Goal: Transaction & Acquisition: Purchase product/service

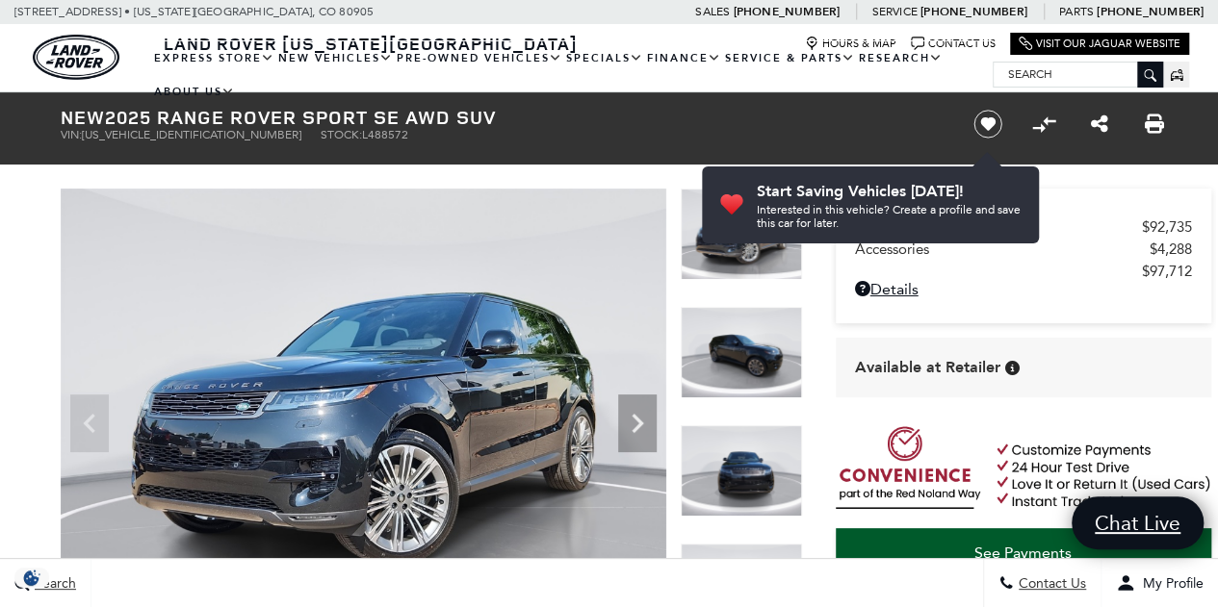
click at [1069, 194] on div "MSRP $92,735 Accessories $4,288 $97,712 Disclaimer: Dealer Handling included in…" at bounding box center [1023, 256] width 375 height 135
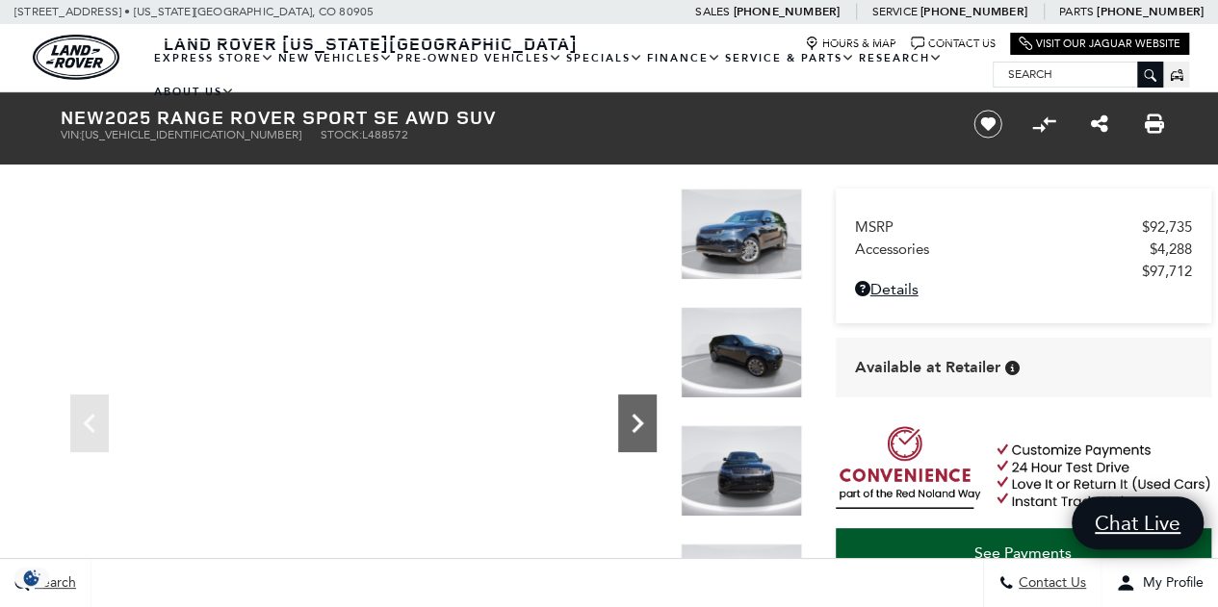
click at [635, 425] on icon "Next" at bounding box center [637, 423] width 39 height 39
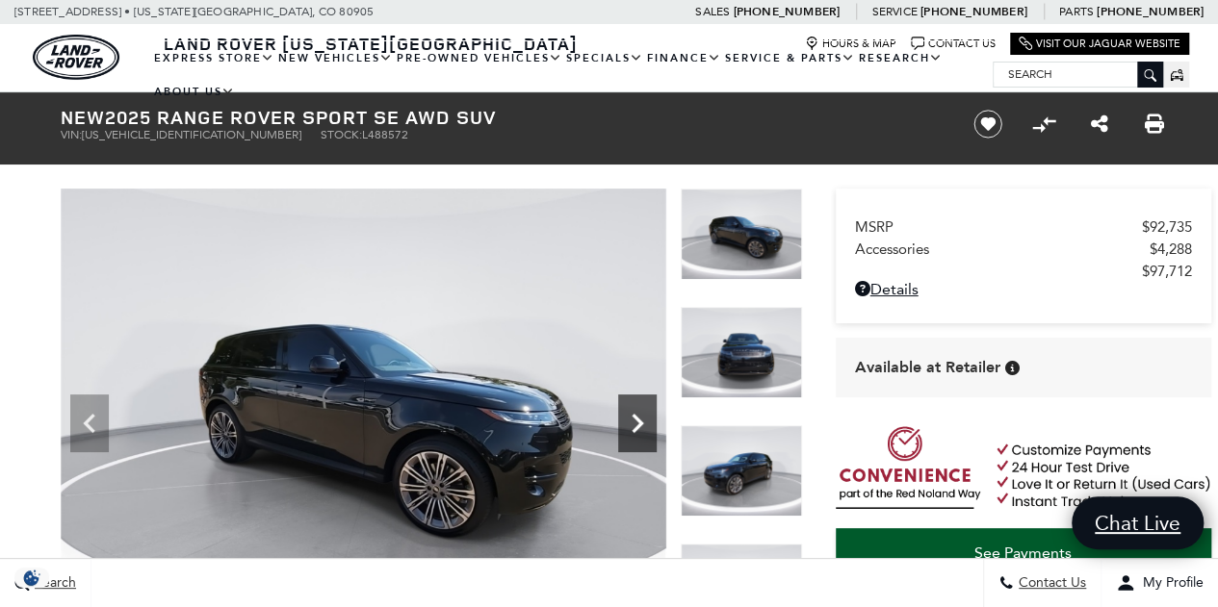
click at [635, 425] on icon "Next" at bounding box center [637, 423] width 39 height 39
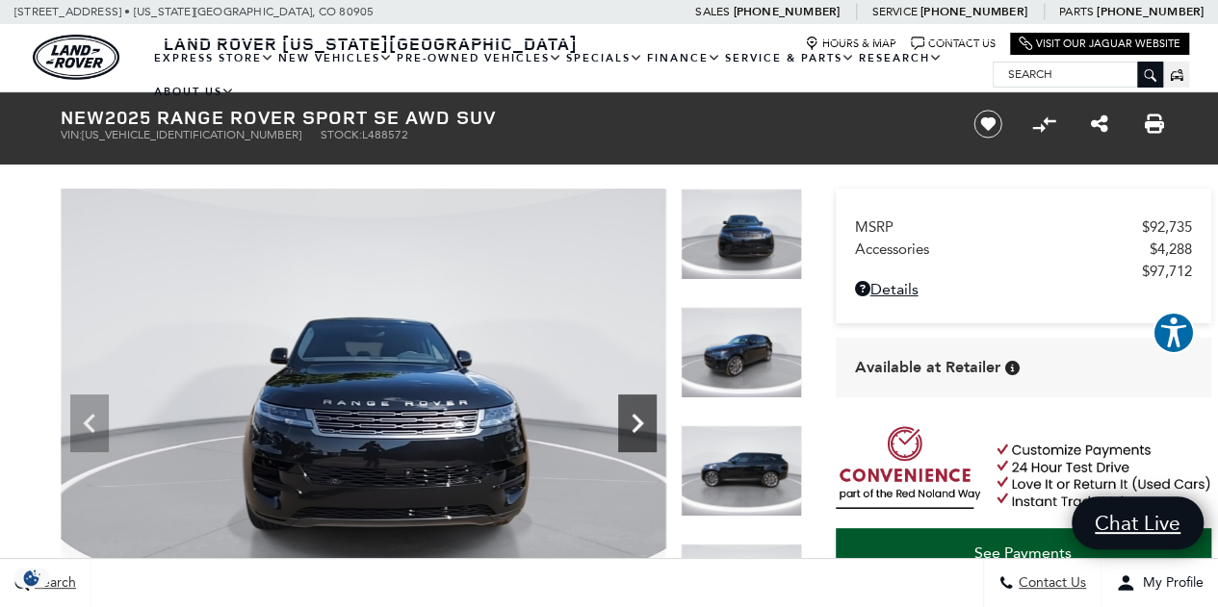
click at [635, 425] on icon "Next" at bounding box center [637, 423] width 39 height 39
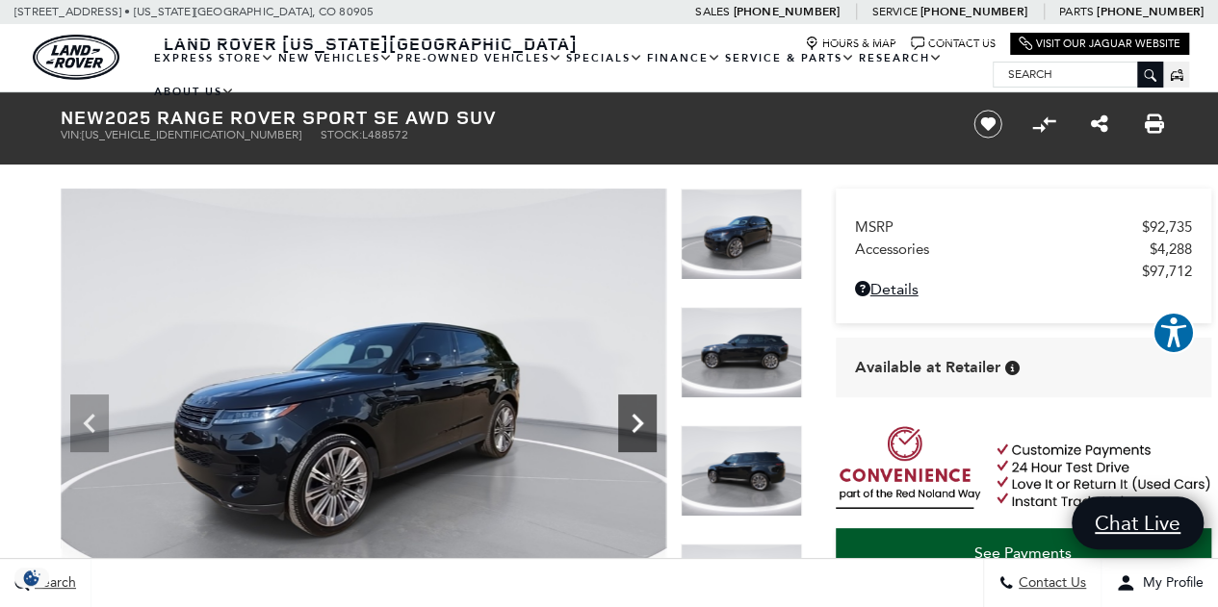
click at [635, 425] on icon "Next" at bounding box center [637, 423] width 39 height 39
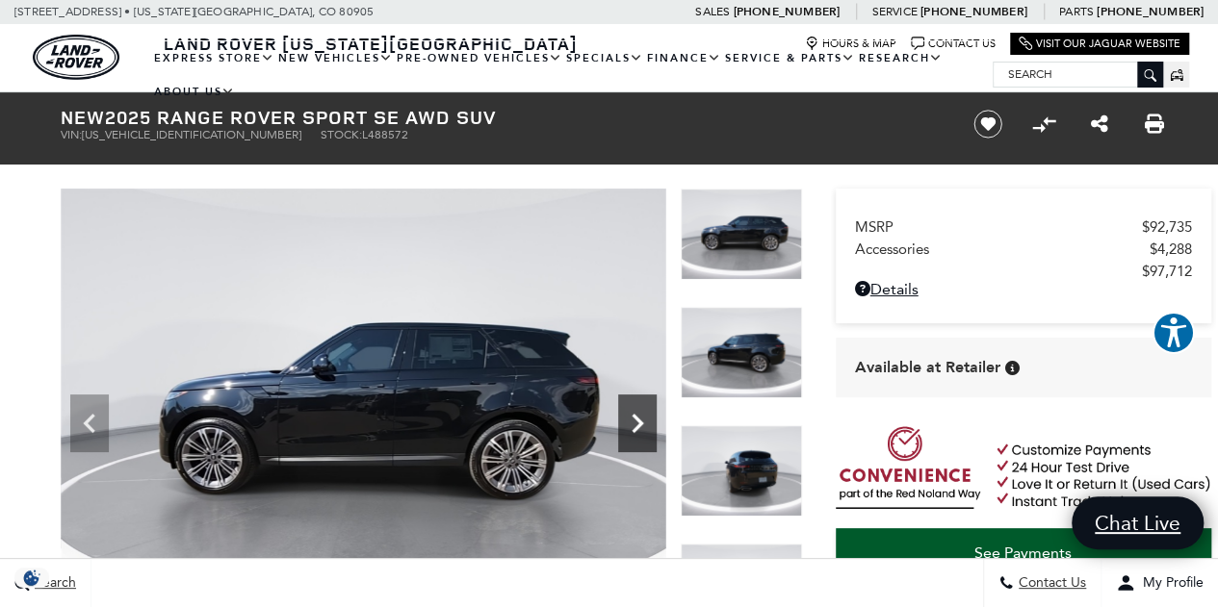
click at [635, 425] on icon "Next" at bounding box center [637, 423] width 39 height 39
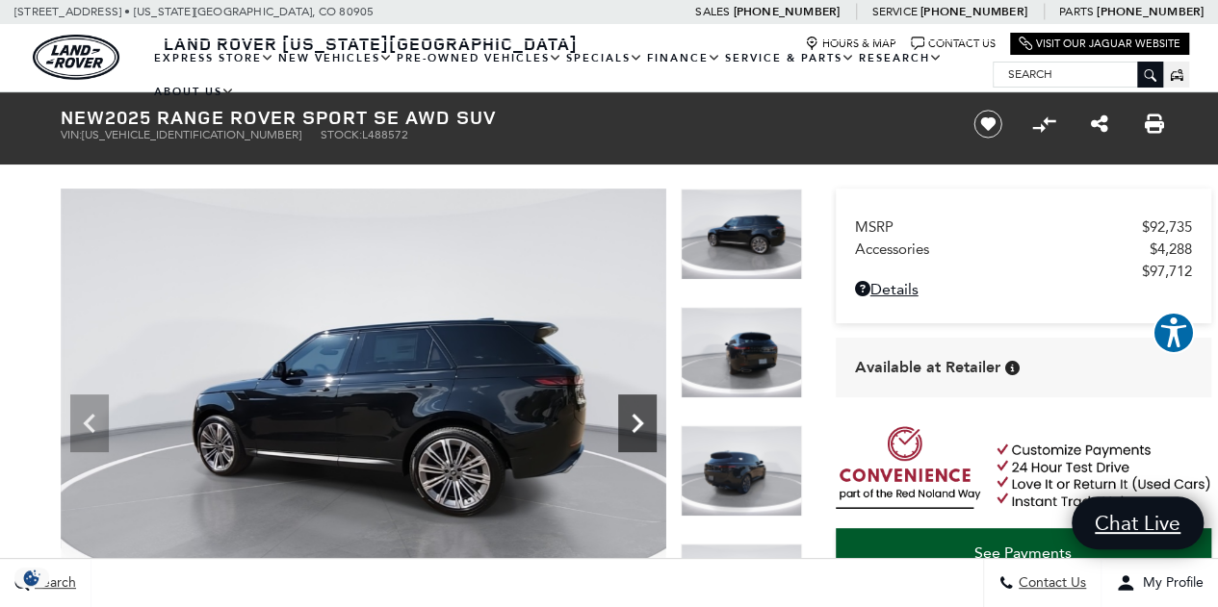
click at [635, 425] on icon "Next" at bounding box center [637, 423] width 39 height 39
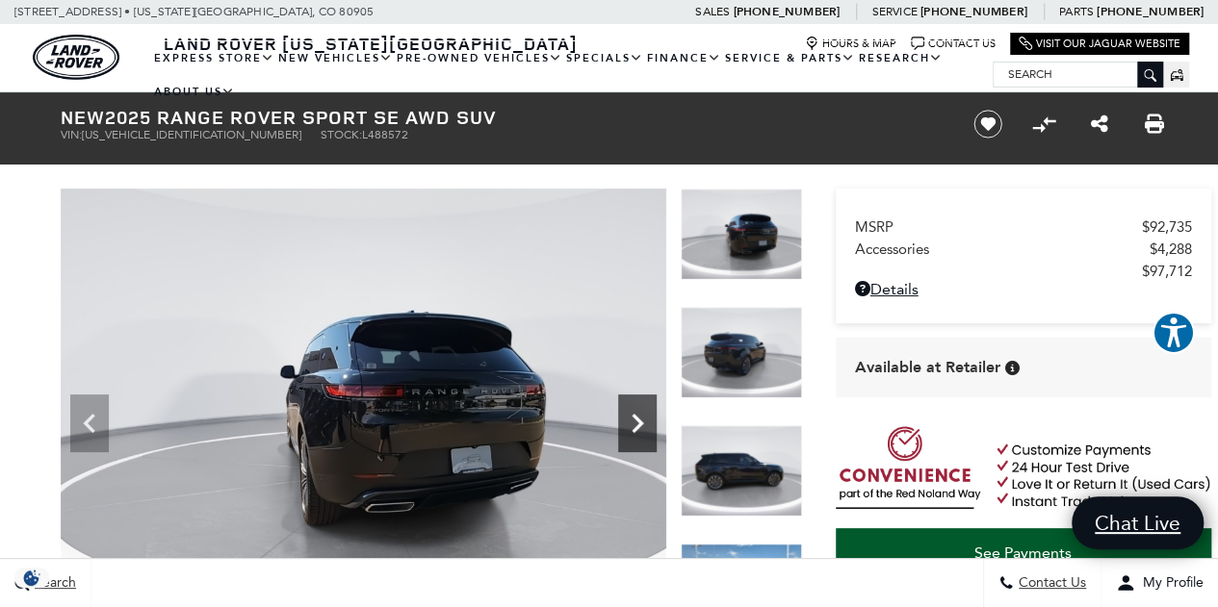
click at [635, 425] on icon "Next" at bounding box center [637, 423] width 39 height 39
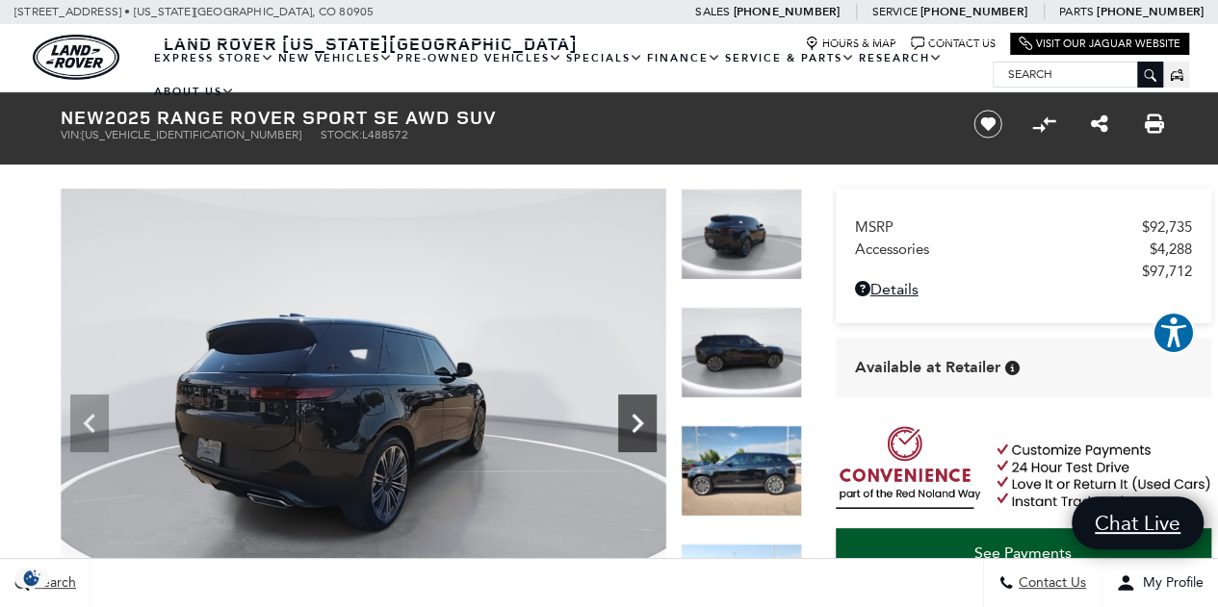
click at [635, 425] on icon "Next" at bounding box center [637, 423] width 39 height 39
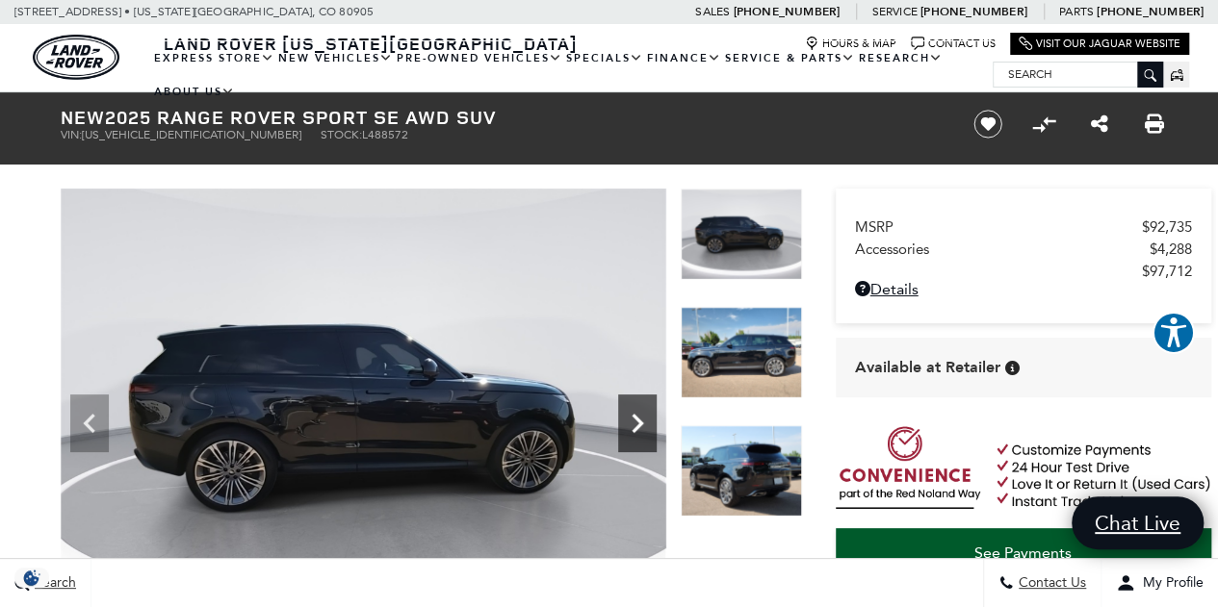
click at [635, 425] on icon "Next" at bounding box center [637, 423] width 39 height 39
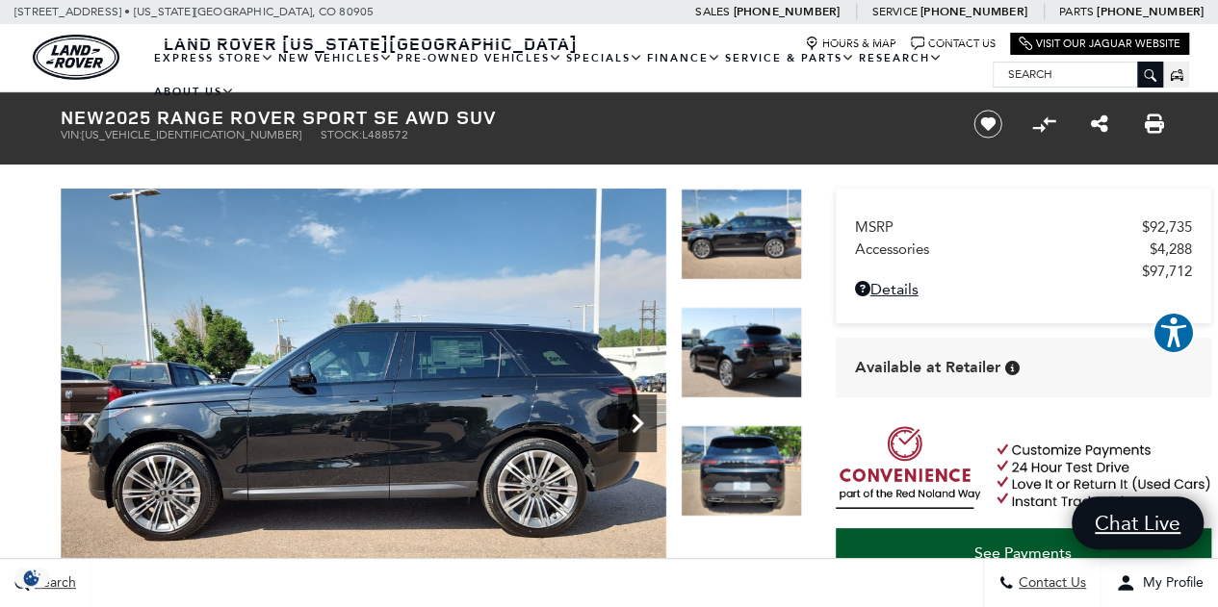
click at [635, 425] on icon "Next" at bounding box center [637, 423] width 39 height 39
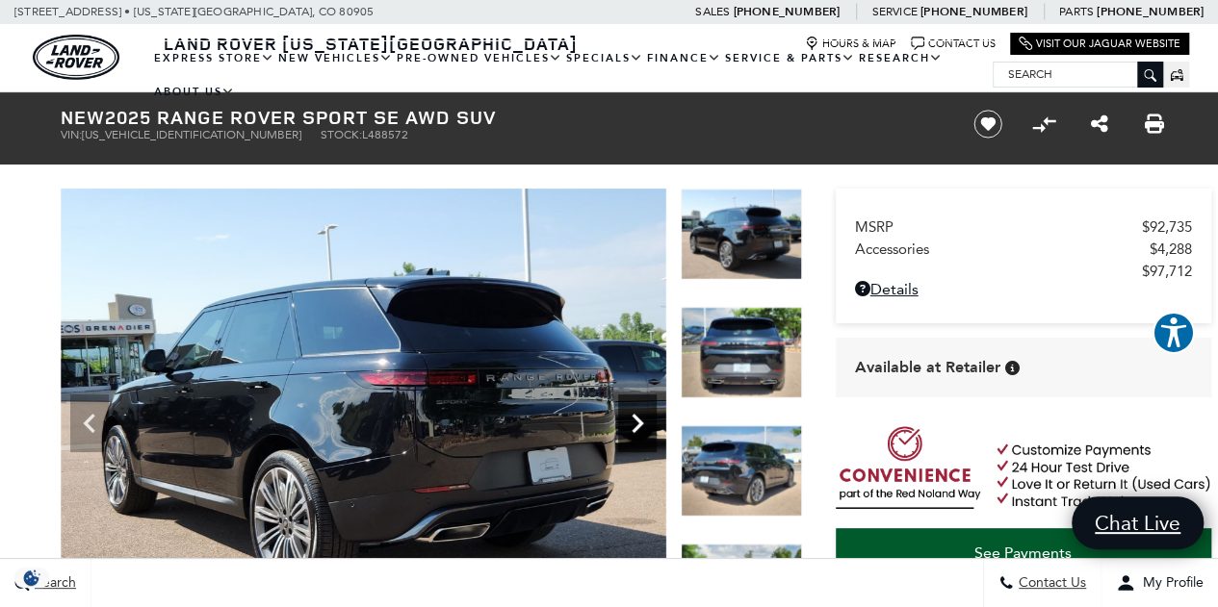
click at [635, 425] on icon "Next" at bounding box center [637, 423] width 39 height 39
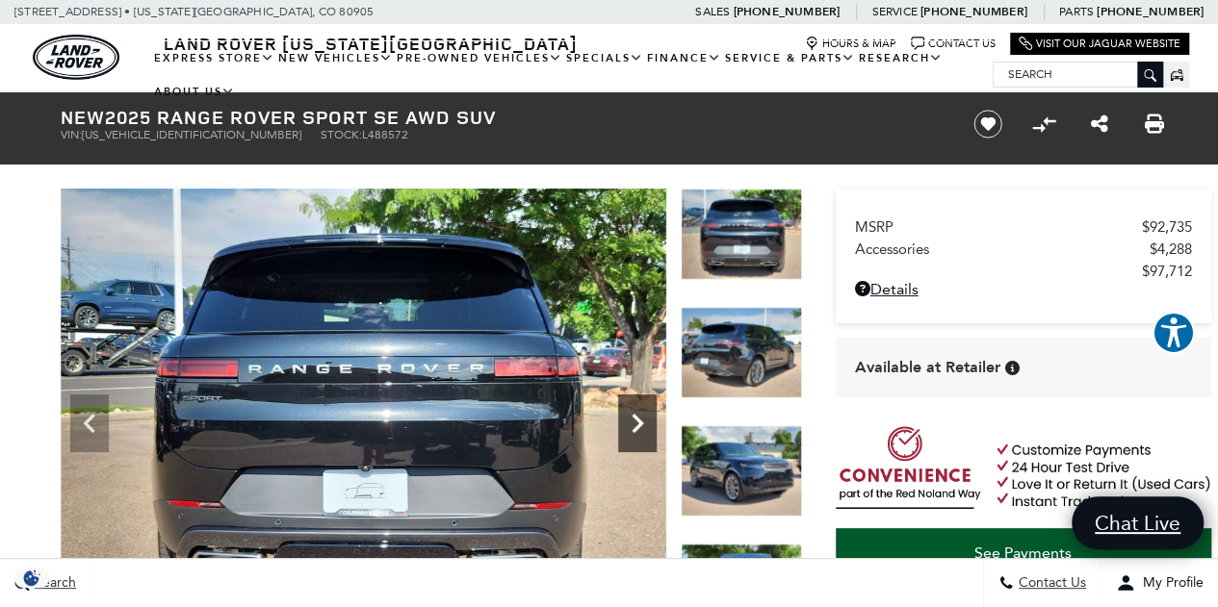
click at [635, 425] on icon "Next" at bounding box center [637, 423] width 39 height 39
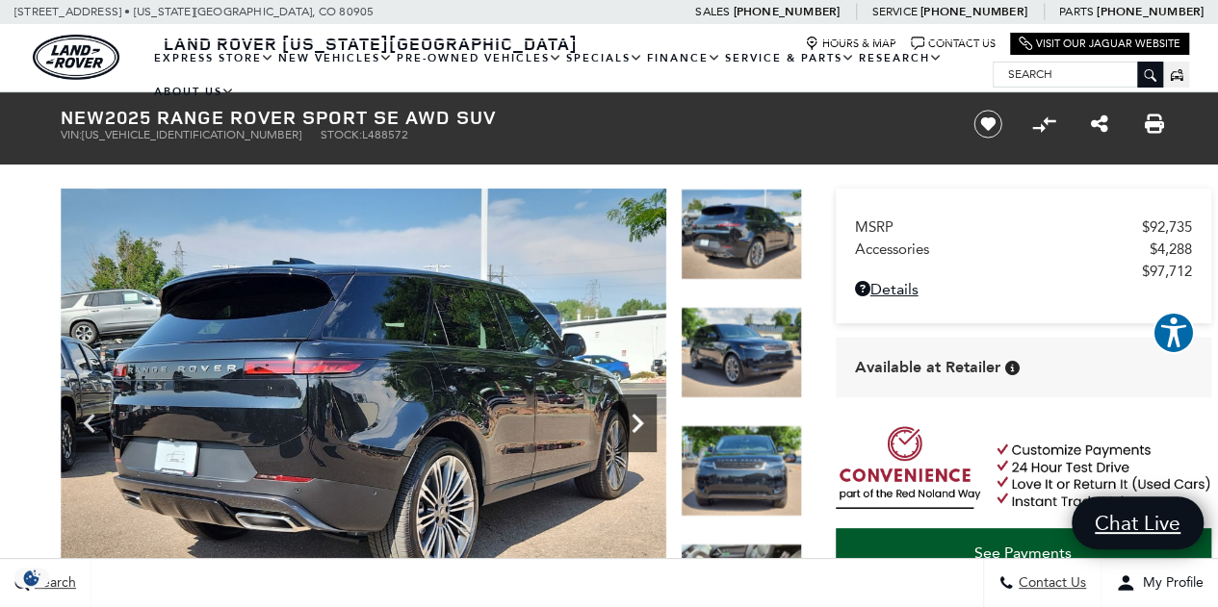
click at [635, 425] on icon "Next" at bounding box center [637, 423] width 39 height 39
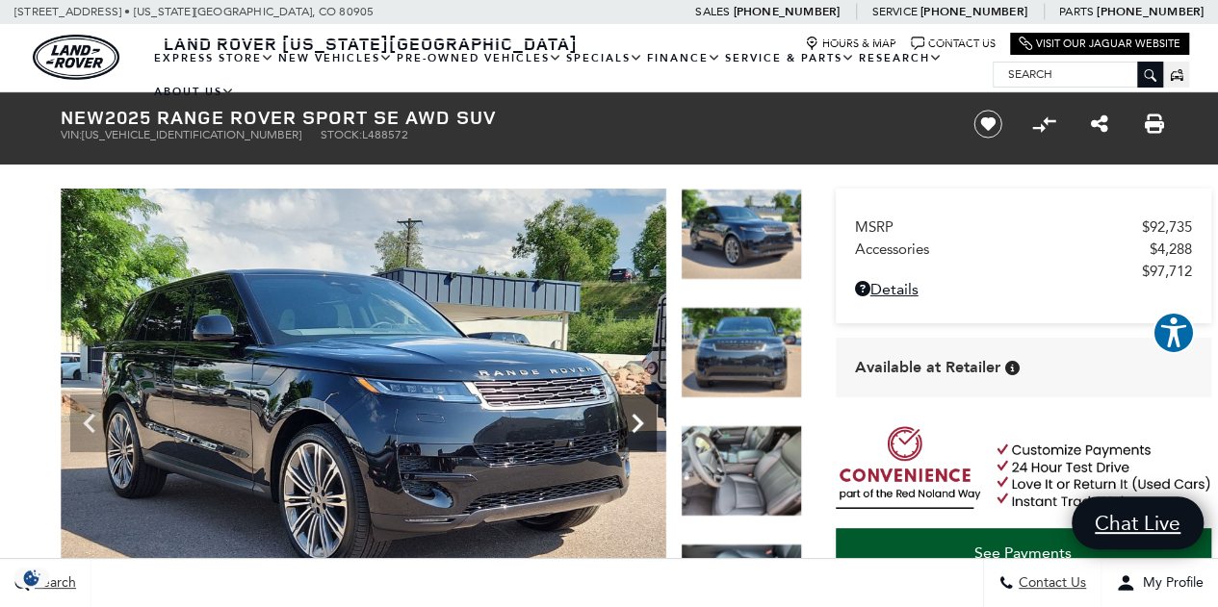
click at [635, 425] on icon "Next" at bounding box center [637, 423] width 39 height 39
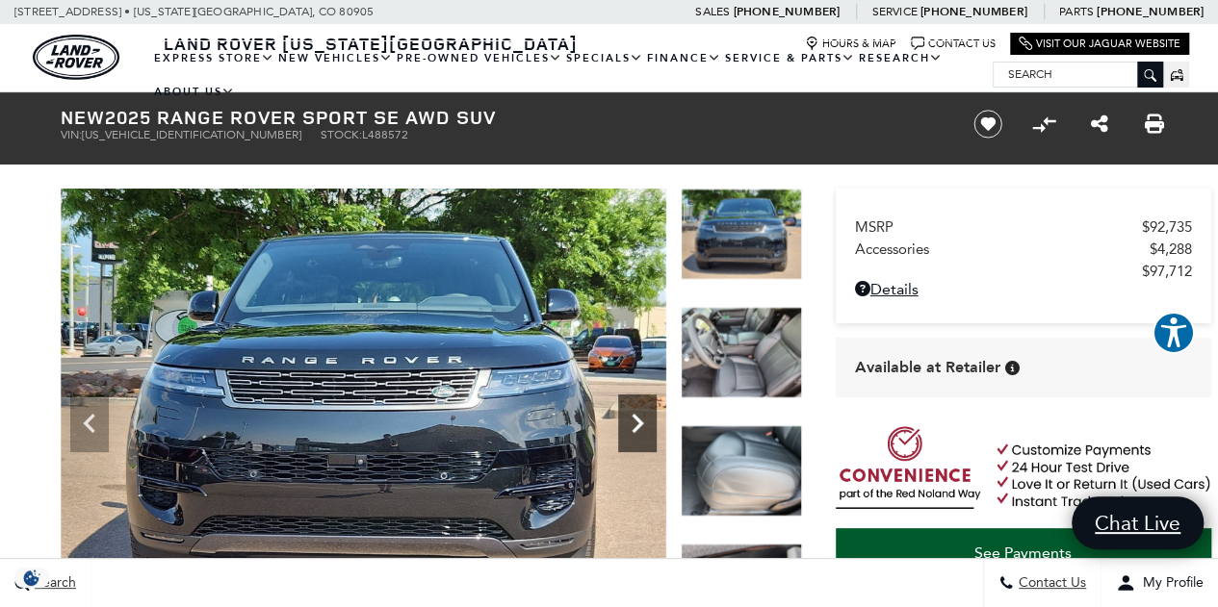
click at [635, 425] on icon "Next" at bounding box center [637, 423] width 39 height 39
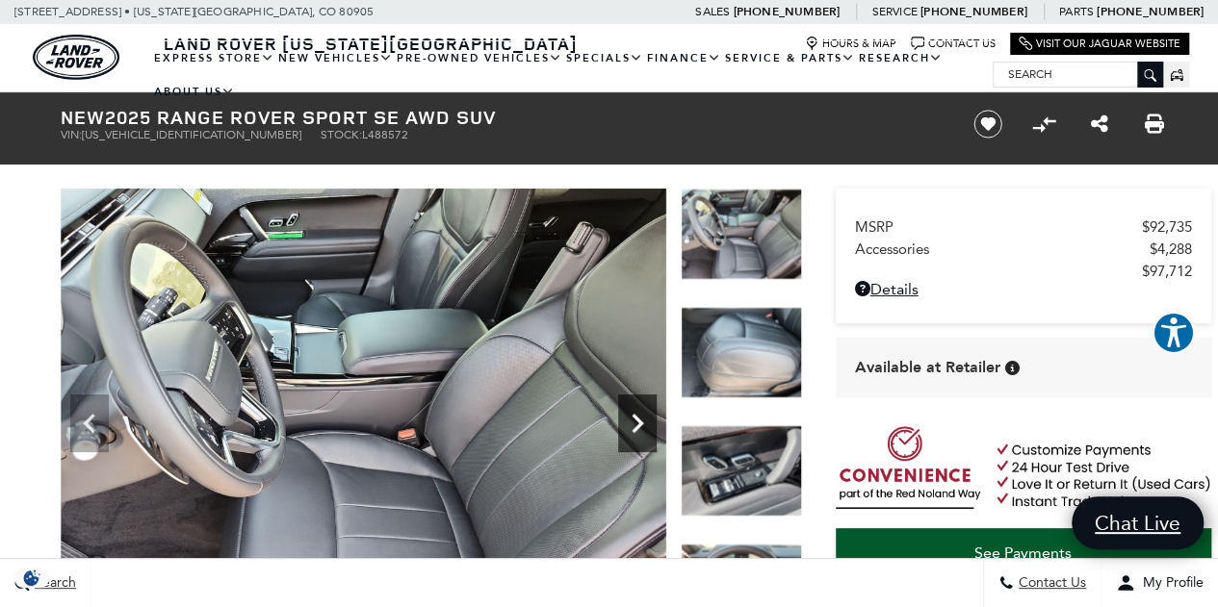
click at [635, 425] on icon "Next" at bounding box center [637, 423] width 39 height 39
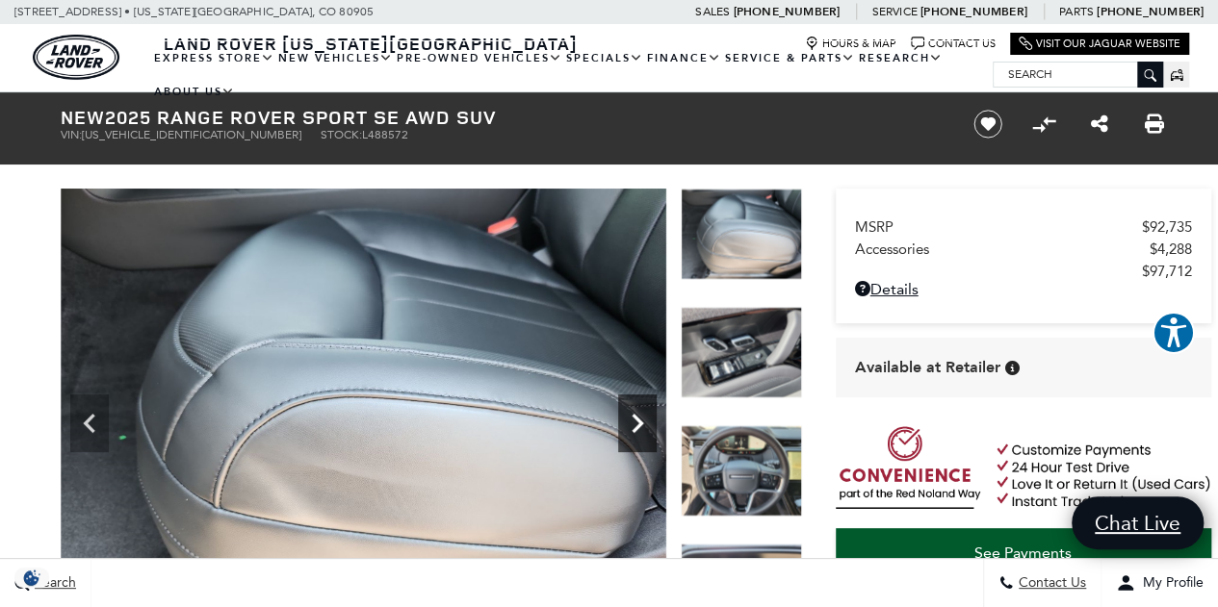
click at [635, 425] on icon "Next" at bounding box center [637, 423] width 39 height 39
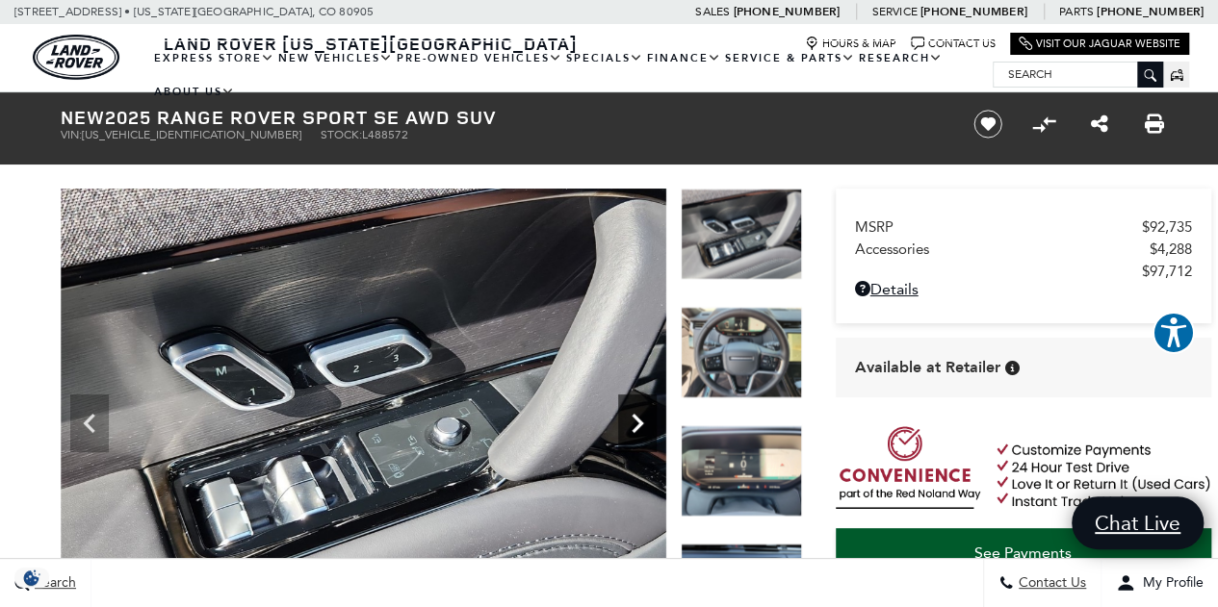
click at [635, 425] on icon "Next" at bounding box center [637, 423] width 39 height 39
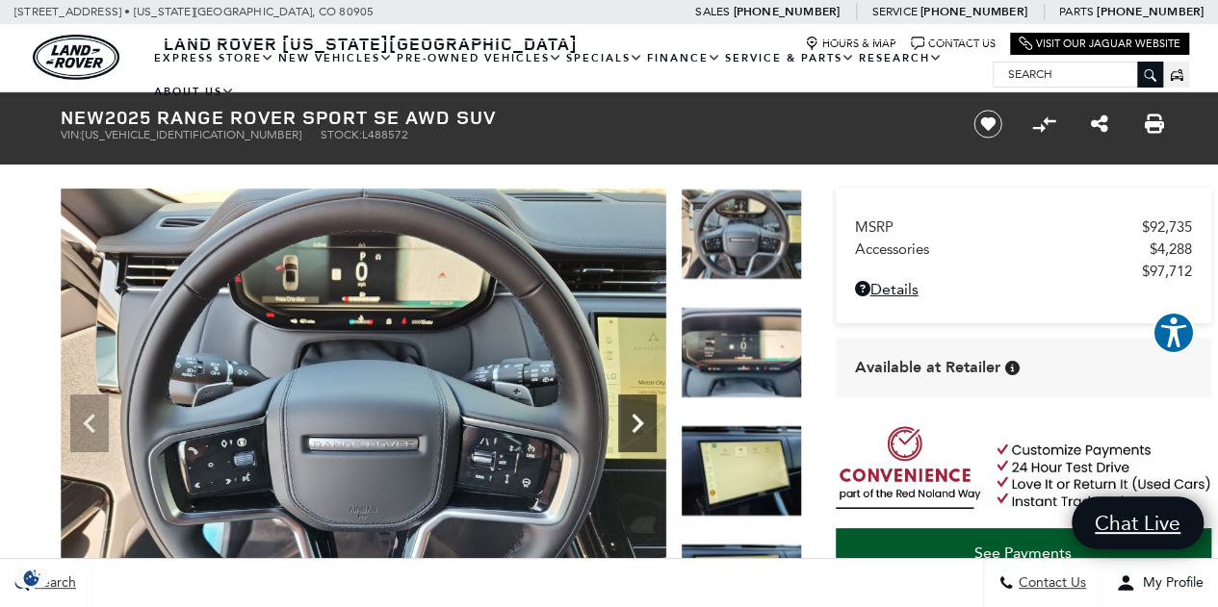
click at [635, 425] on icon "Next" at bounding box center [637, 423] width 39 height 39
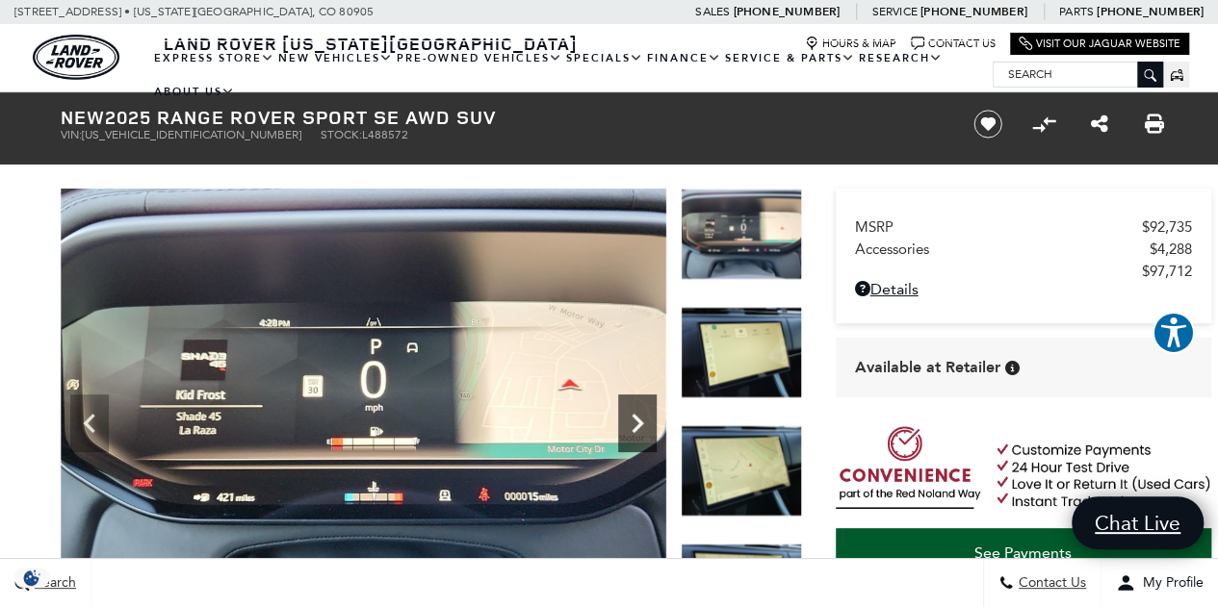
click at [635, 425] on icon "Next" at bounding box center [637, 423] width 39 height 39
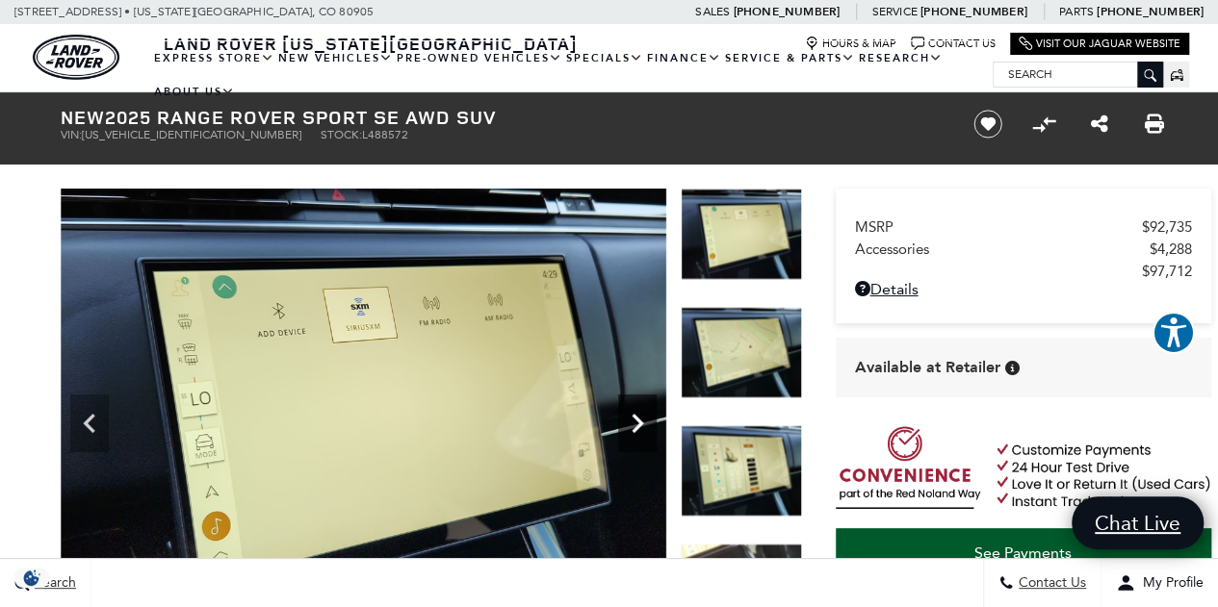
click at [635, 425] on icon "Next" at bounding box center [637, 423] width 39 height 39
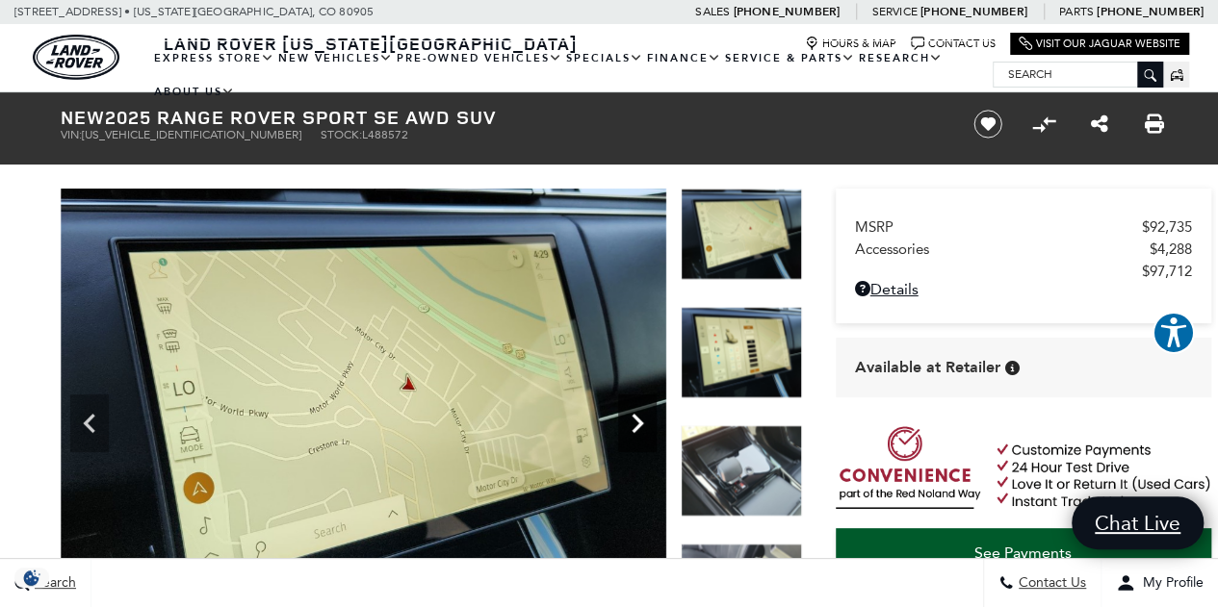
click at [635, 425] on icon "Next" at bounding box center [637, 423] width 39 height 39
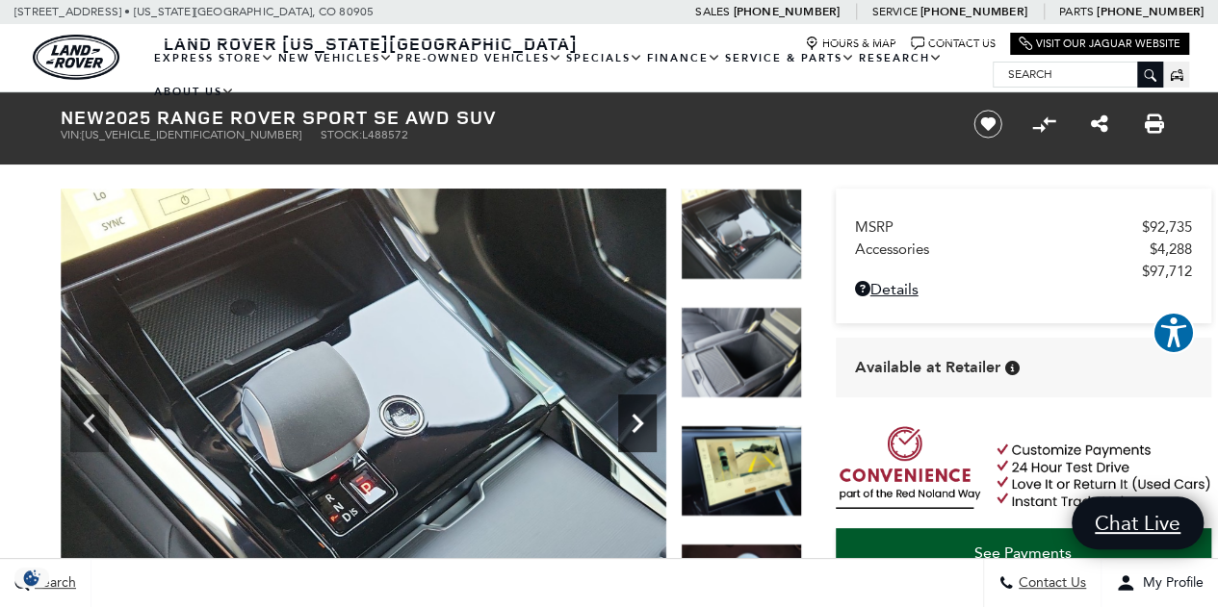
click at [635, 425] on icon "Next" at bounding box center [637, 423] width 39 height 39
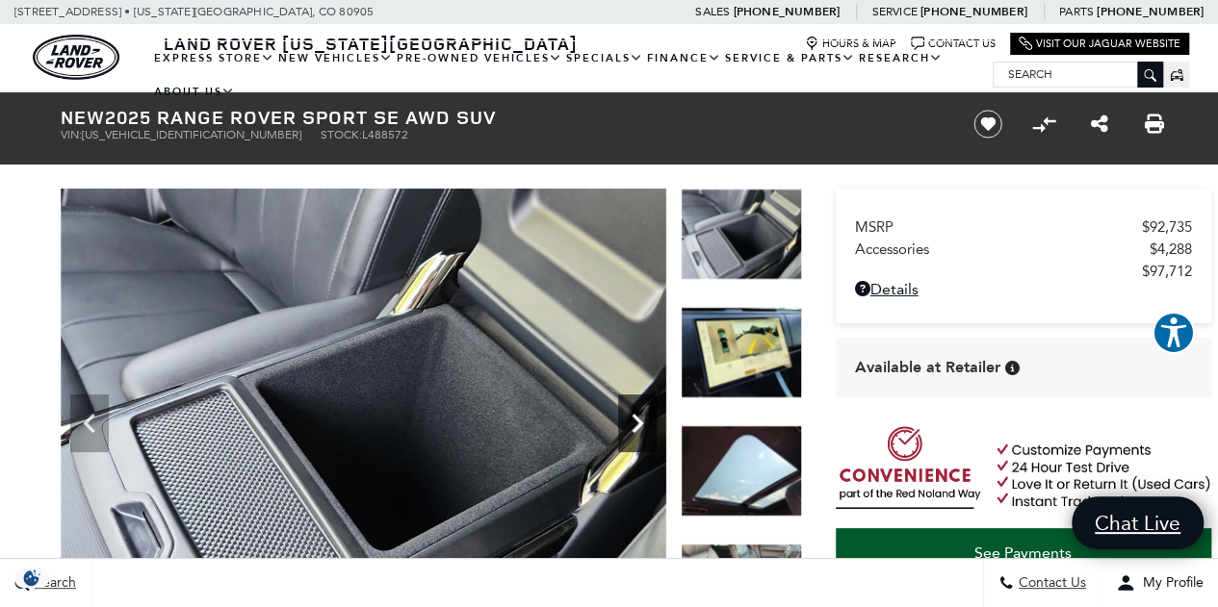
click at [635, 425] on icon "Next" at bounding box center [637, 423] width 39 height 39
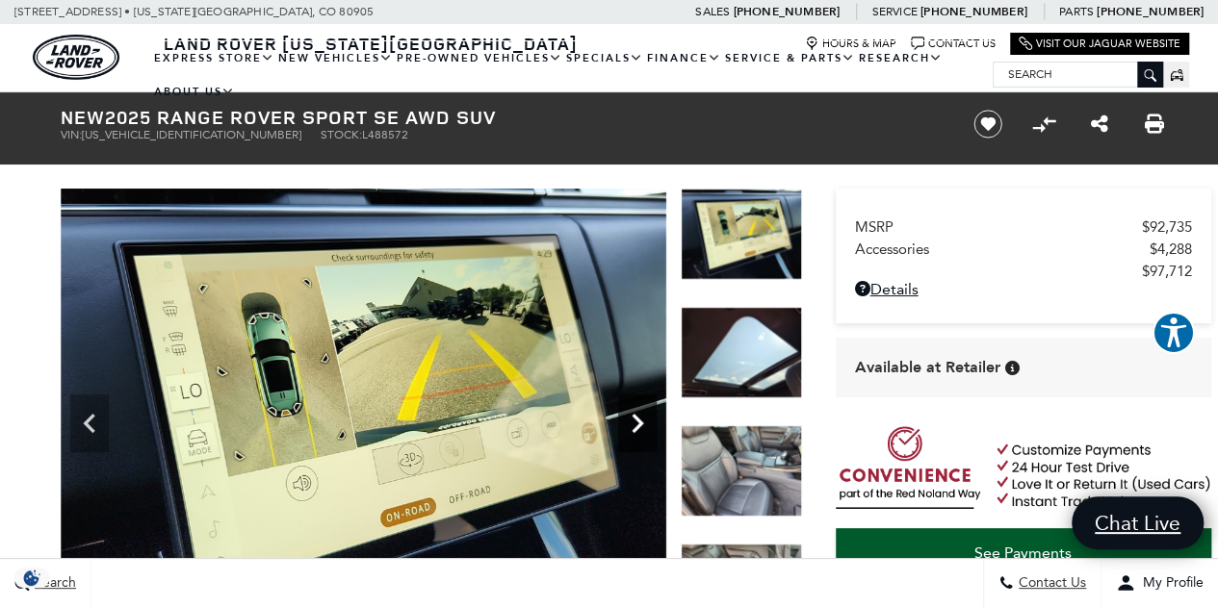
click at [635, 425] on icon "Next" at bounding box center [637, 423] width 39 height 39
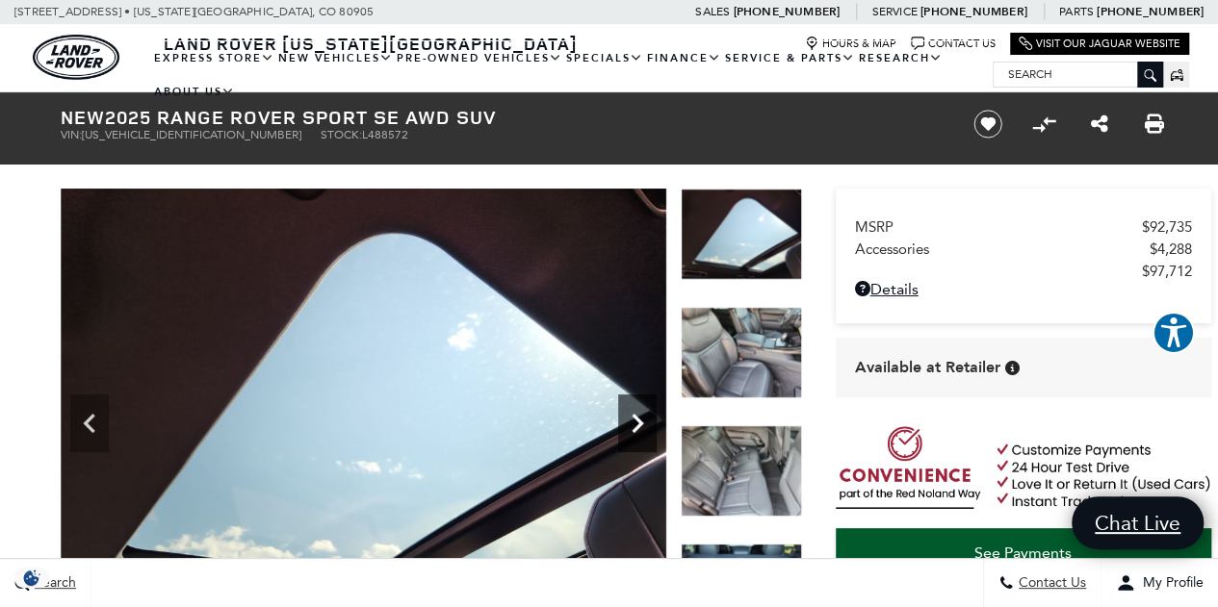
click at [635, 425] on icon "Next" at bounding box center [637, 423] width 39 height 39
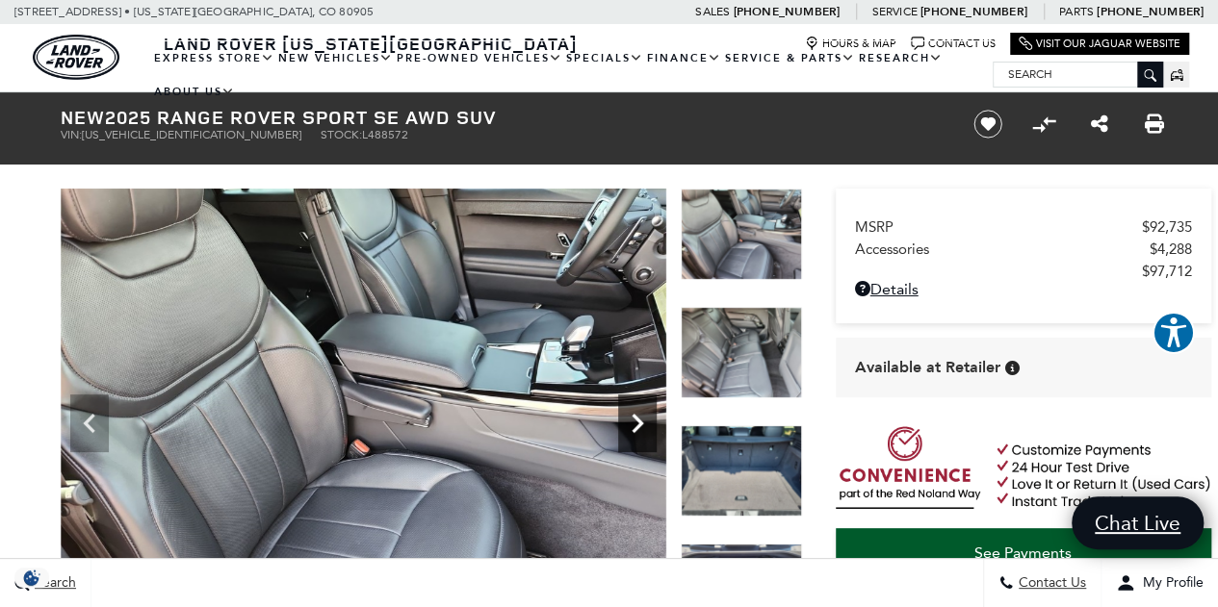
click at [635, 425] on icon "Next" at bounding box center [637, 423] width 39 height 39
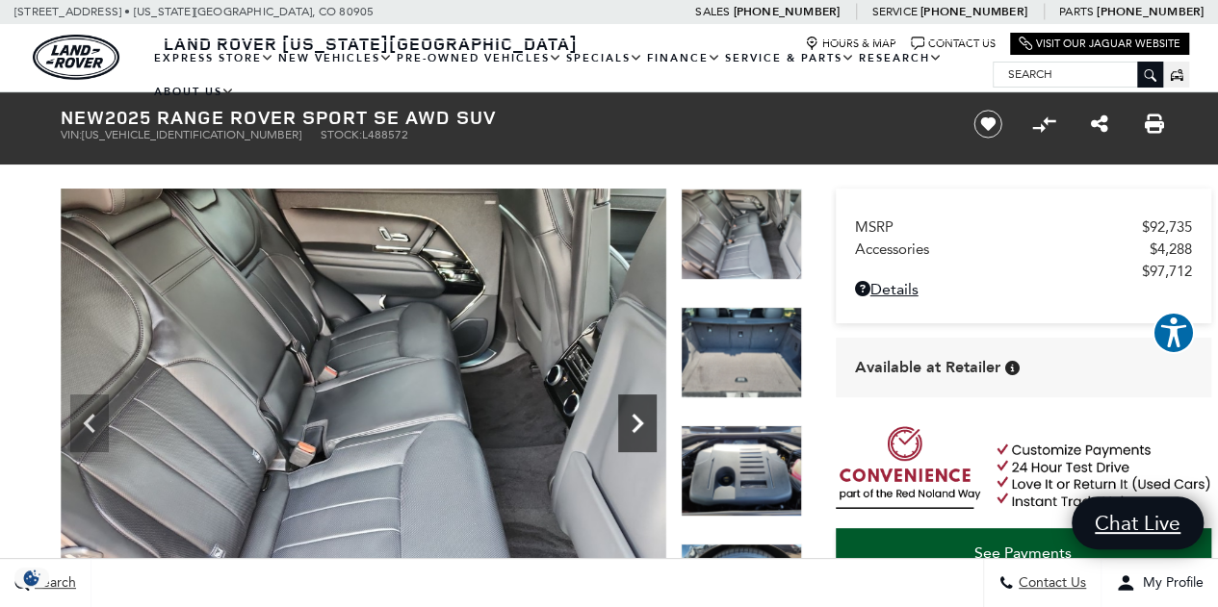
click at [635, 425] on icon "Next" at bounding box center [637, 423] width 39 height 39
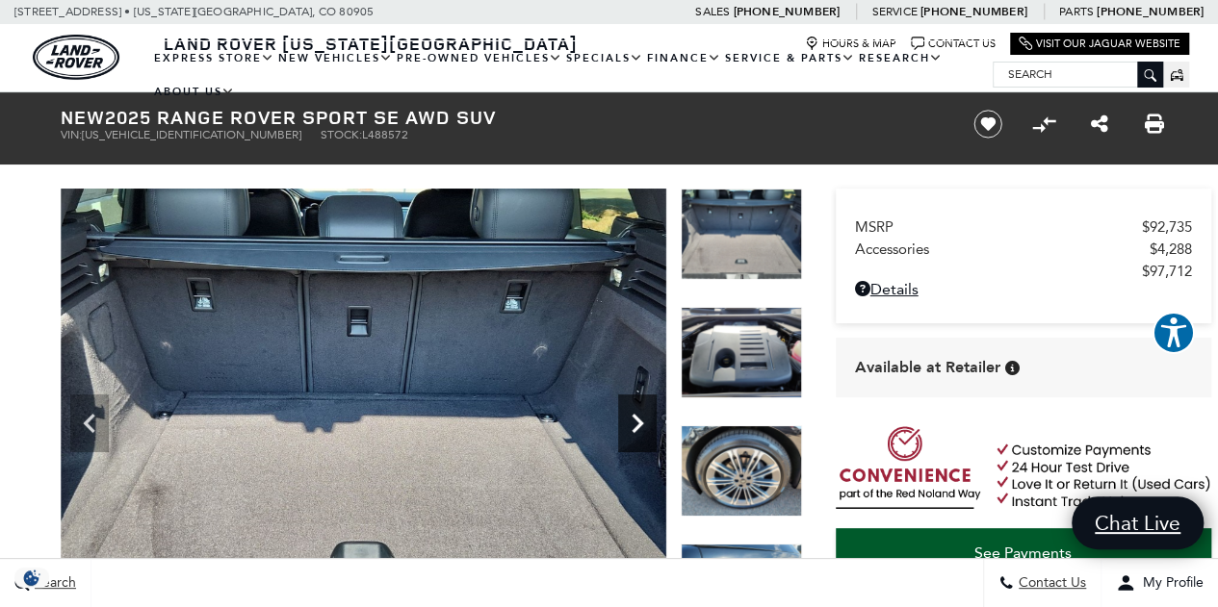
click at [635, 425] on icon "Next" at bounding box center [637, 423] width 39 height 39
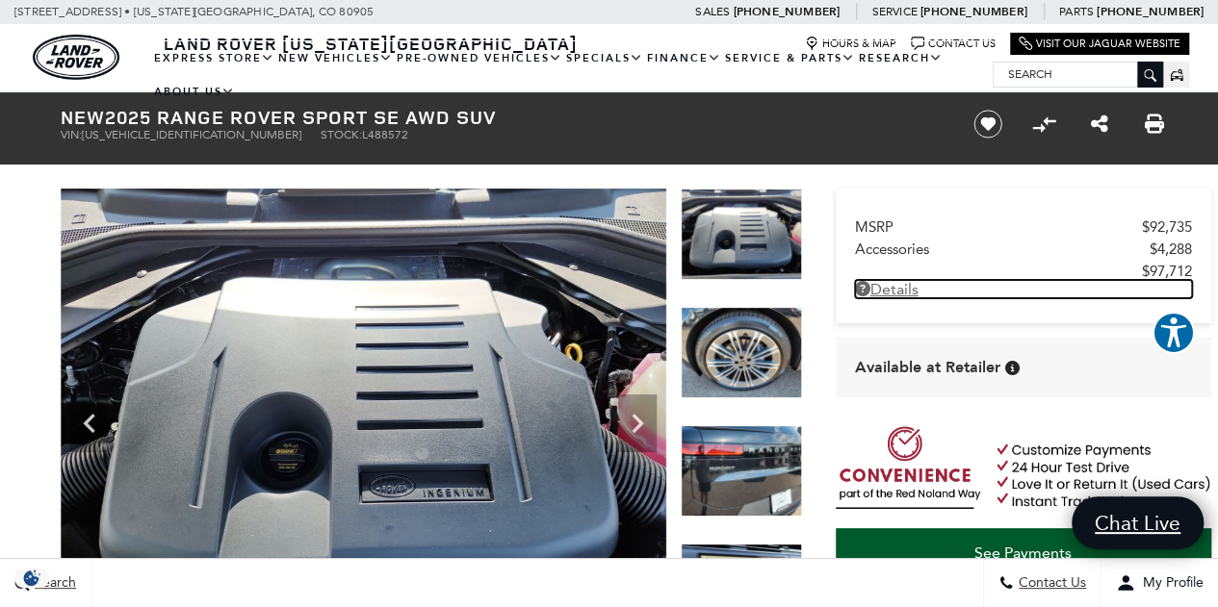
click at [890, 288] on link "Details - about pricing for: New 2025 Range Rover Sport SE AWD SUV" at bounding box center [1023, 289] width 337 height 18
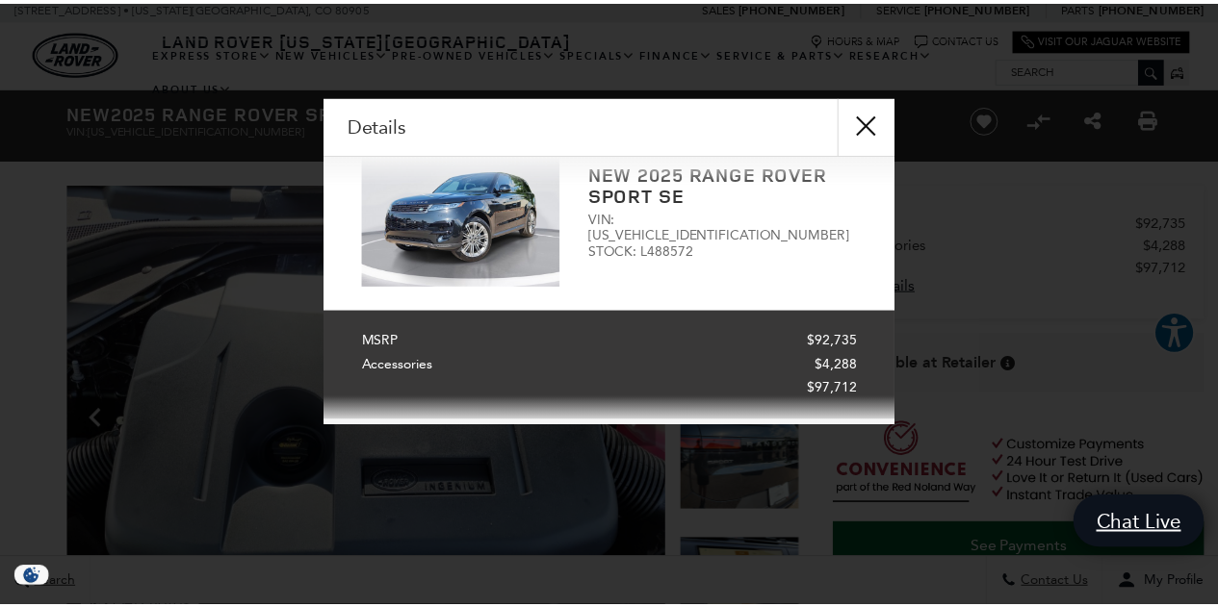
scroll to position [39, 0]
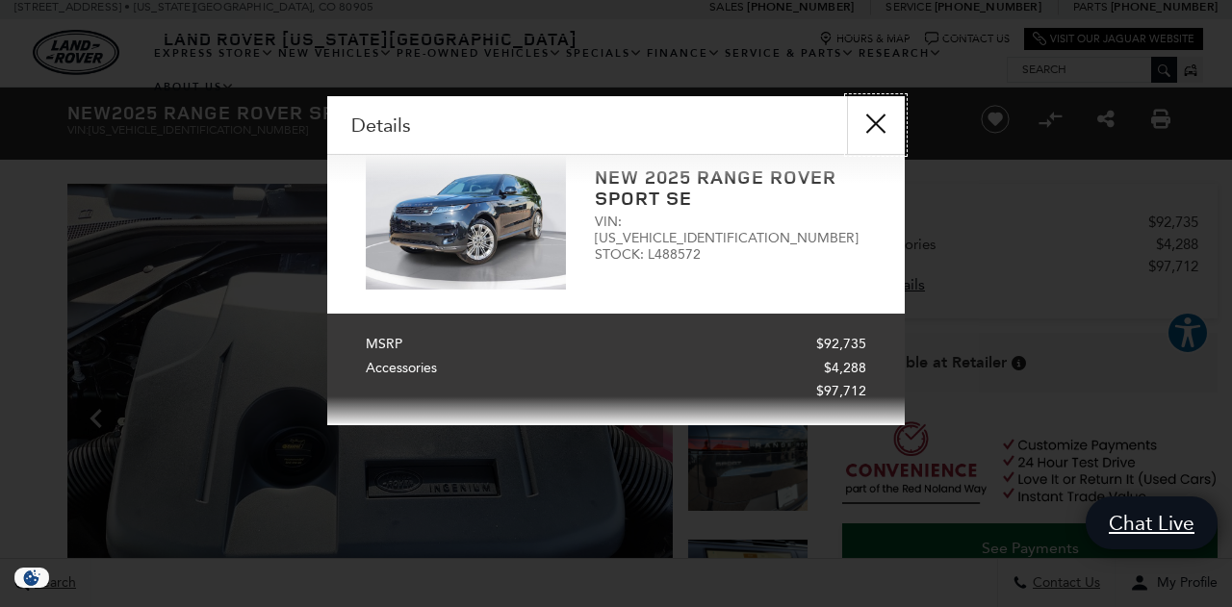
click at [869, 124] on button "close" at bounding box center [876, 125] width 58 height 58
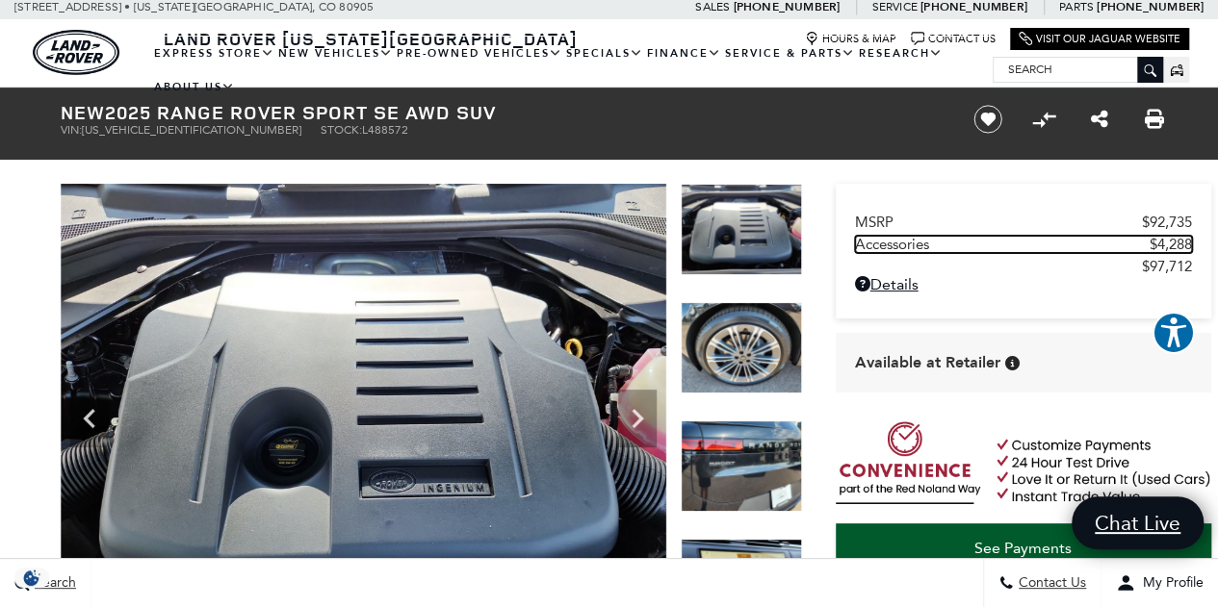
click at [893, 245] on span "Accessories" at bounding box center [1002, 244] width 295 height 17
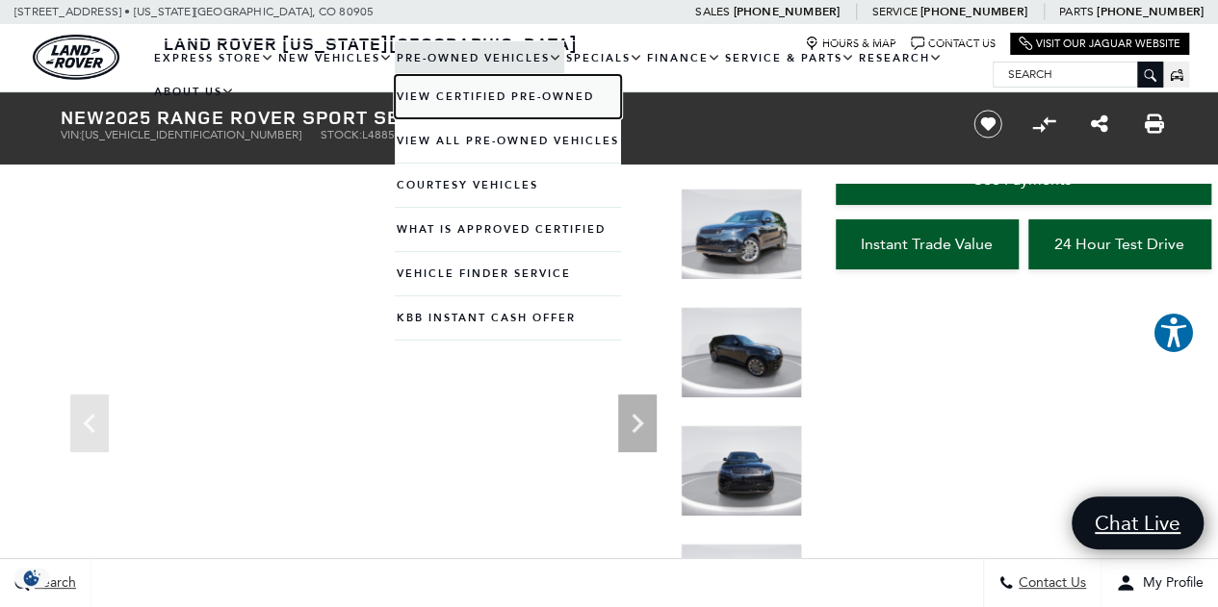
click at [464, 95] on link "View Certified Pre-Owned" at bounding box center [508, 96] width 226 height 43
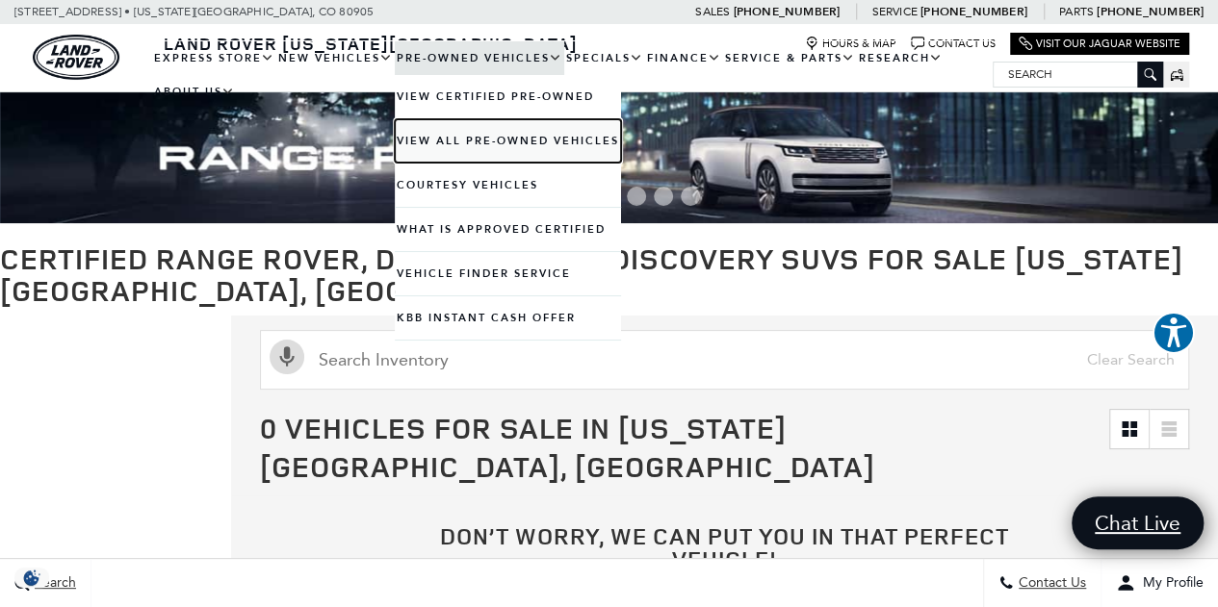
click at [468, 140] on link "View All Pre-Owned Vehicles" at bounding box center [508, 140] width 226 height 43
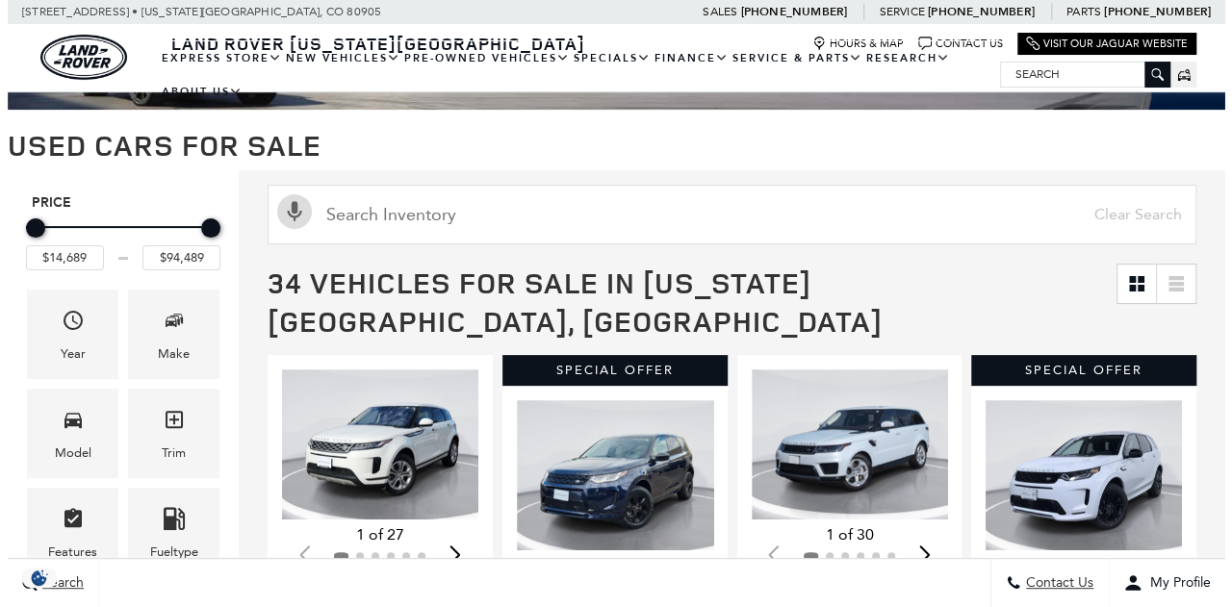
scroll to position [239, 0]
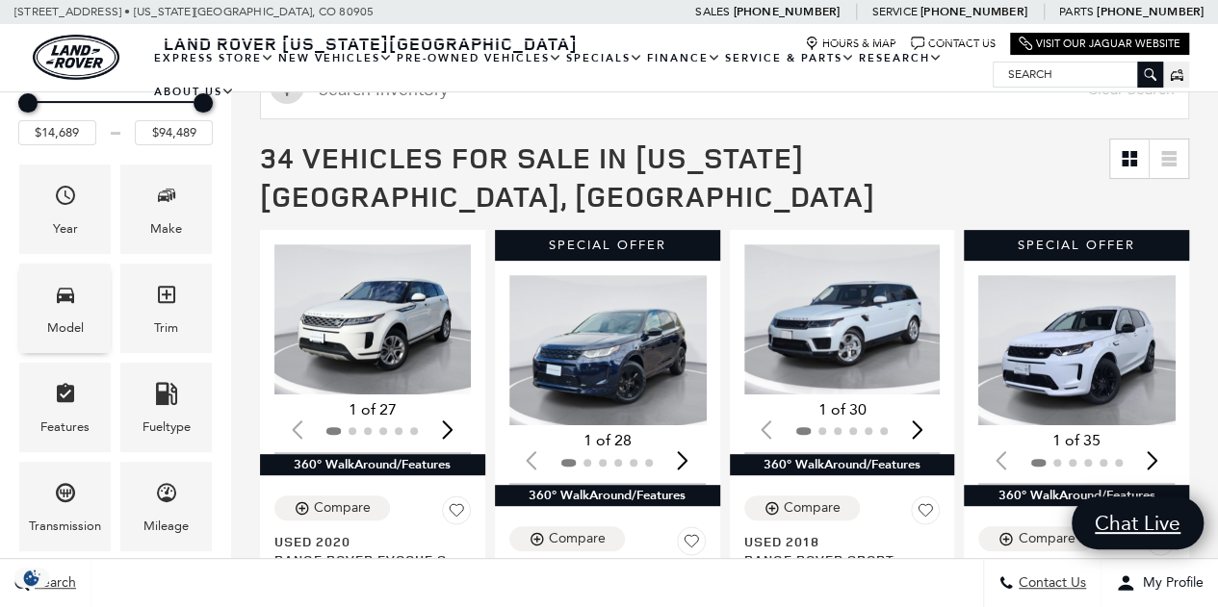
click at [62, 297] on icon "Model" at bounding box center [65, 295] width 17 height 15
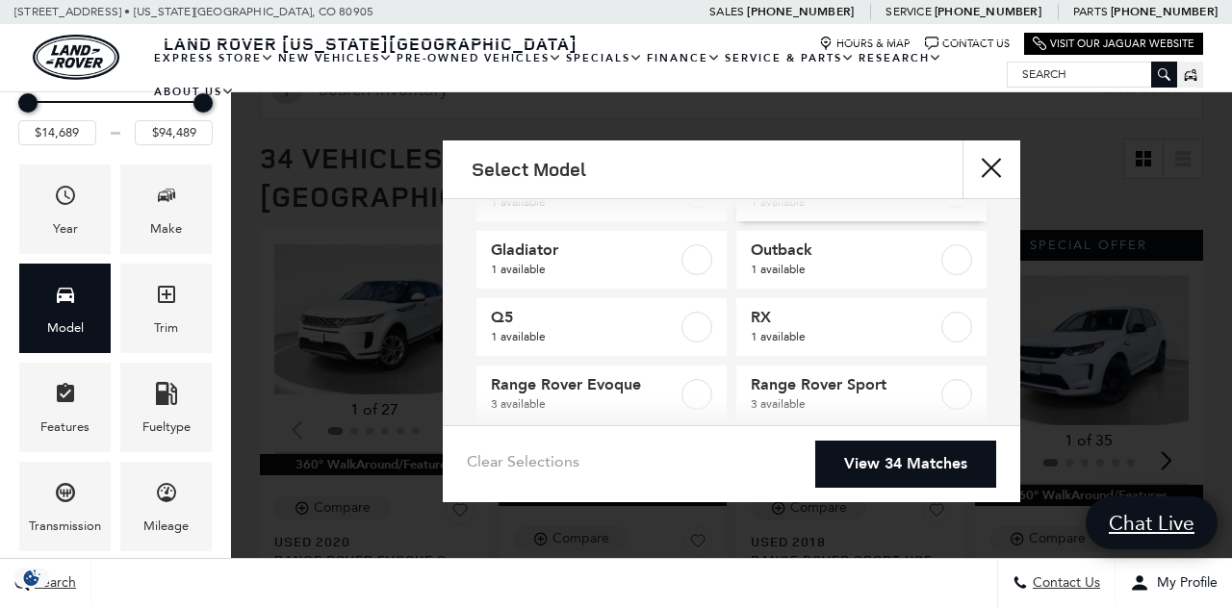
scroll to position [538, 0]
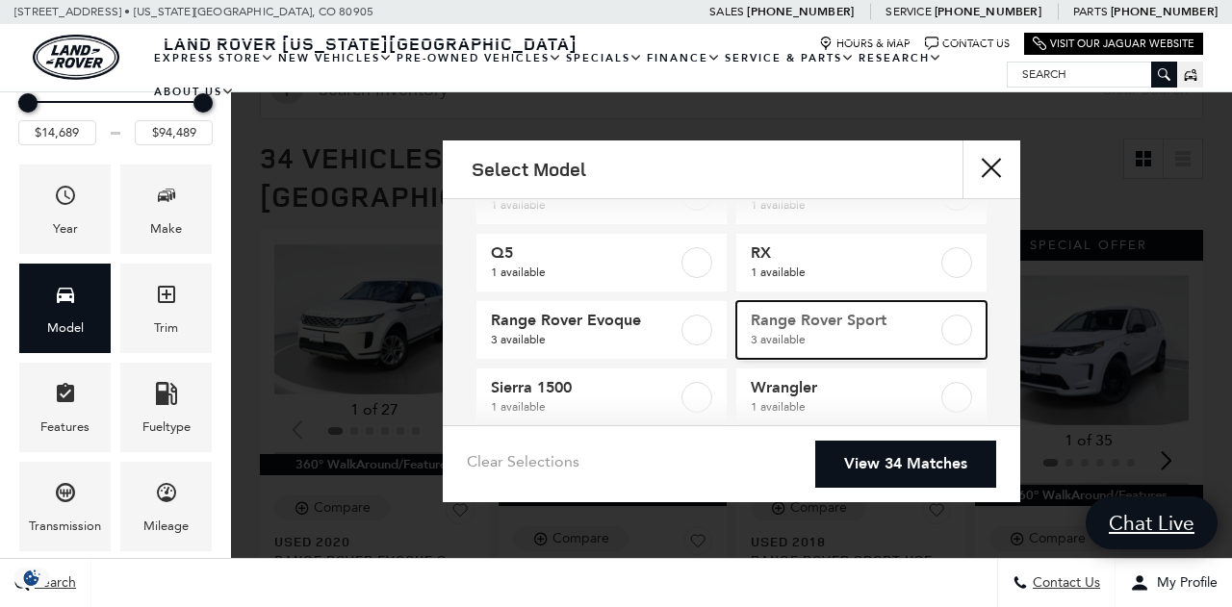
click at [945, 336] on label at bounding box center [957, 330] width 31 height 31
type input "$31,489"
checkbox input "true"
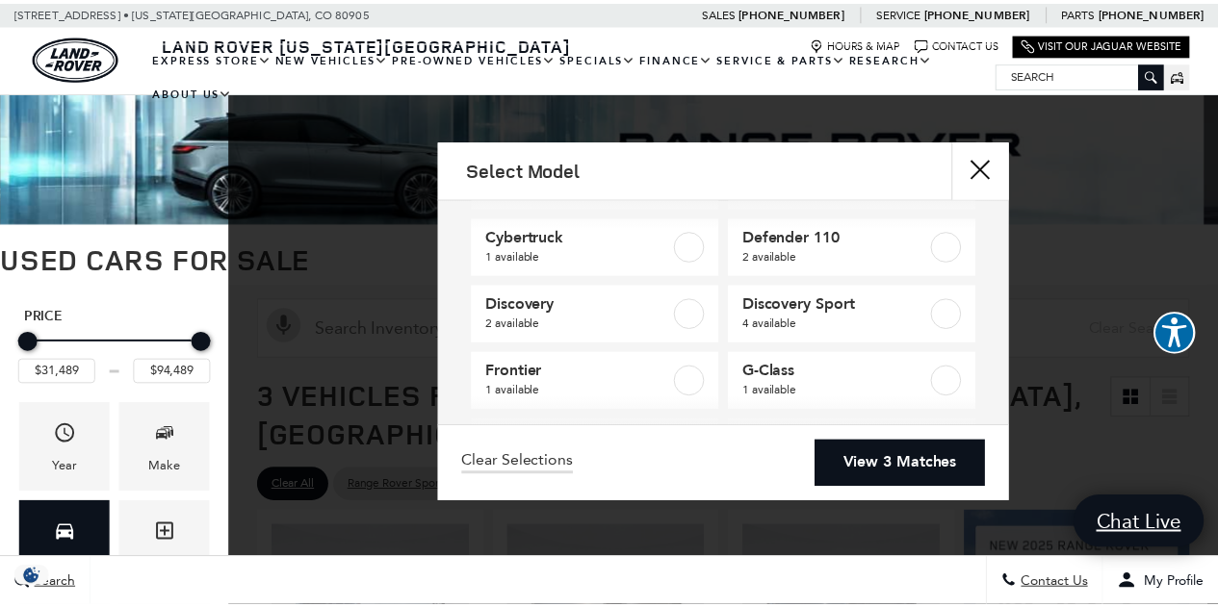
scroll to position [206, 0]
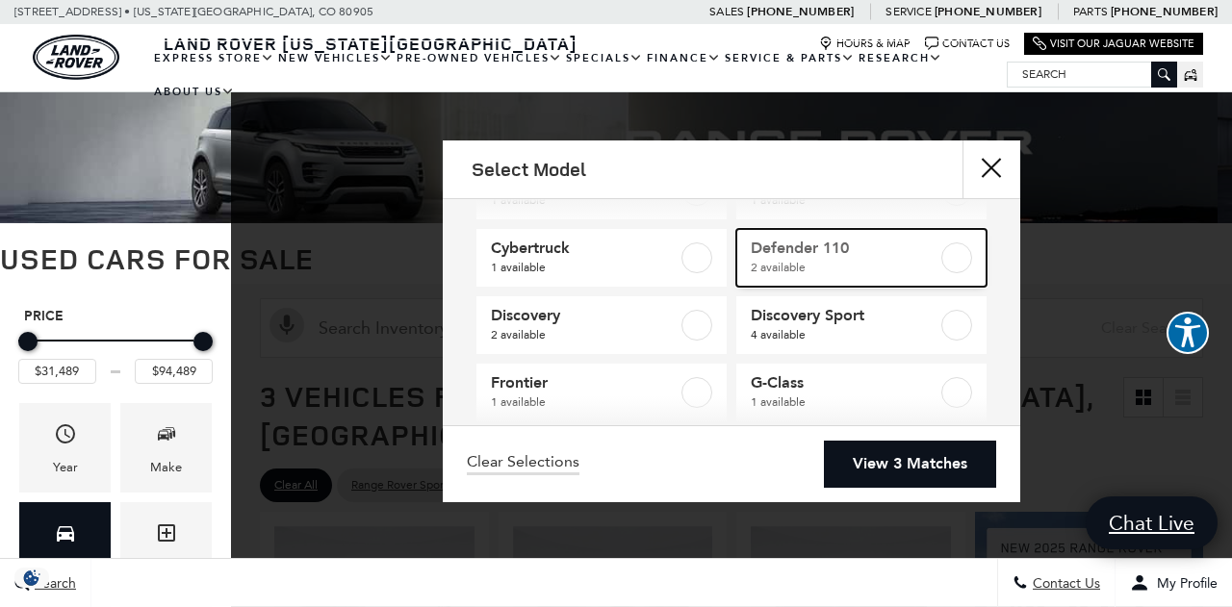
drag, startPoint x: 949, startPoint y: 255, endPoint x: 927, endPoint y: 260, distance: 22.7
click at [947, 256] on label at bounding box center [957, 258] width 31 height 31
checkbox input "true"
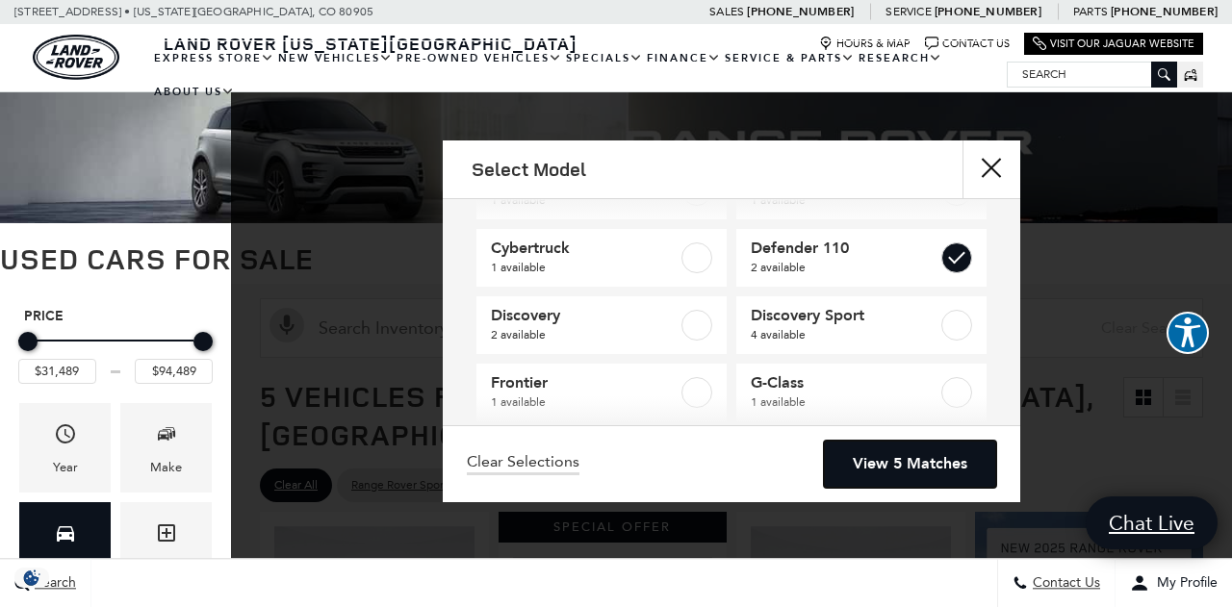
click at [913, 461] on link "View 5 Matches" at bounding box center [910, 464] width 172 height 47
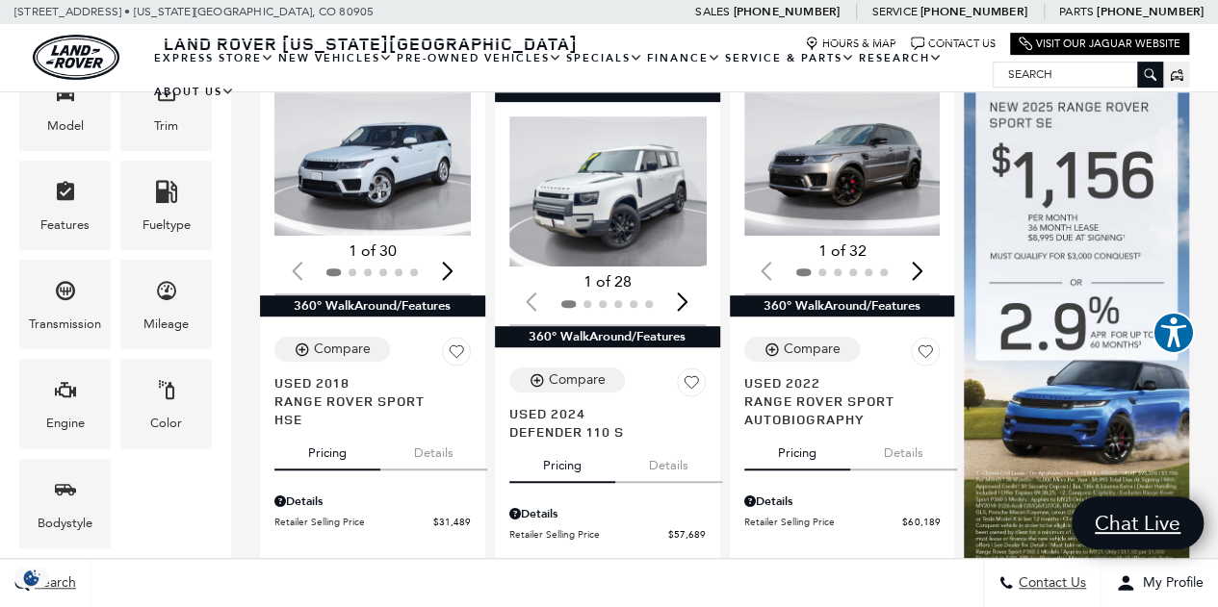
scroll to position [436, 0]
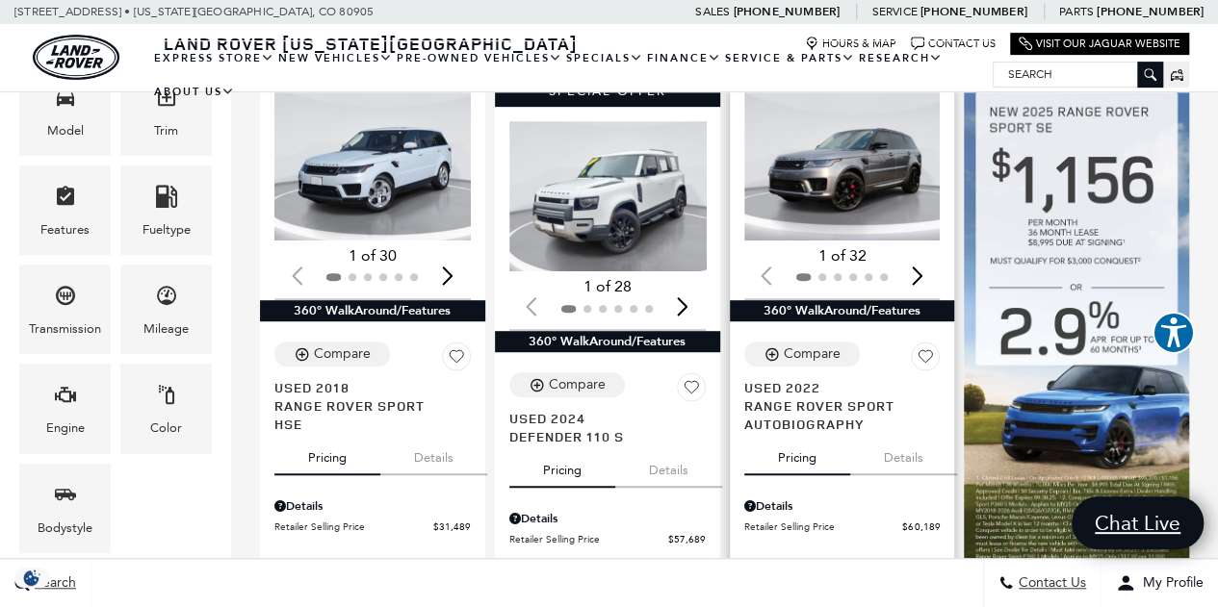
click at [872, 142] on img "1 / 2" at bounding box center [844, 165] width 200 height 150
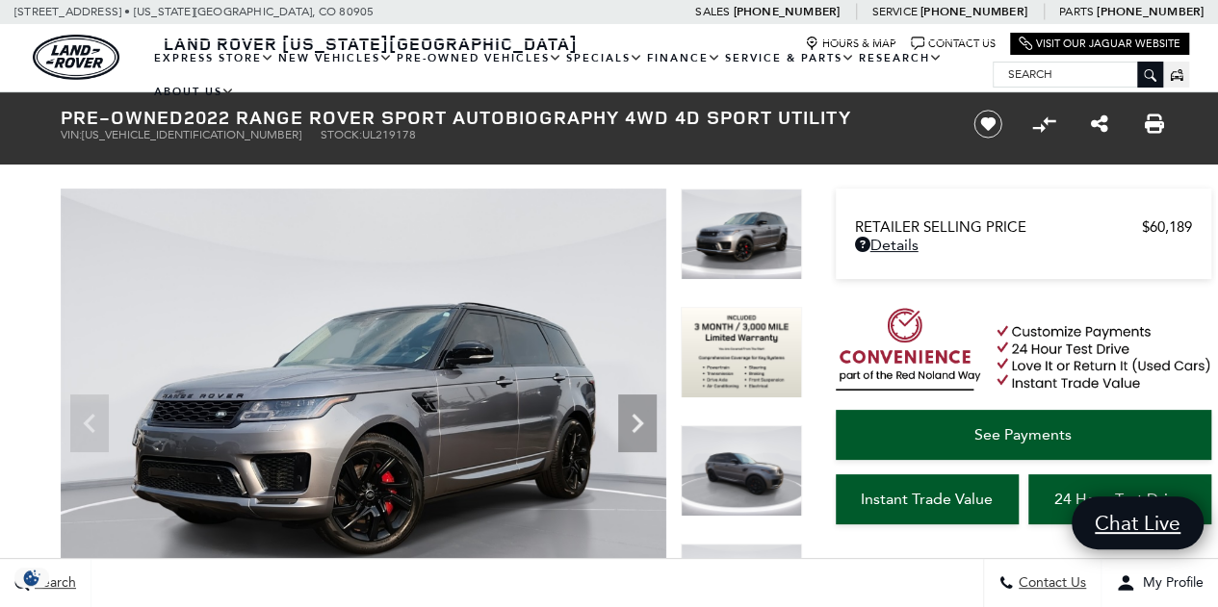
click at [637, 419] on icon "Next" at bounding box center [638, 423] width 12 height 19
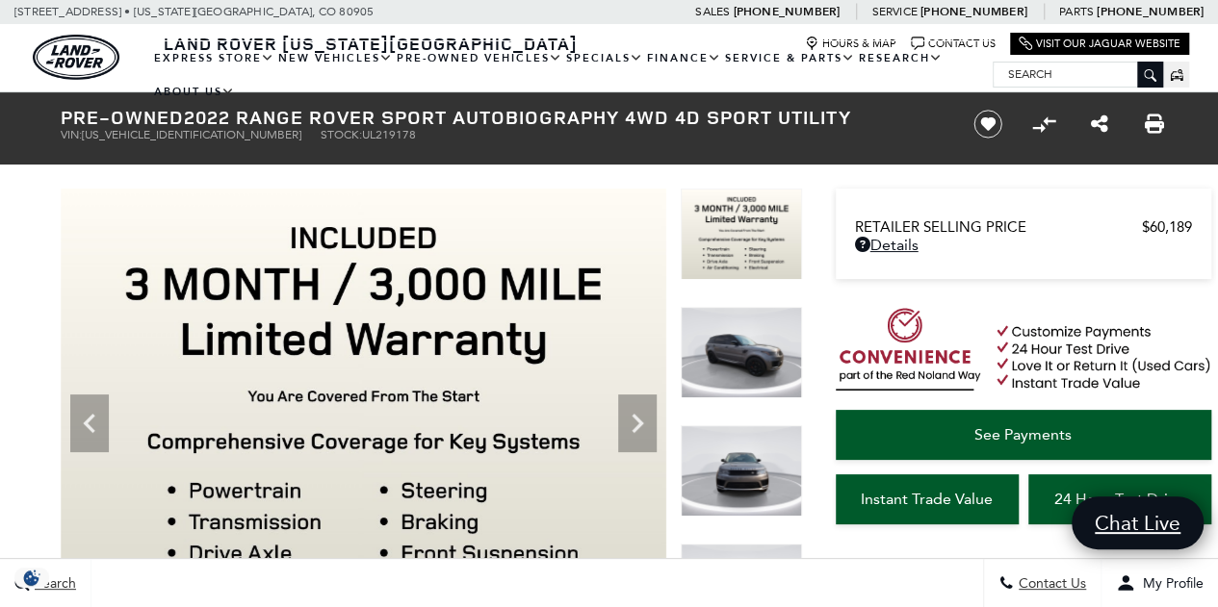
click at [637, 419] on icon "Next" at bounding box center [638, 423] width 12 height 19
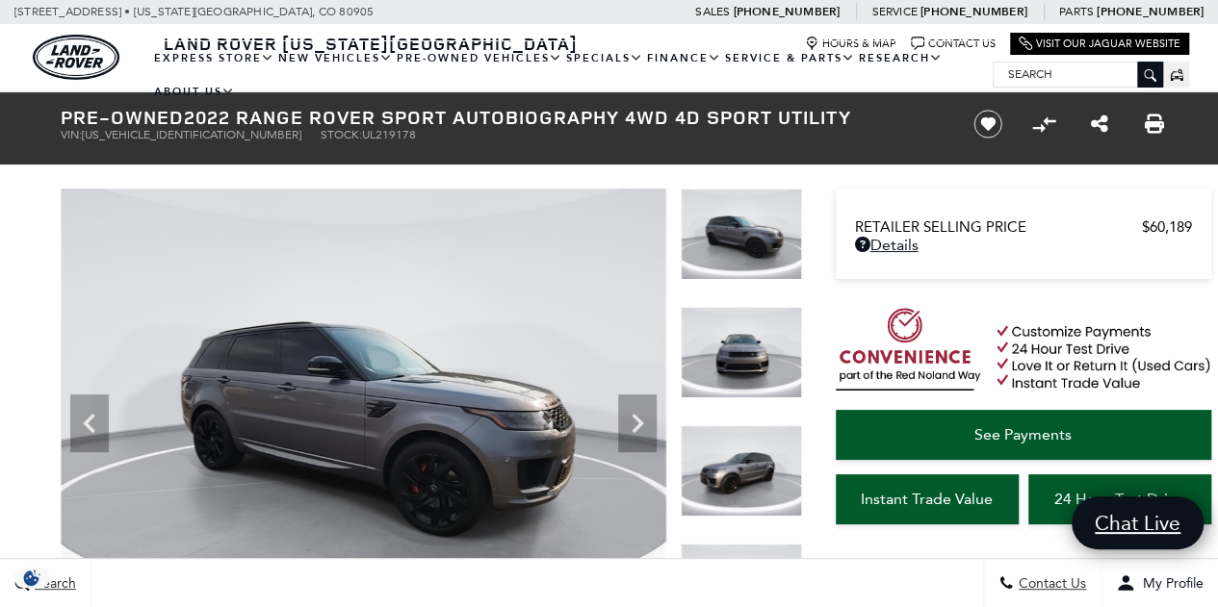
click at [637, 419] on icon "Next" at bounding box center [638, 423] width 12 height 19
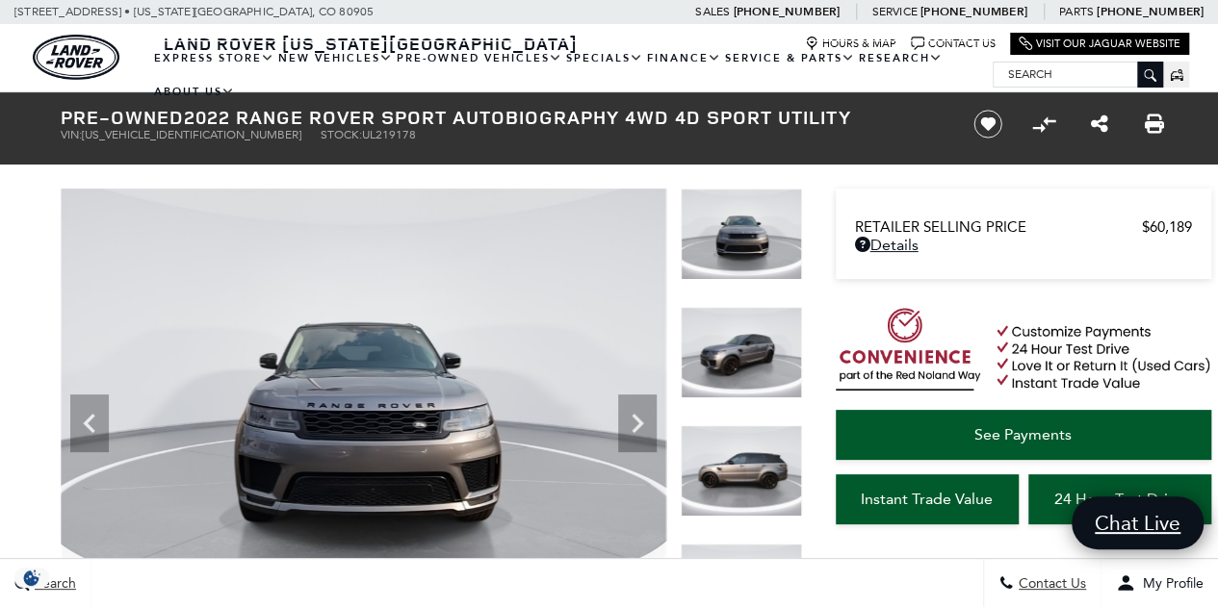
click at [637, 419] on icon "Next" at bounding box center [638, 423] width 12 height 19
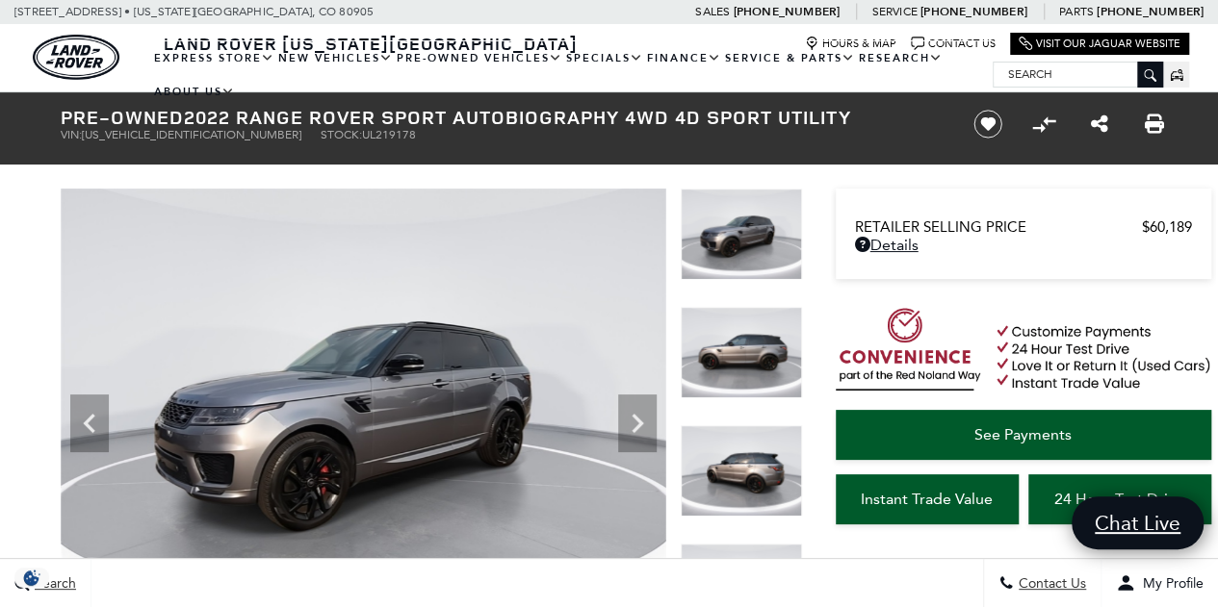
click at [637, 419] on icon "Next" at bounding box center [638, 423] width 12 height 19
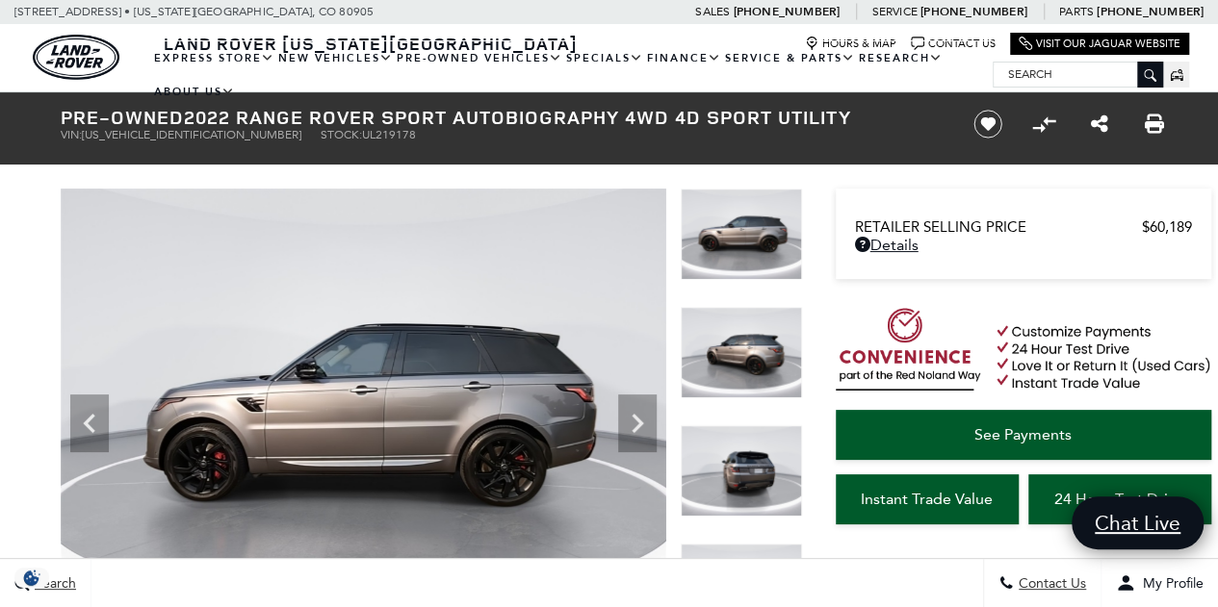
click at [637, 419] on icon "Next" at bounding box center [638, 423] width 12 height 19
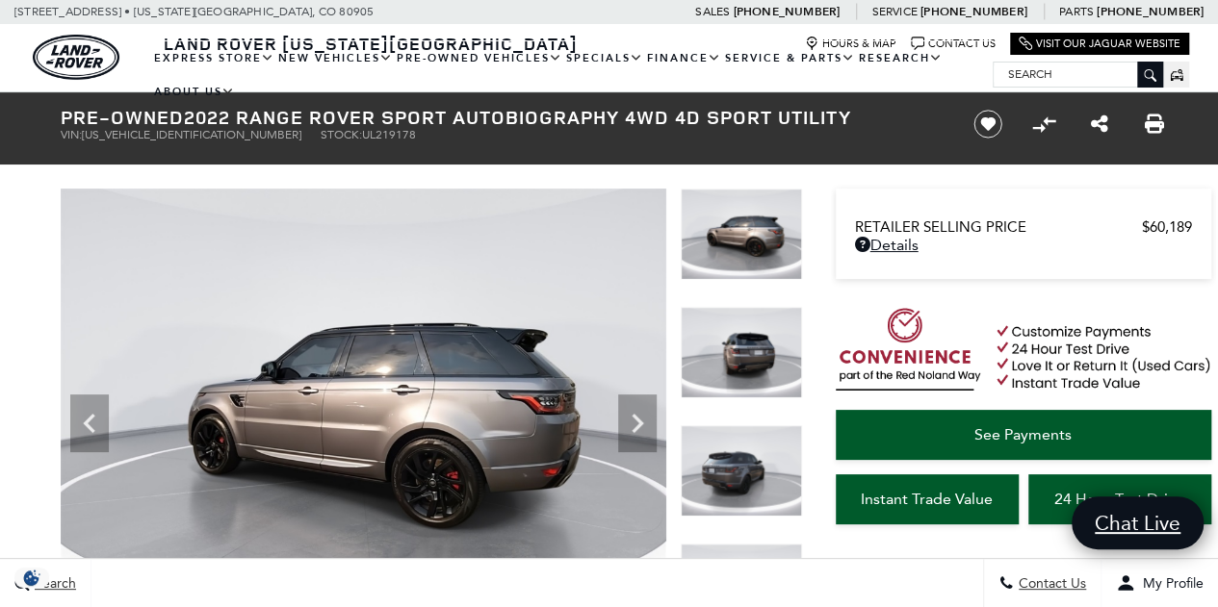
click at [637, 419] on icon "Next" at bounding box center [638, 423] width 12 height 19
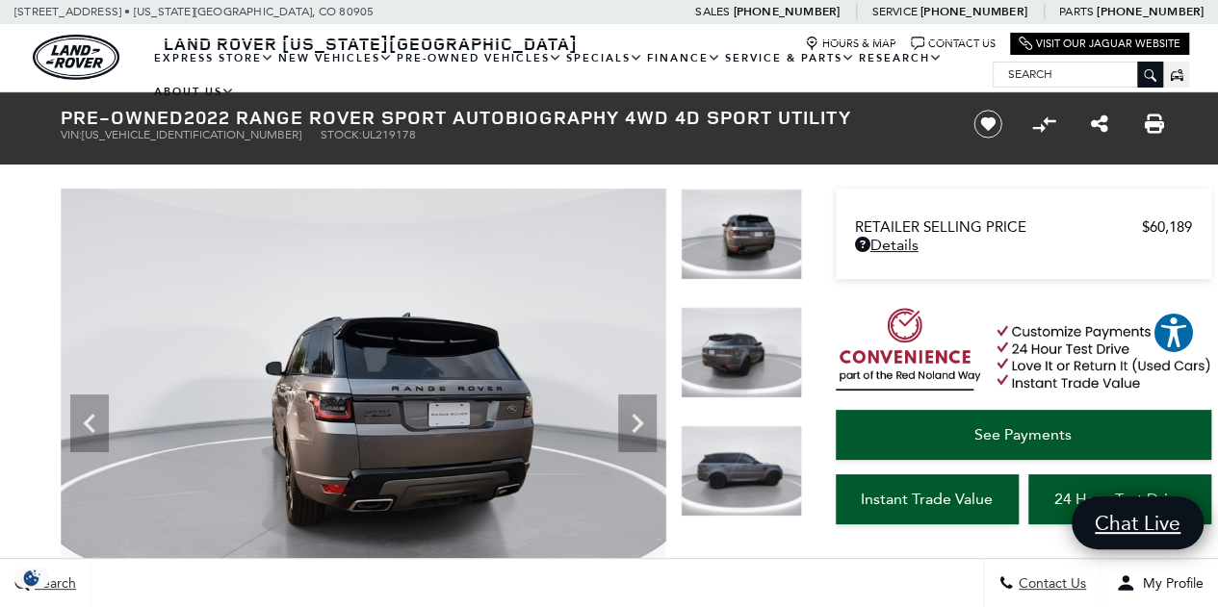
click at [637, 419] on icon "Next" at bounding box center [638, 423] width 12 height 19
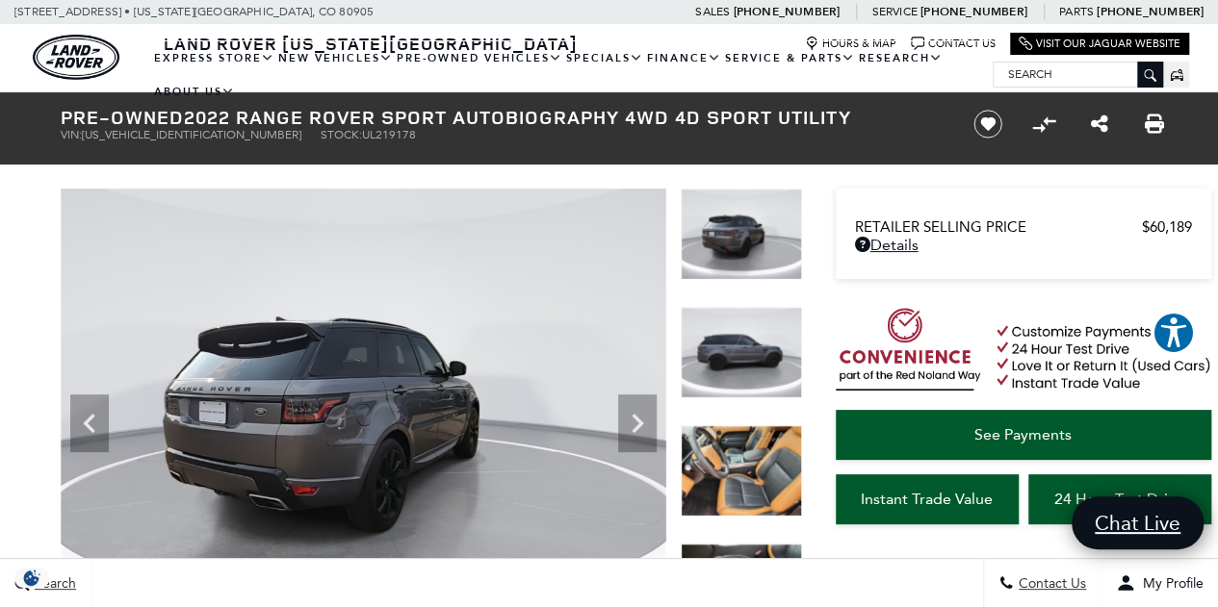
click at [637, 419] on icon "Next" at bounding box center [638, 423] width 12 height 19
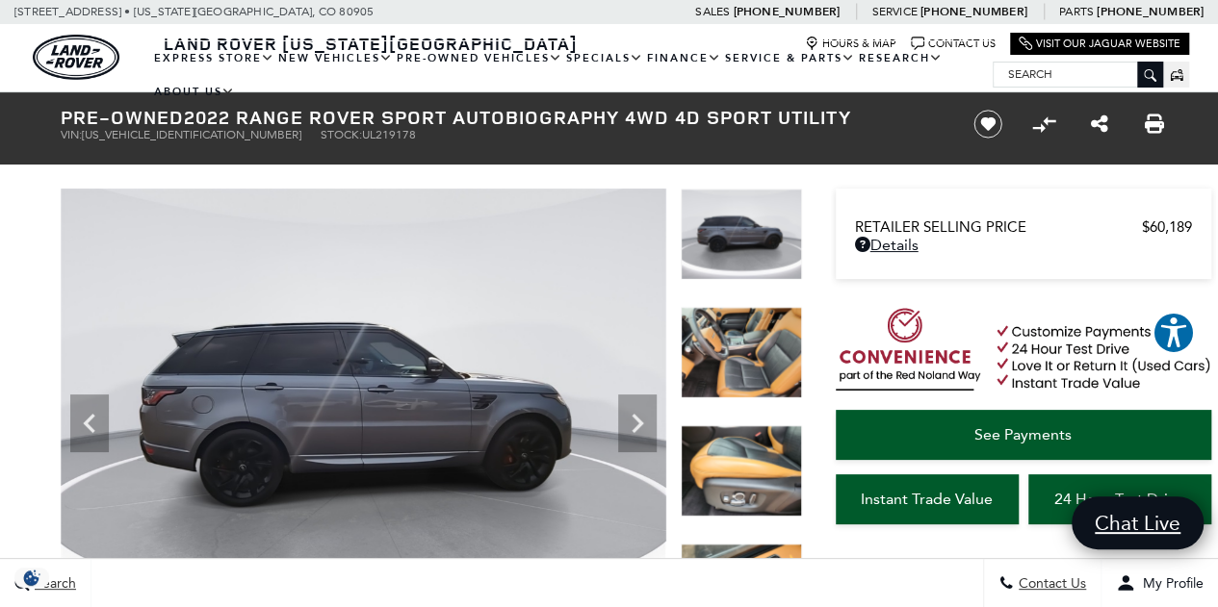
click at [637, 419] on icon "Next" at bounding box center [638, 423] width 12 height 19
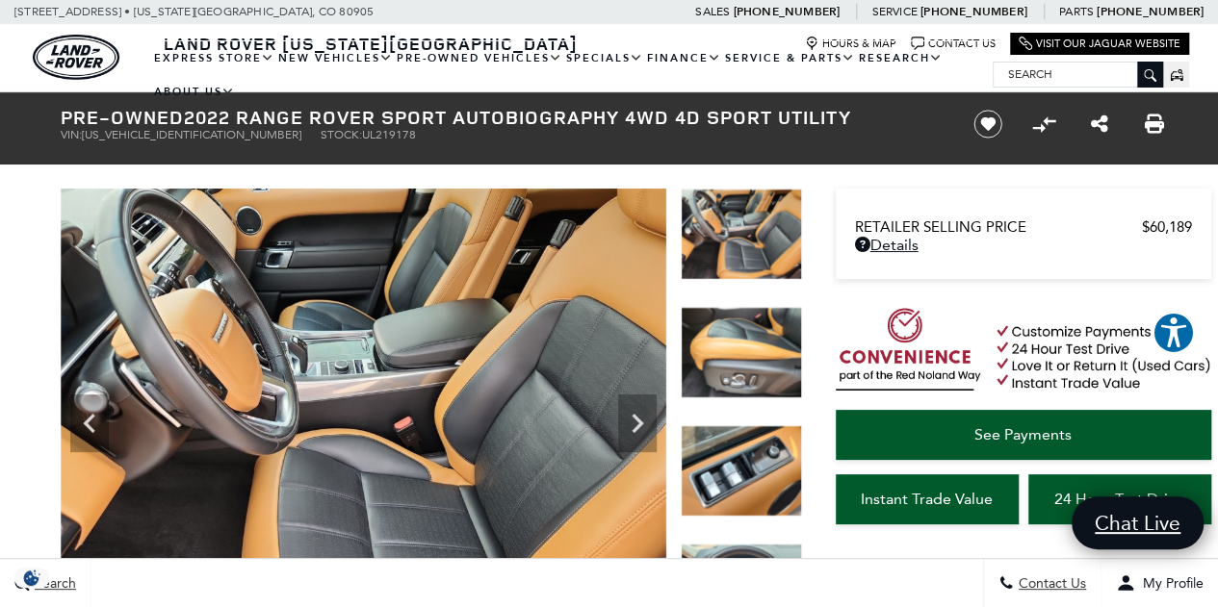
click at [637, 419] on icon "Next" at bounding box center [638, 423] width 12 height 19
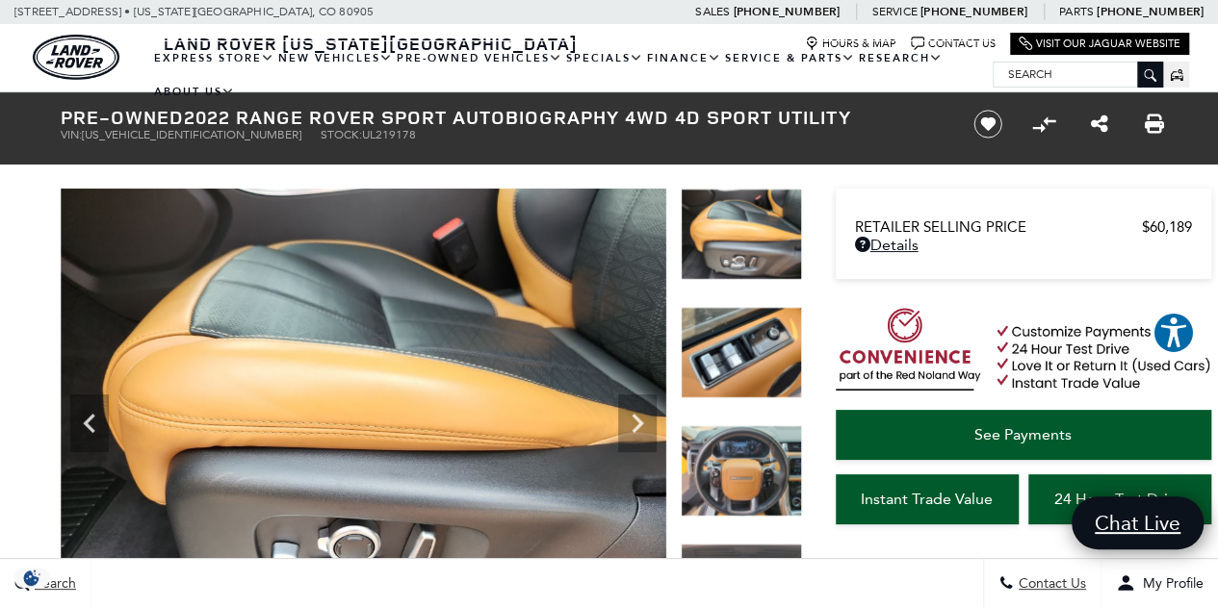
click at [637, 419] on icon "Next" at bounding box center [638, 423] width 12 height 19
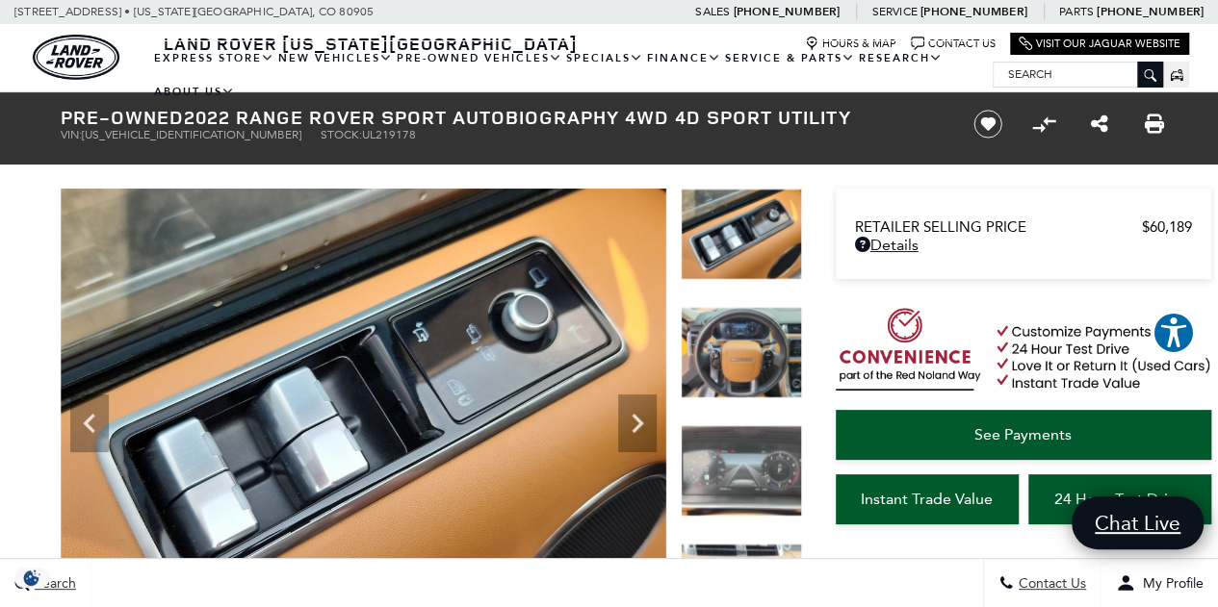
click at [637, 419] on icon "Next" at bounding box center [638, 423] width 12 height 19
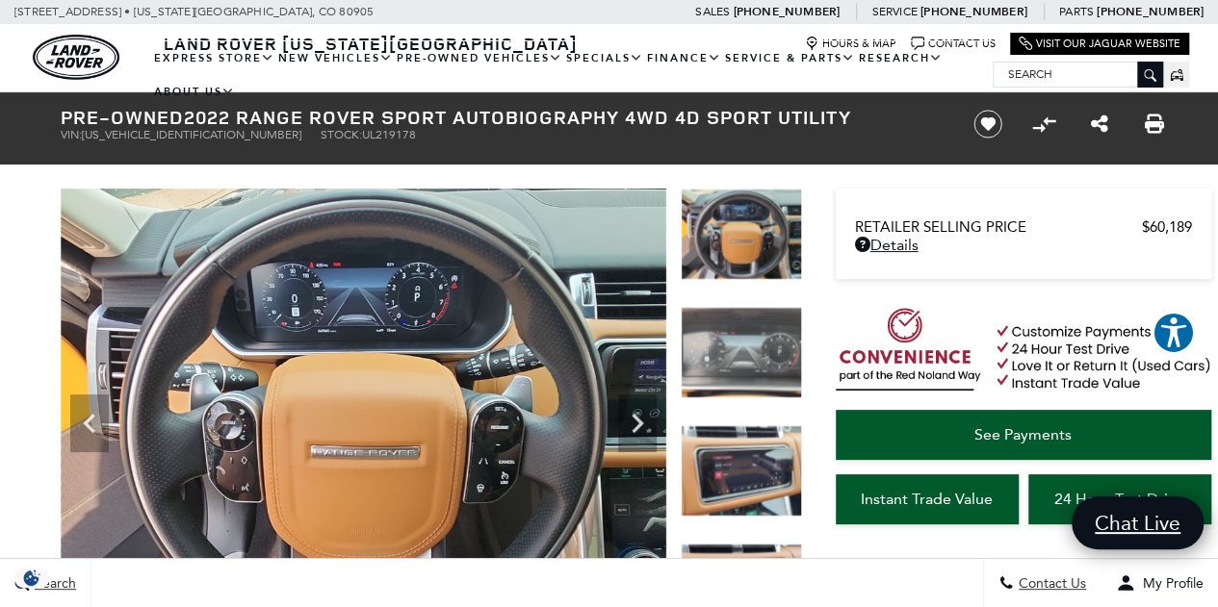
click at [637, 419] on icon "Next" at bounding box center [638, 423] width 12 height 19
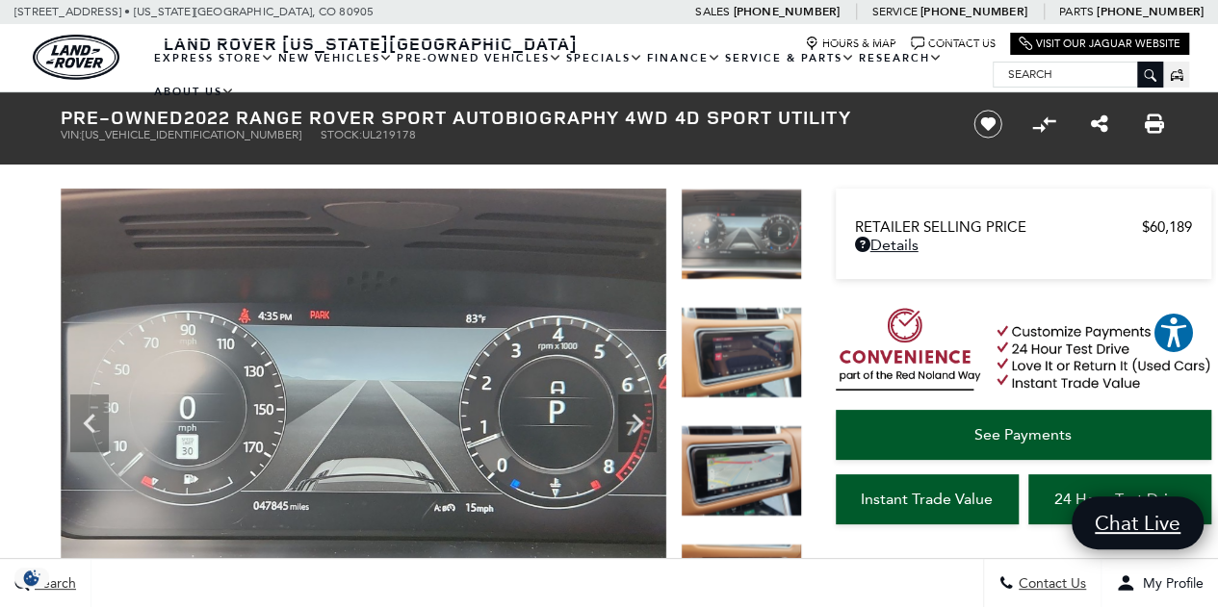
click at [637, 419] on icon "Next" at bounding box center [638, 423] width 12 height 19
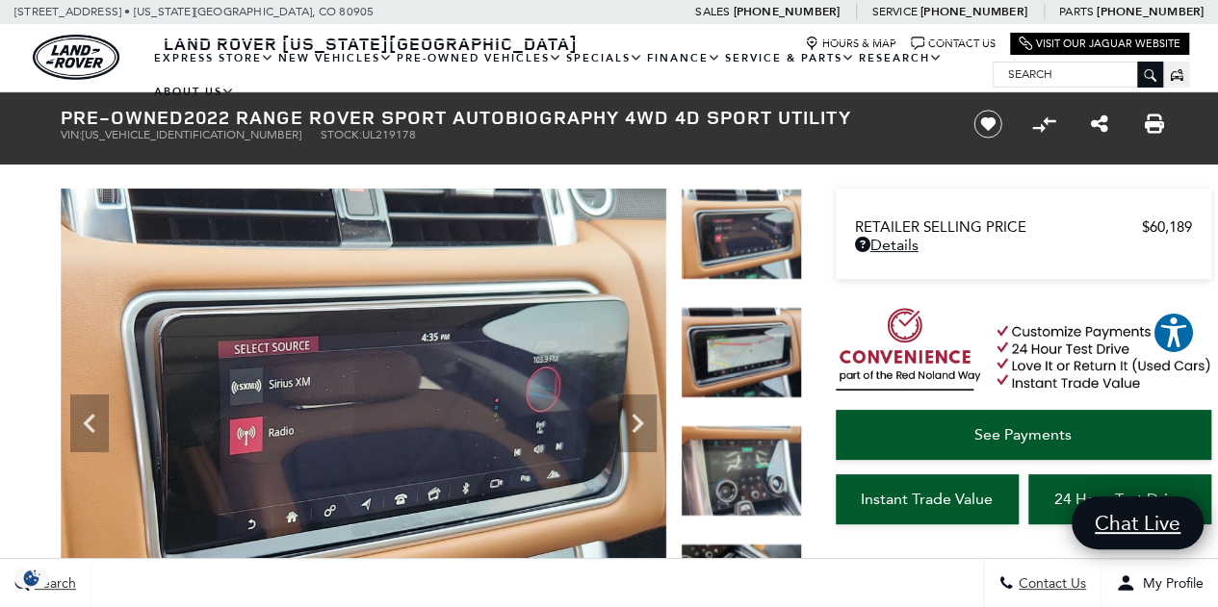
click at [637, 419] on icon "Next" at bounding box center [638, 423] width 12 height 19
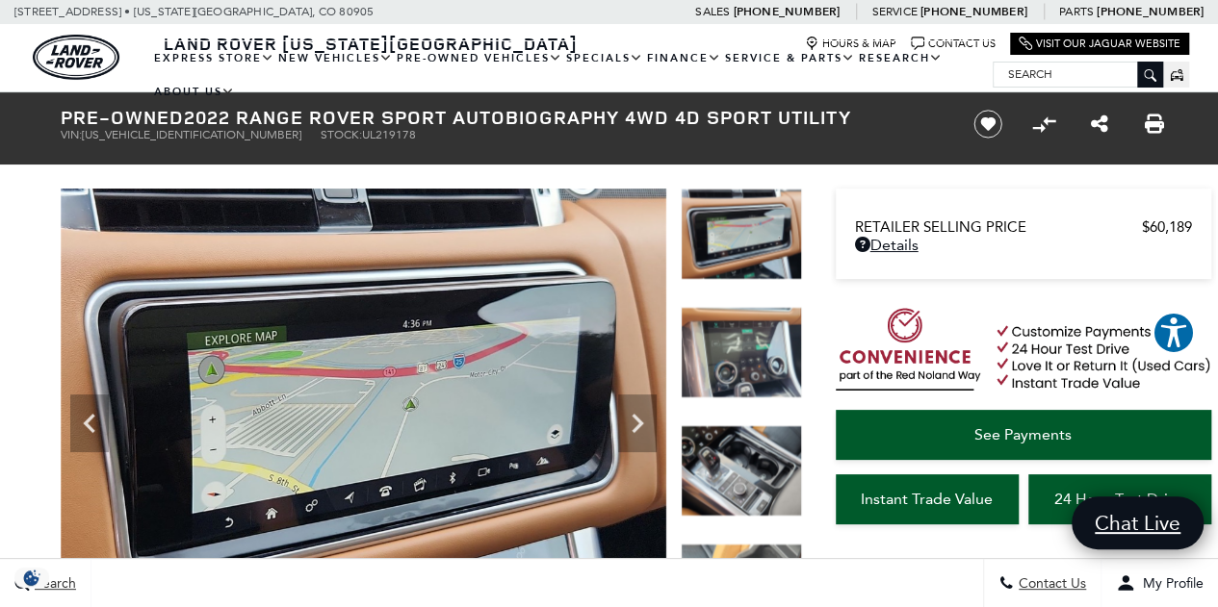
click at [637, 419] on icon "Next" at bounding box center [638, 423] width 12 height 19
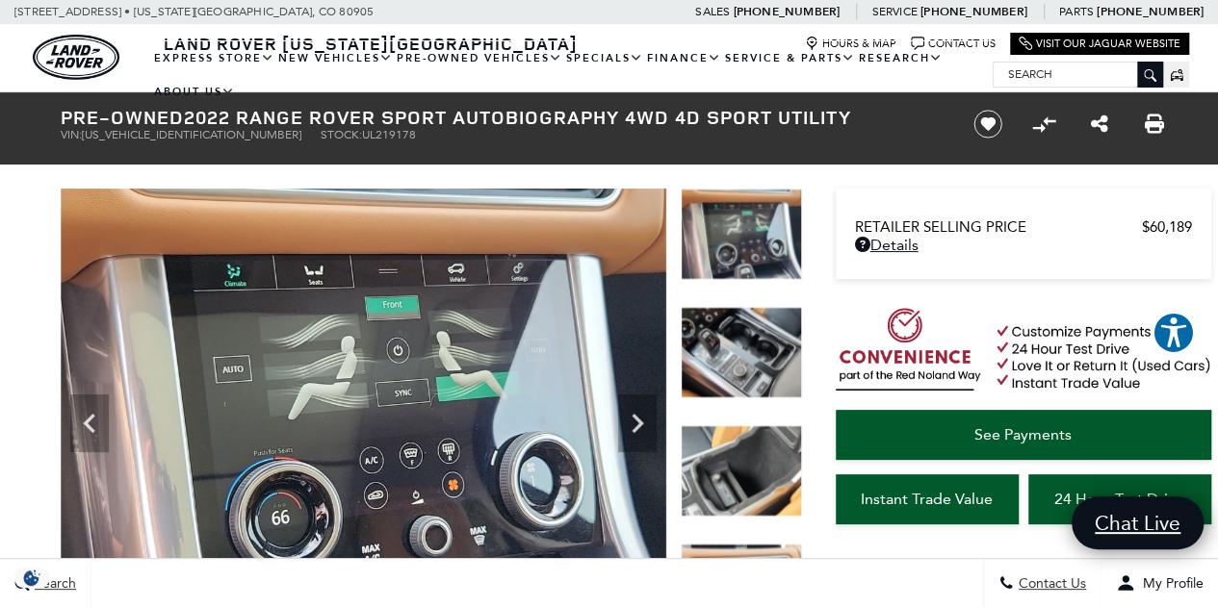
click at [637, 419] on icon "Next" at bounding box center [638, 423] width 12 height 19
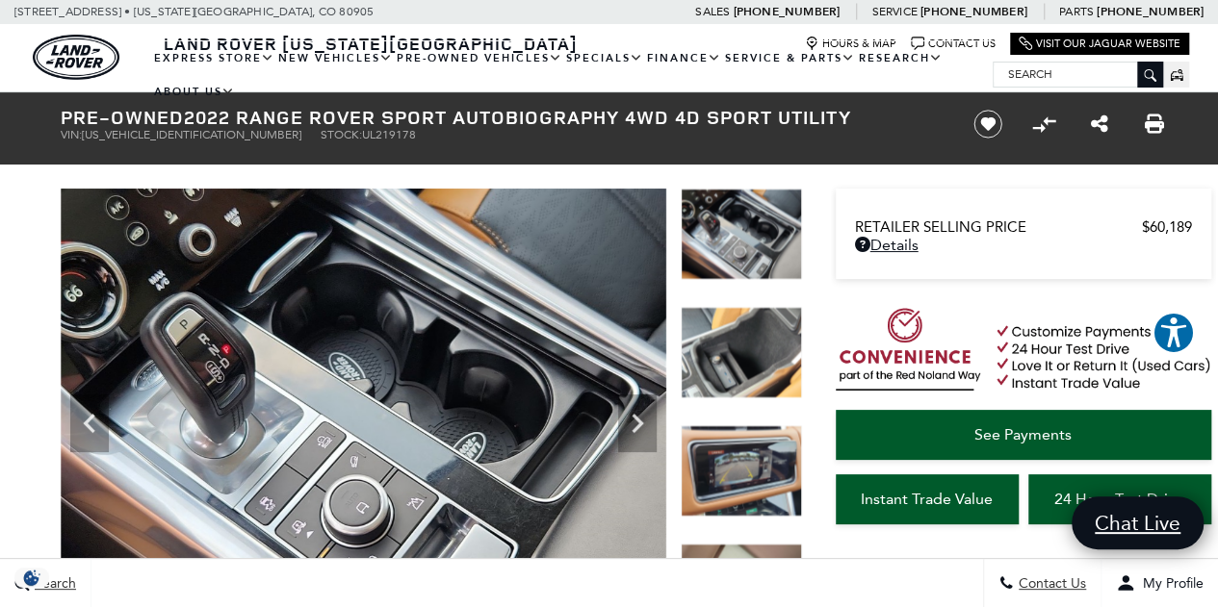
click at [637, 419] on icon "Next" at bounding box center [638, 423] width 12 height 19
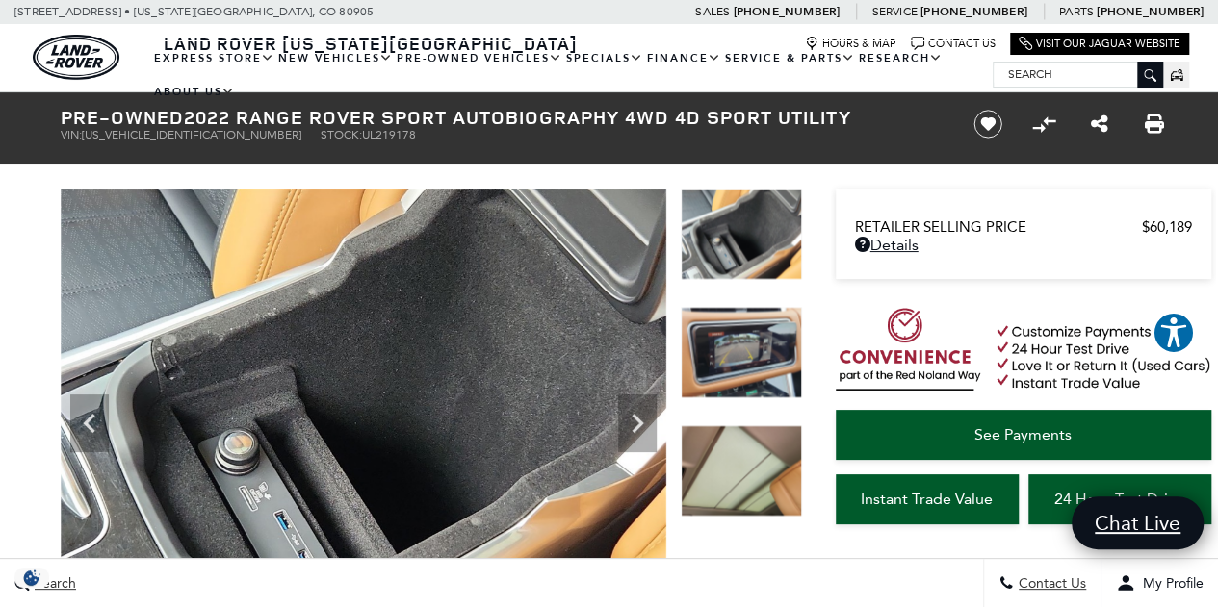
click at [637, 419] on icon "Next" at bounding box center [638, 423] width 12 height 19
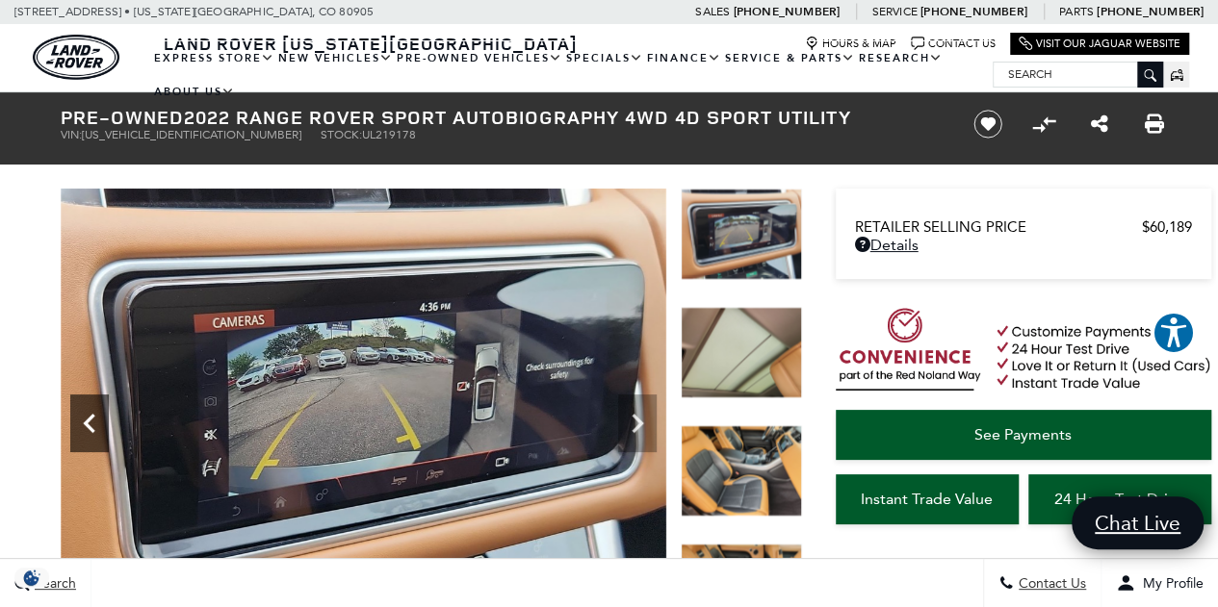
click at [86, 413] on icon "Previous" at bounding box center [89, 423] width 39 height 39
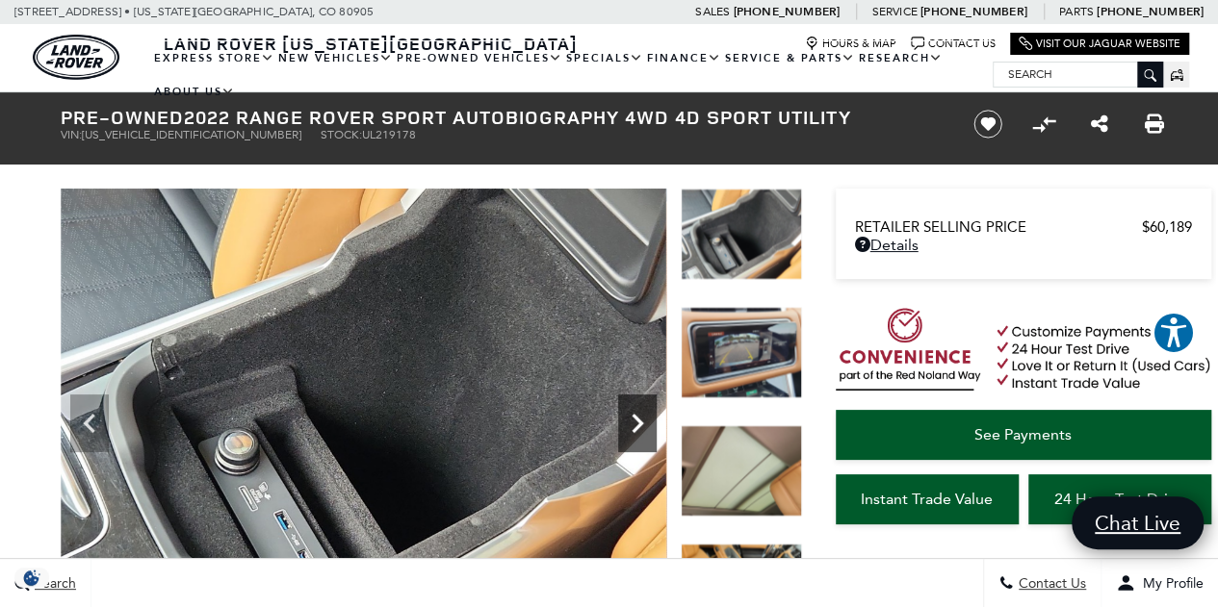
click at [633, 430] on icon "Next" at bounding box center [638, 423] width 12 height 19
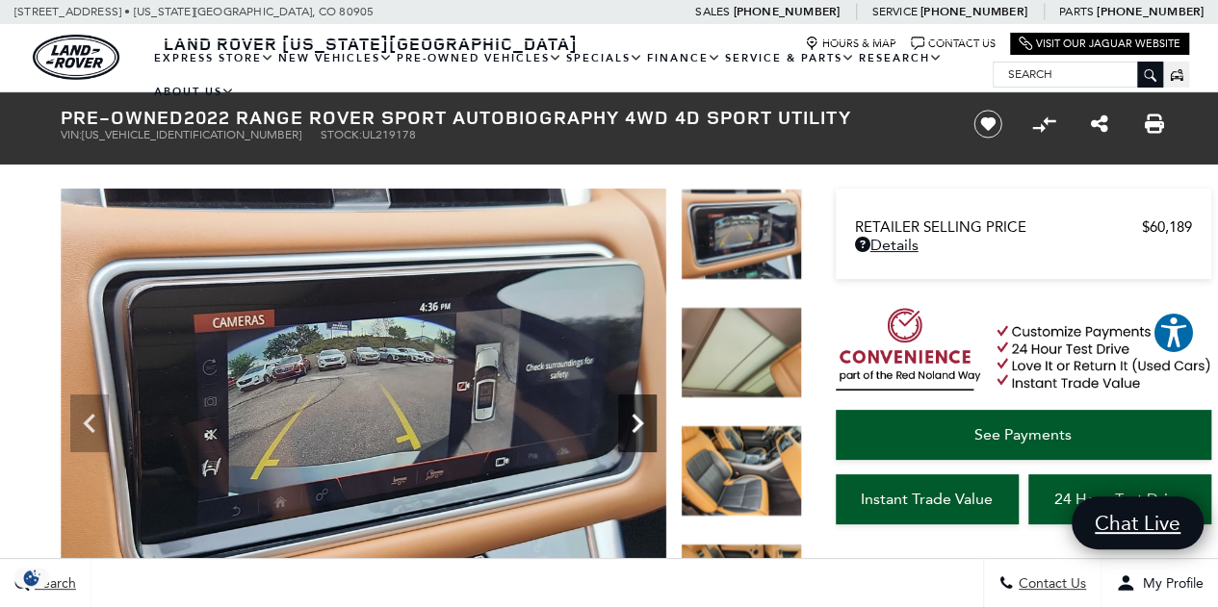
click at [633, 430] on icon "Next" at bounding box center [638, 423] width 12 height 19
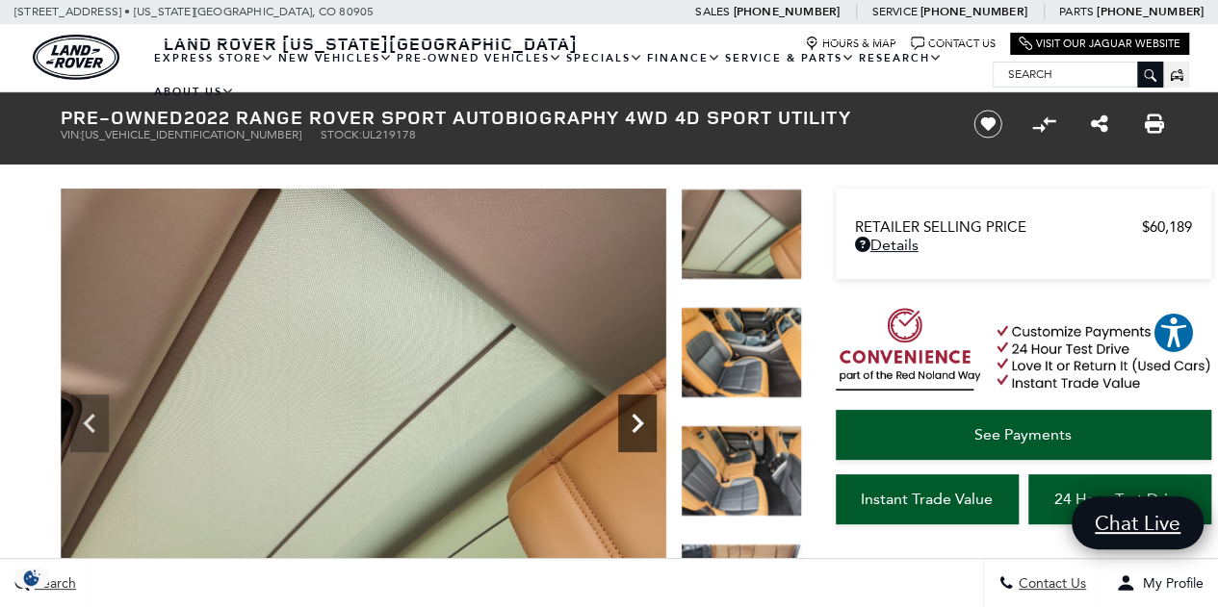
click at [633, 430] on icon "Next" at bounding box center [638, 423] width 12 height 19
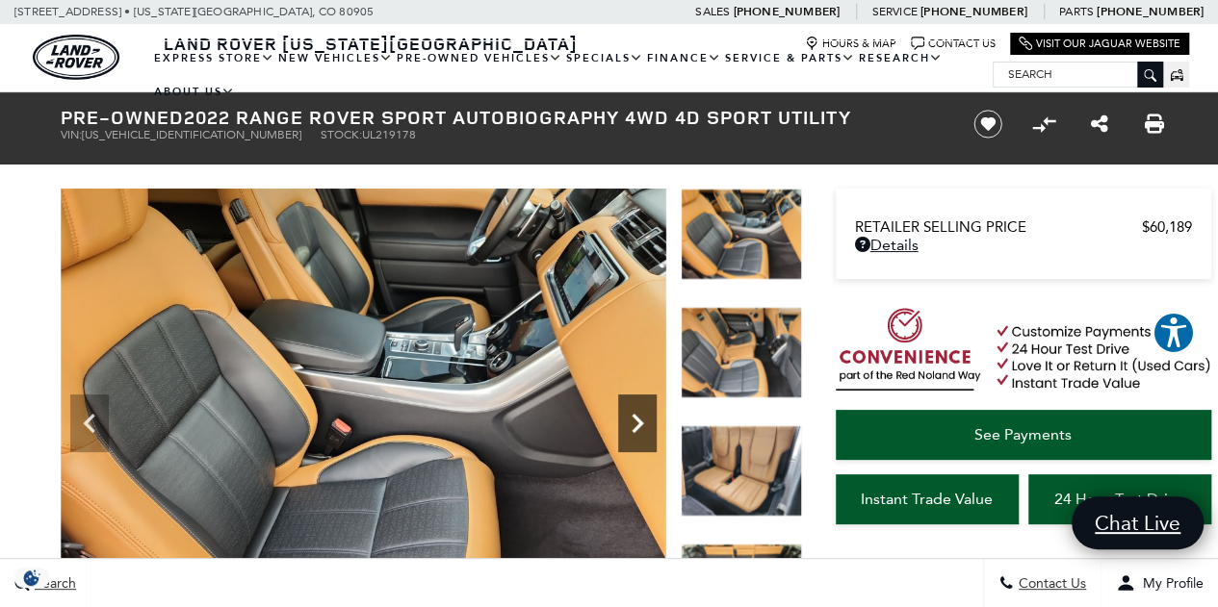
click at [633, 430] on icon "Next" at bounding box center [638, 423] width 12 height 19
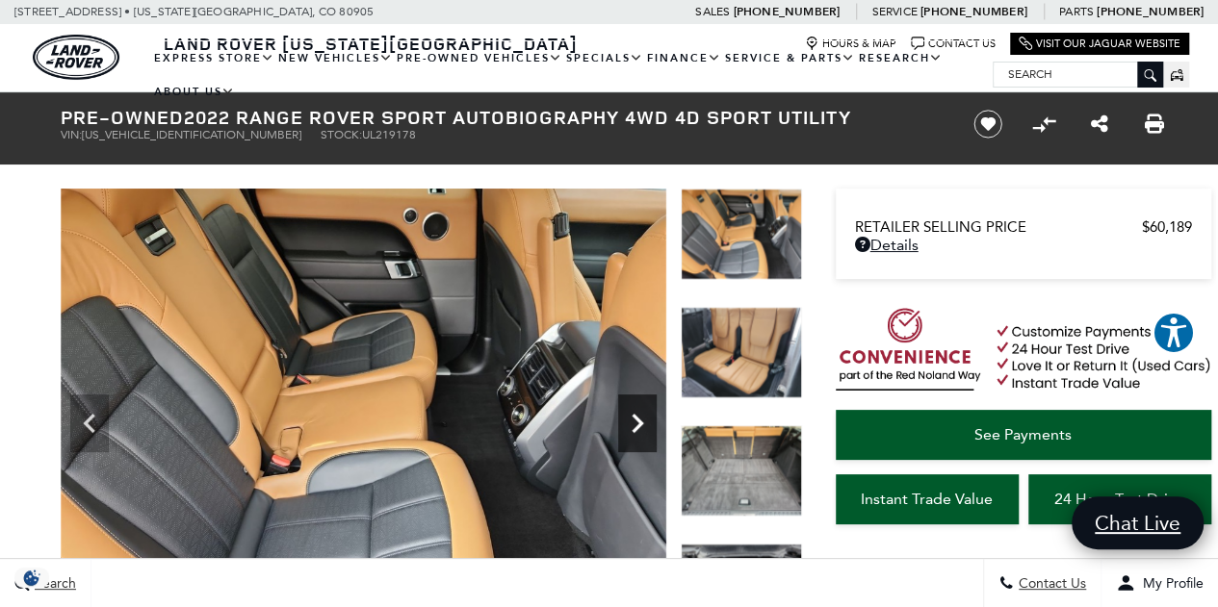
click at [633, 430] on icon "Next" at bounding box center [638, 423] width 12 height 19
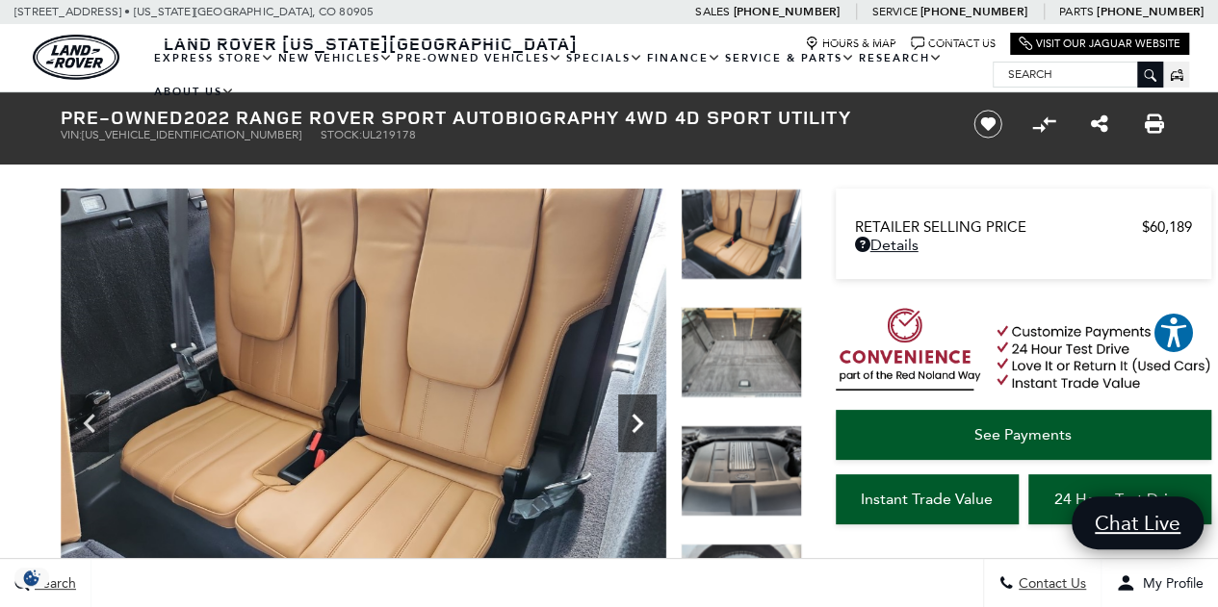
click at [633, 430] on icon "Next" at bounding box center [638, 423] width 12 height 19
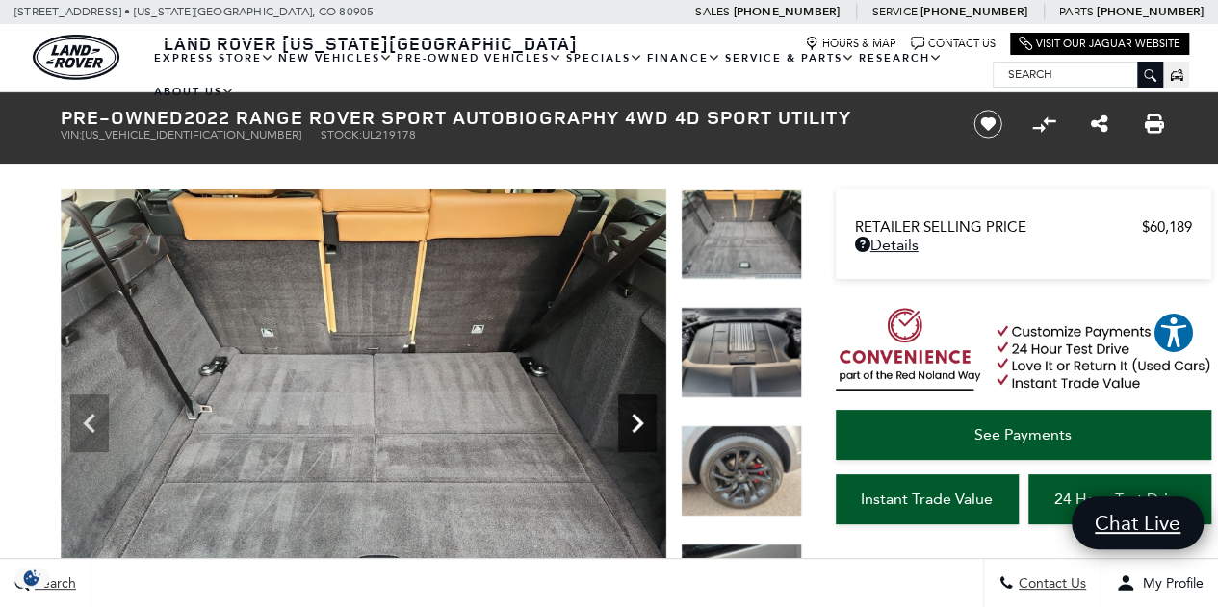
click at [633, 430] on icon "Next" at bounding box center [638, 423] width 12 height 19
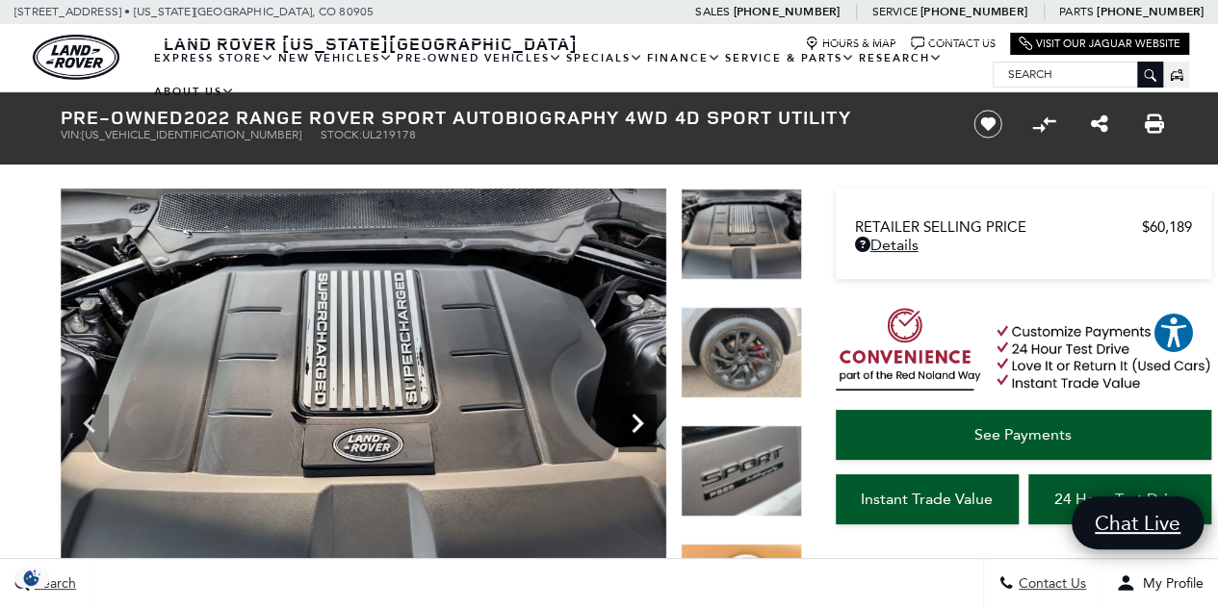
click at [633, 430] on icon "Next" at bounding box center [638, 423] width 12 height 19
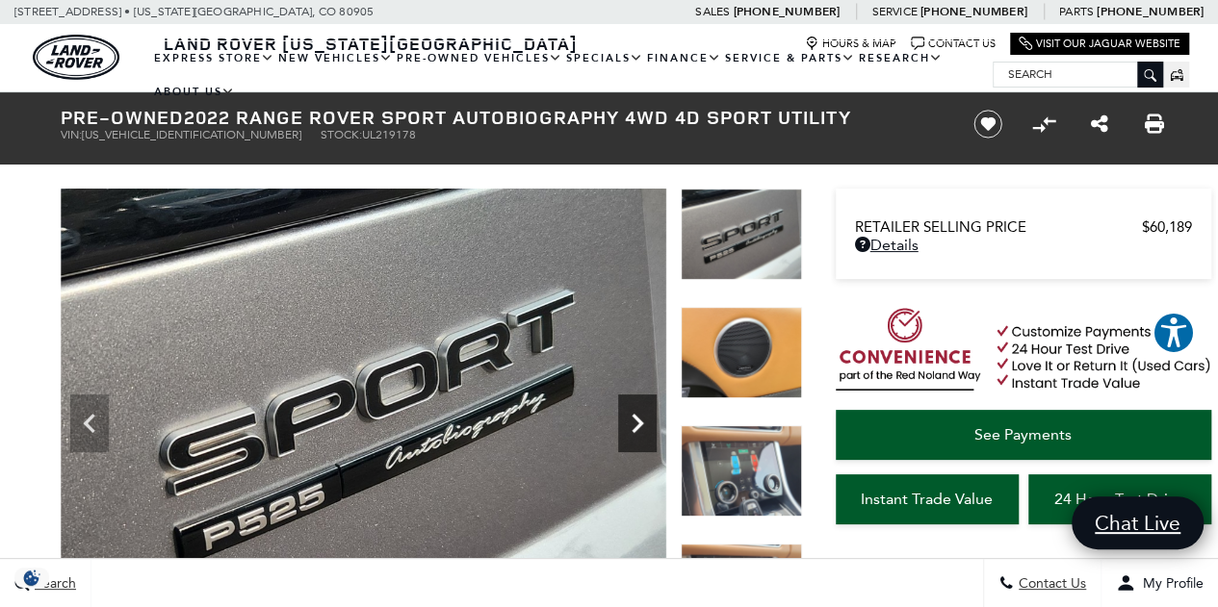
click at [633, 430] on icon "Next" at bounding box center [638, 423] width 12 height 19
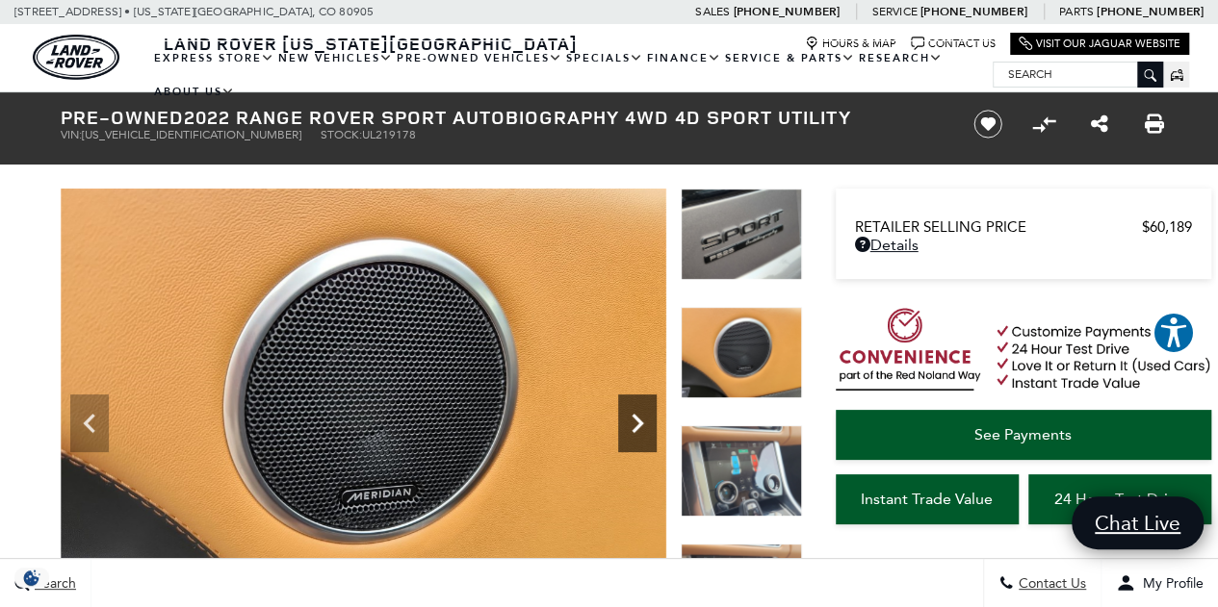
click at [633, 430] on icon "Next" at bounding box center [638, 423] width 12 height 19
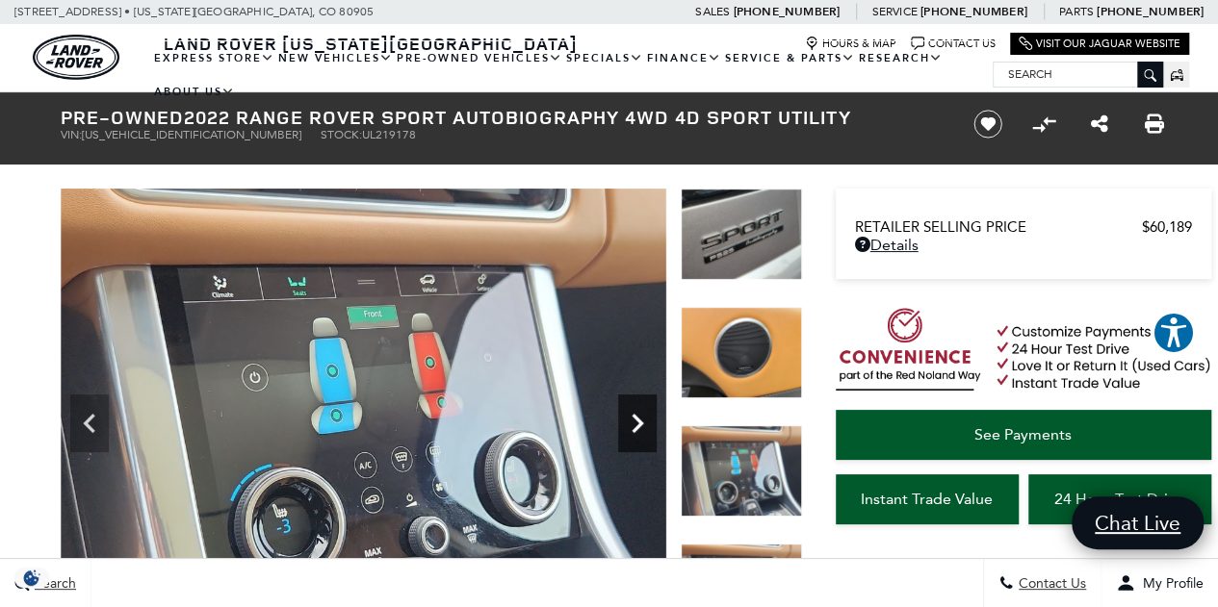
click at [633, 430] on icon "Next" at bounding box center [638, 423] width 12 height 19
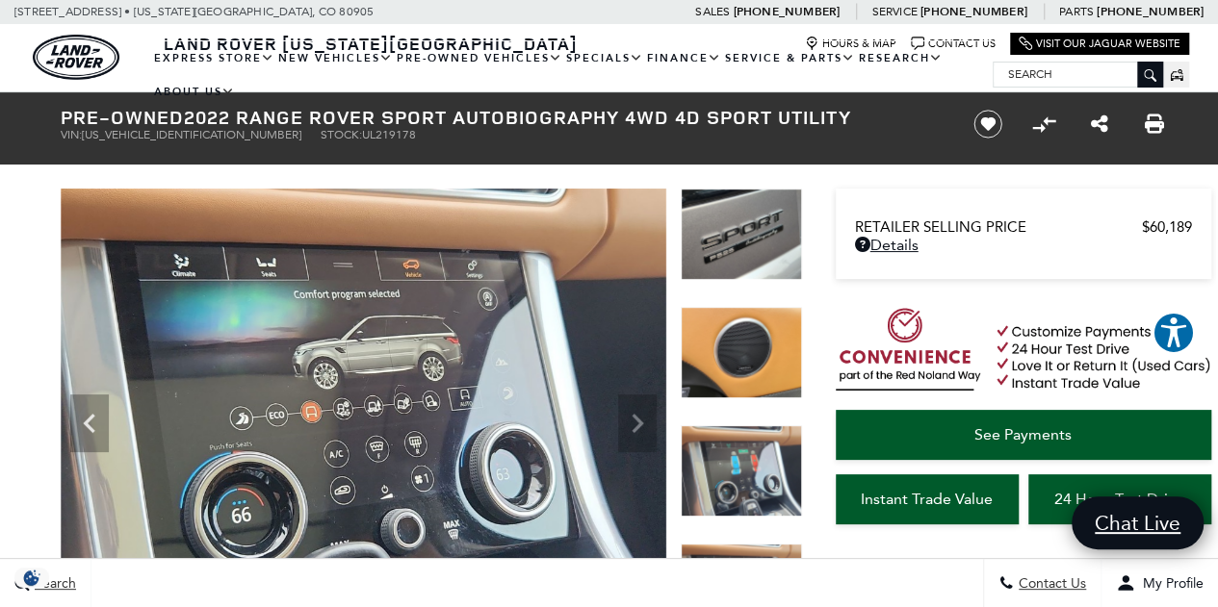
click at [633, 430] on img at bounding box center [364, 416] width 606 height 454
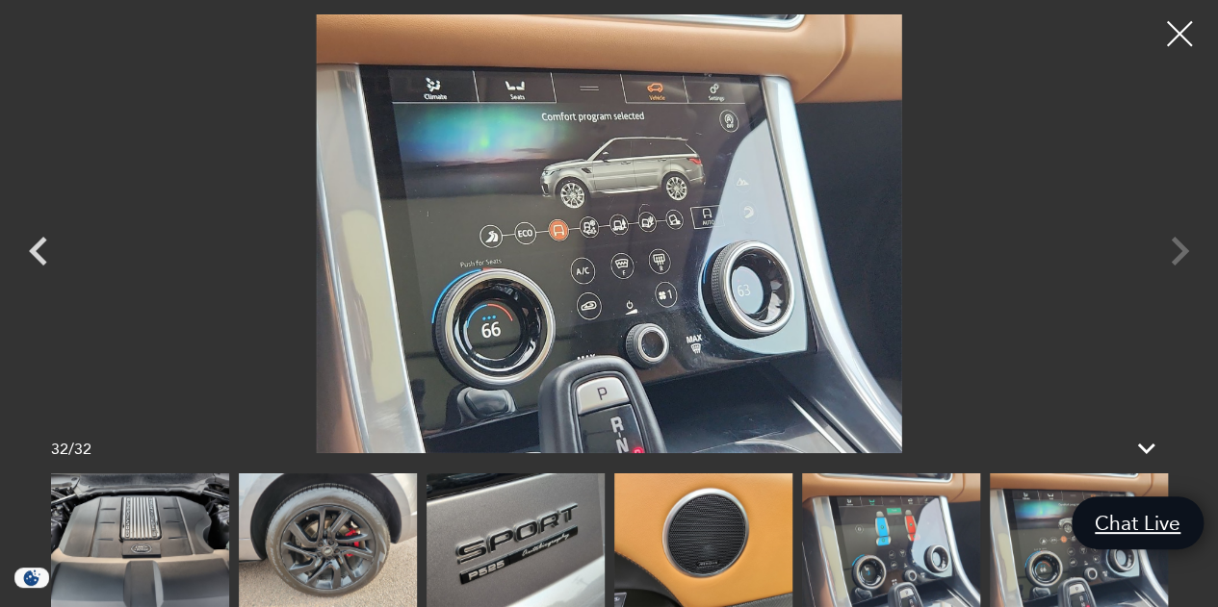
click at [1169, 46] on div at bounding box center [1179, 34] width 51 height 51
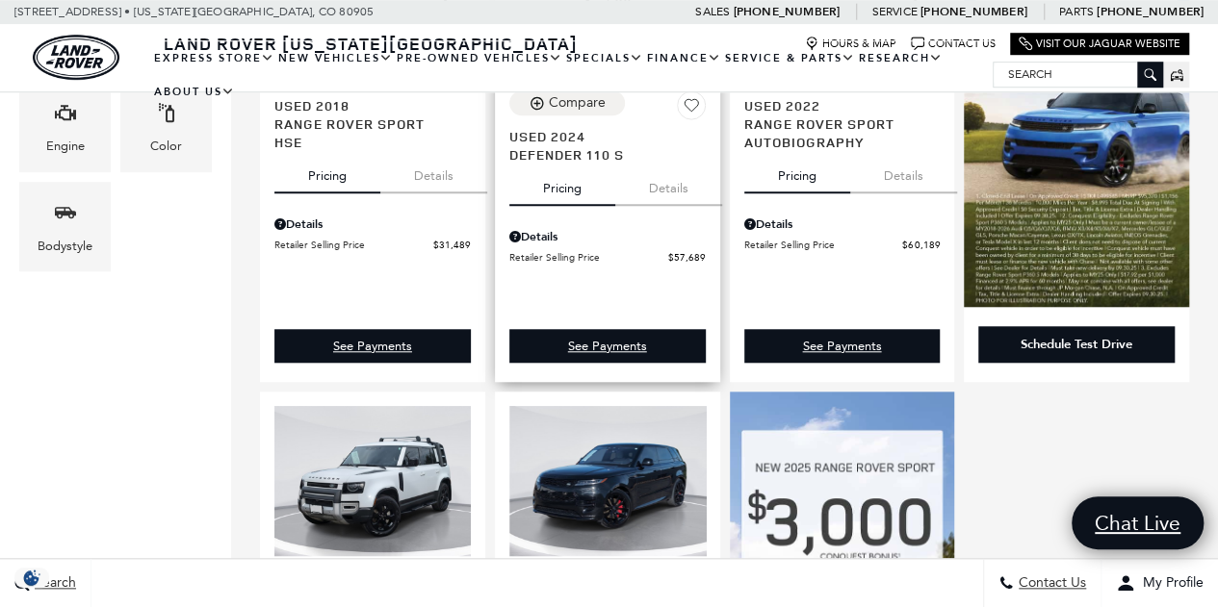
scroll to position [866, 0]
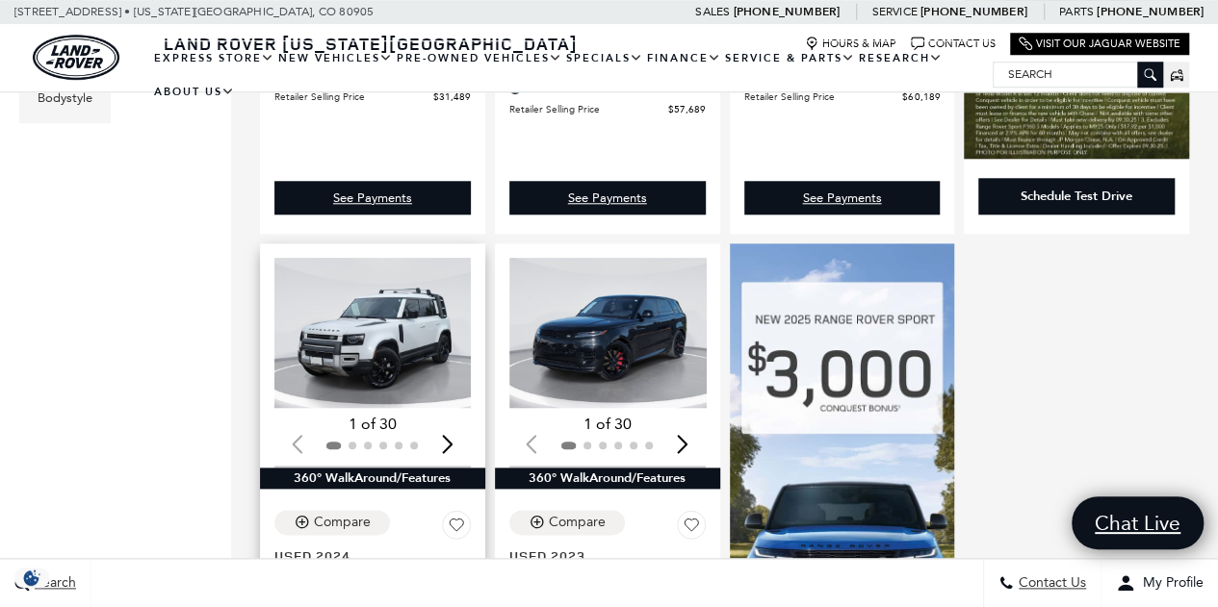
click at [388, 313] on img "1 / 2" at bounding box center [374, 333] width 200 height 150
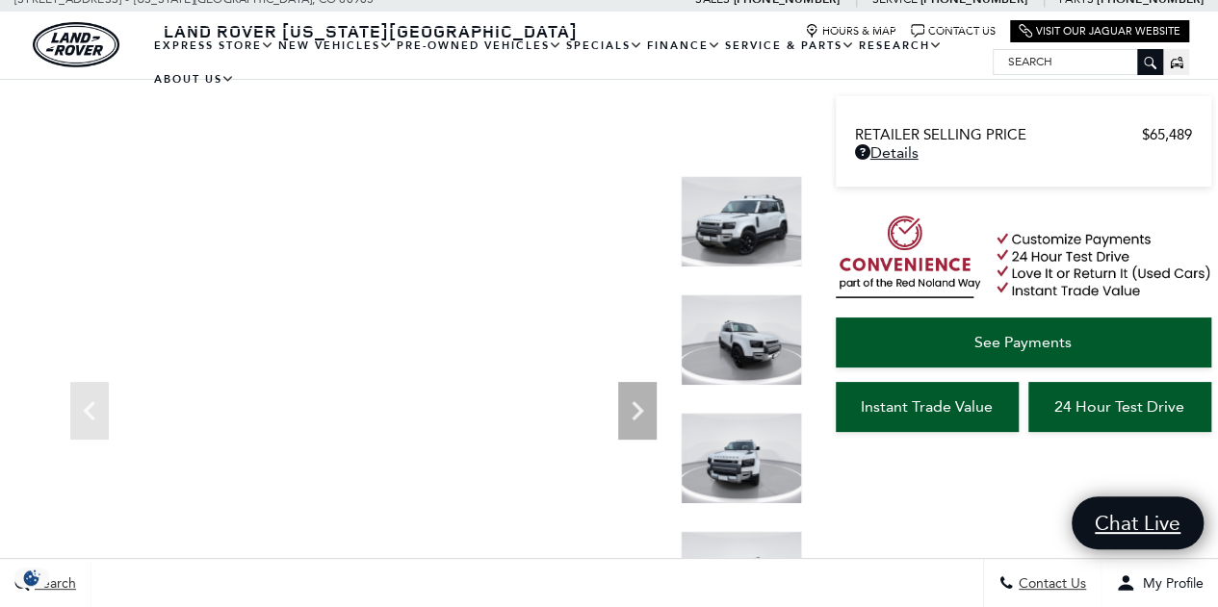
scroll to position [135, 0]
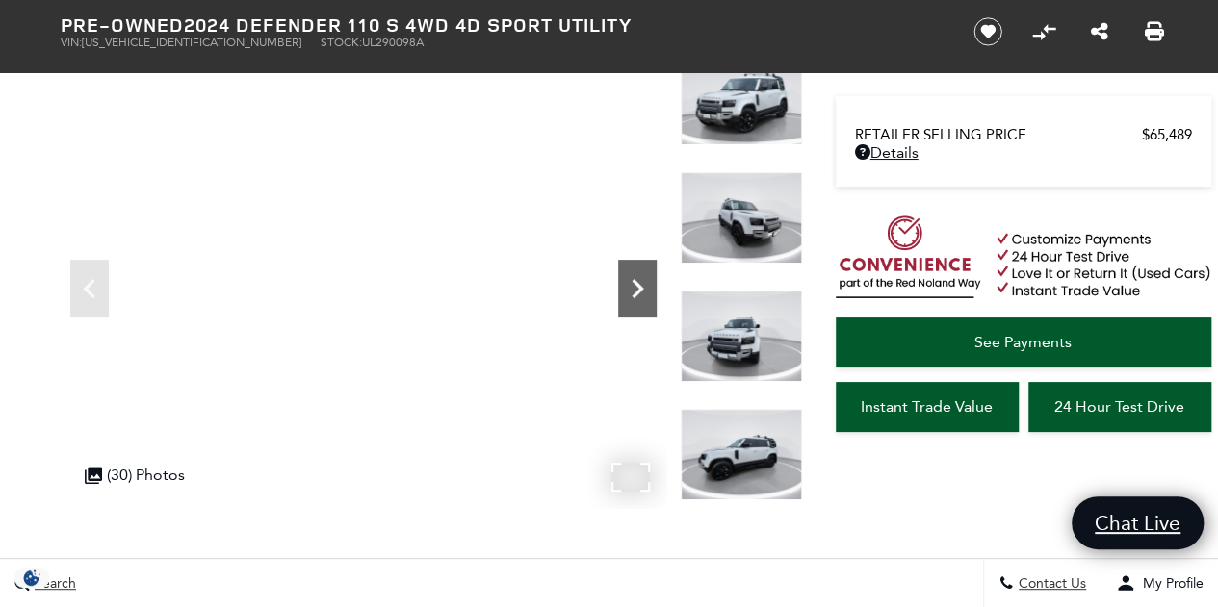
click at [630, 290] on icon "Next" at bounding box center [637, 289] width 39 height 39
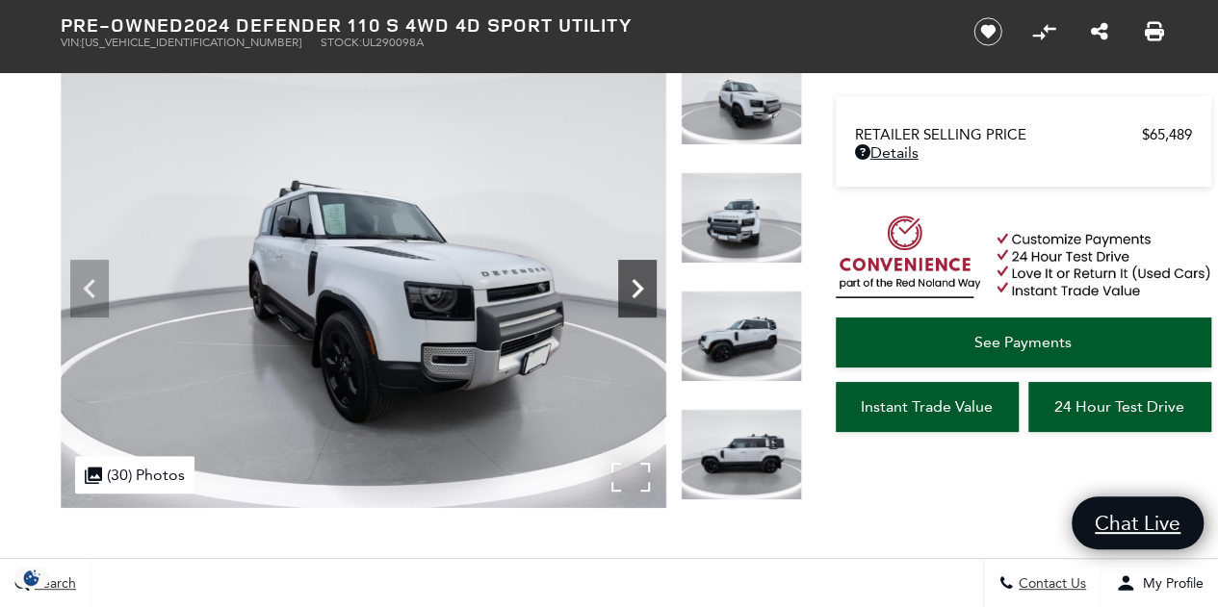
click at [630, 290] on icon "Next" at bounding box center [637, 289] width 39 height 39
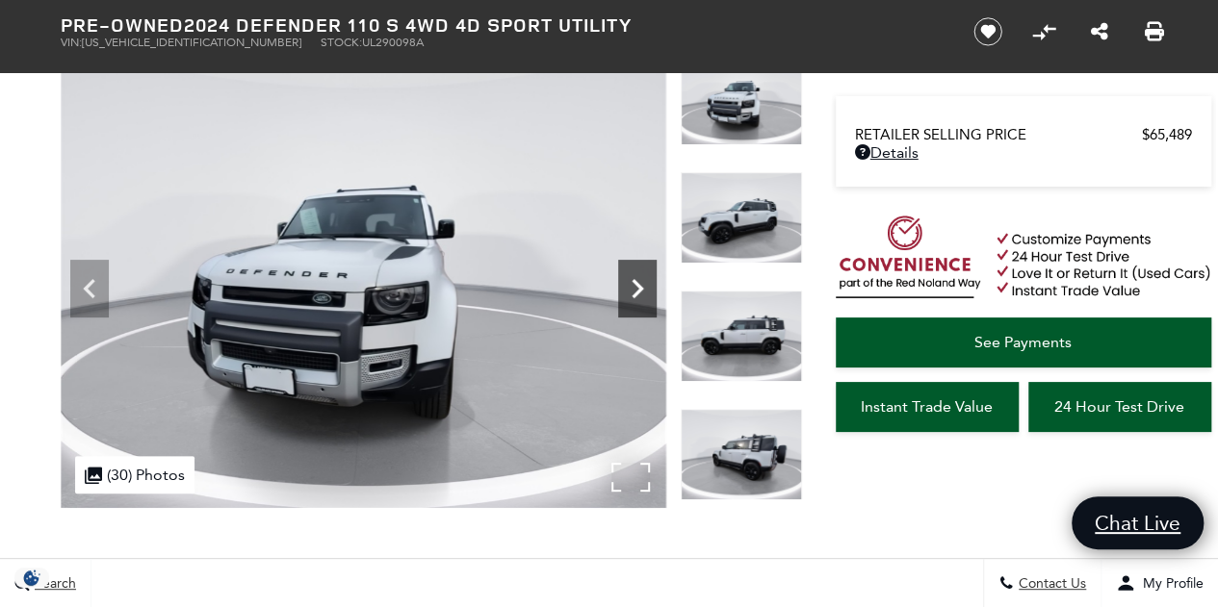
click at [630, 290] on icon "Next" at bounding box center [637, 289] width 39 height 39
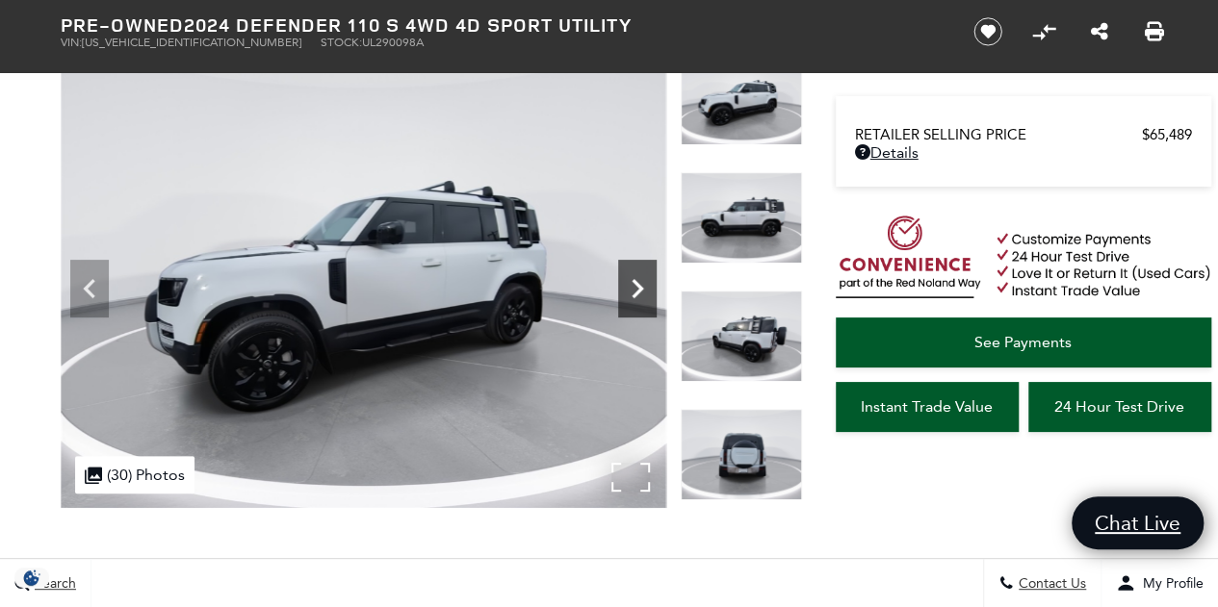
click at [630, 290] on icon "Next" at bounding box center [637, 289] width 39 height 39
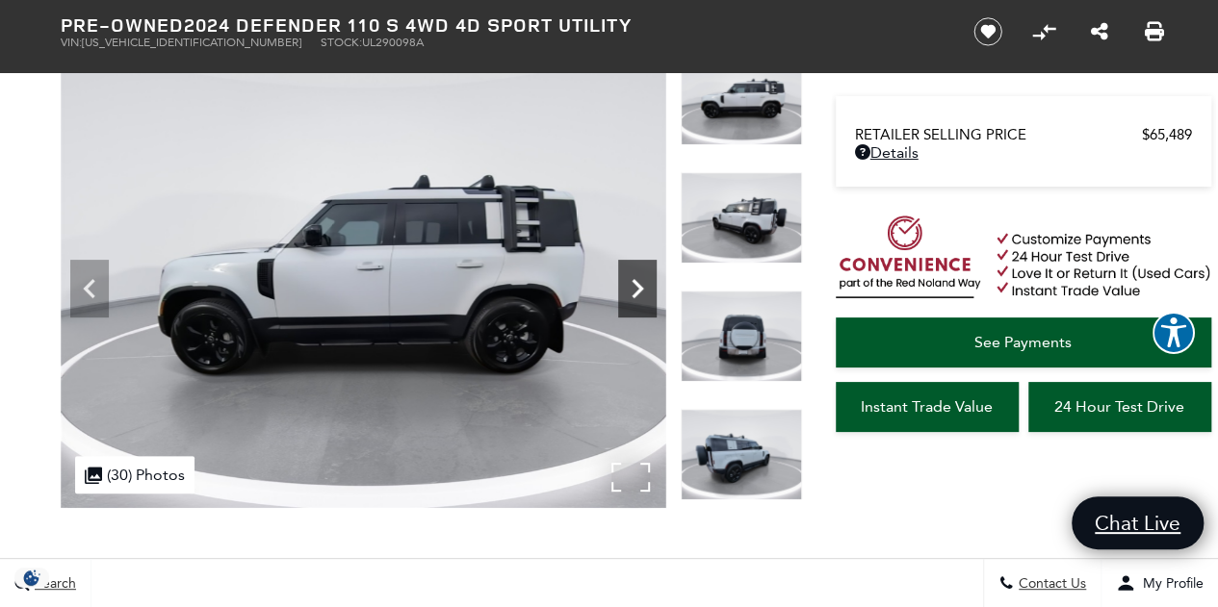
click at [630, 290] on icon "Next" at bounding box center [637, 289] width 39 height 39
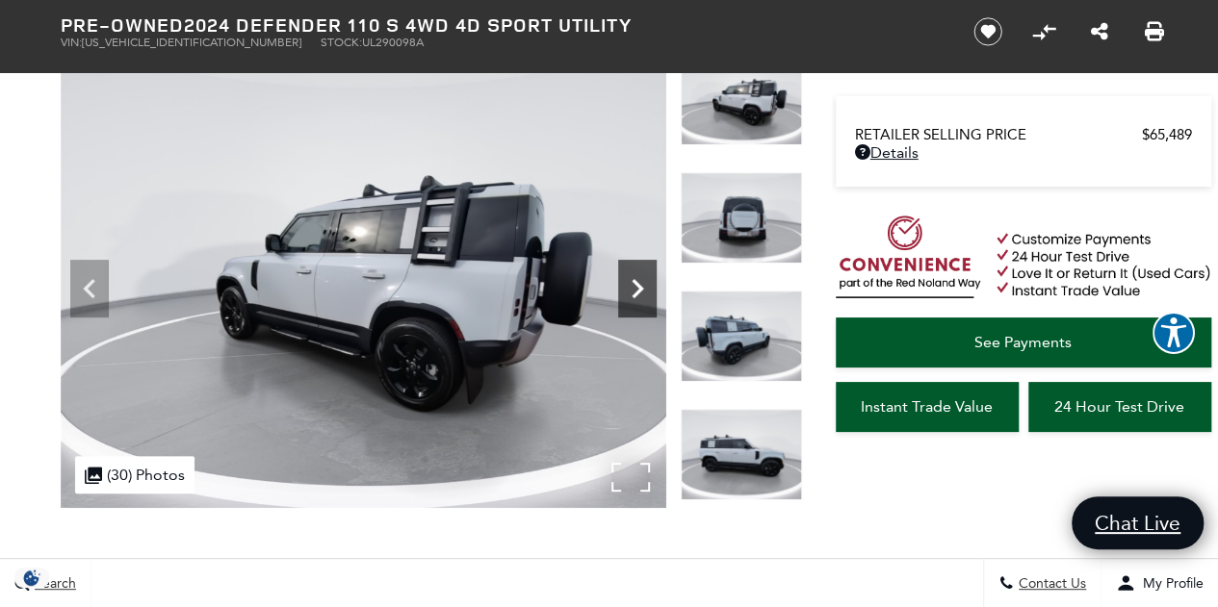
click at [630, 290] on icon "Next" at bounding box center [637, 289] width 39 height 39
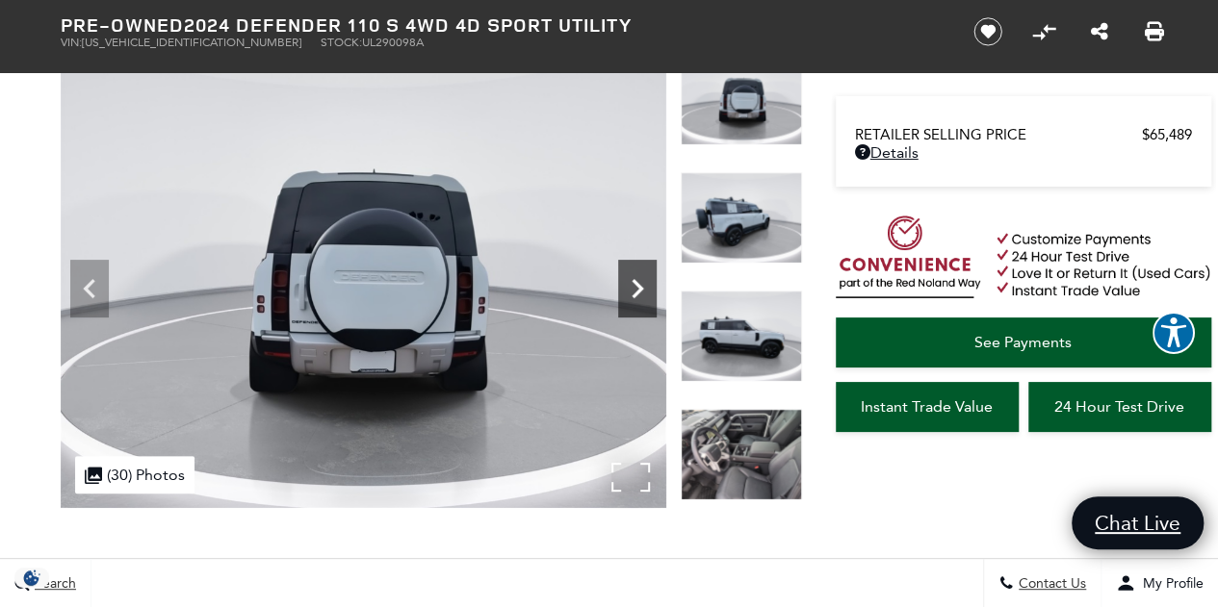
click at [630, 290] on icon "Next" at bounding box center [637, 289] width 39 height 39
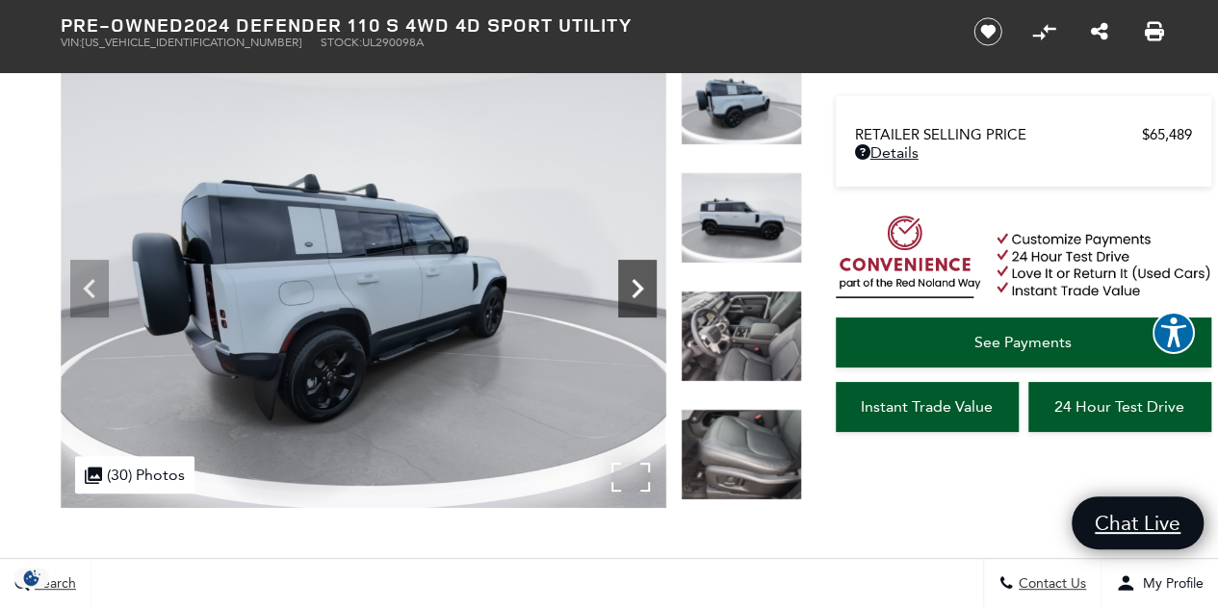
click at [630, 290] on icon "Next" at bounding box center [637, 289] width 39 height 39
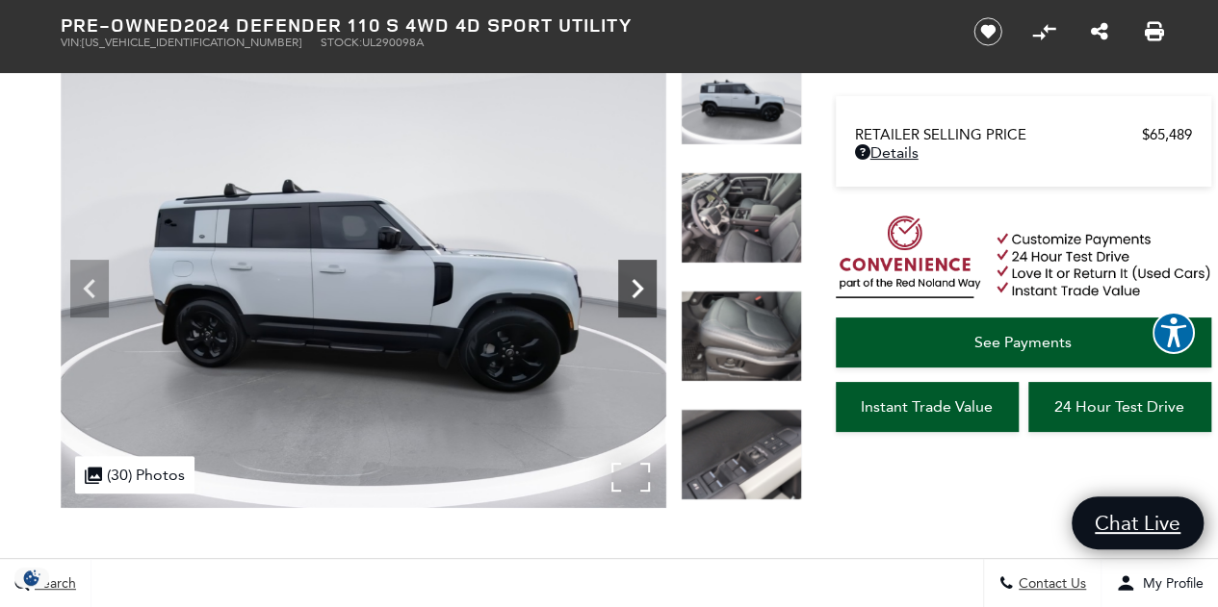
click at [630, 290] on icon "Next" at bounding box center [637, 289] width 39 height 39
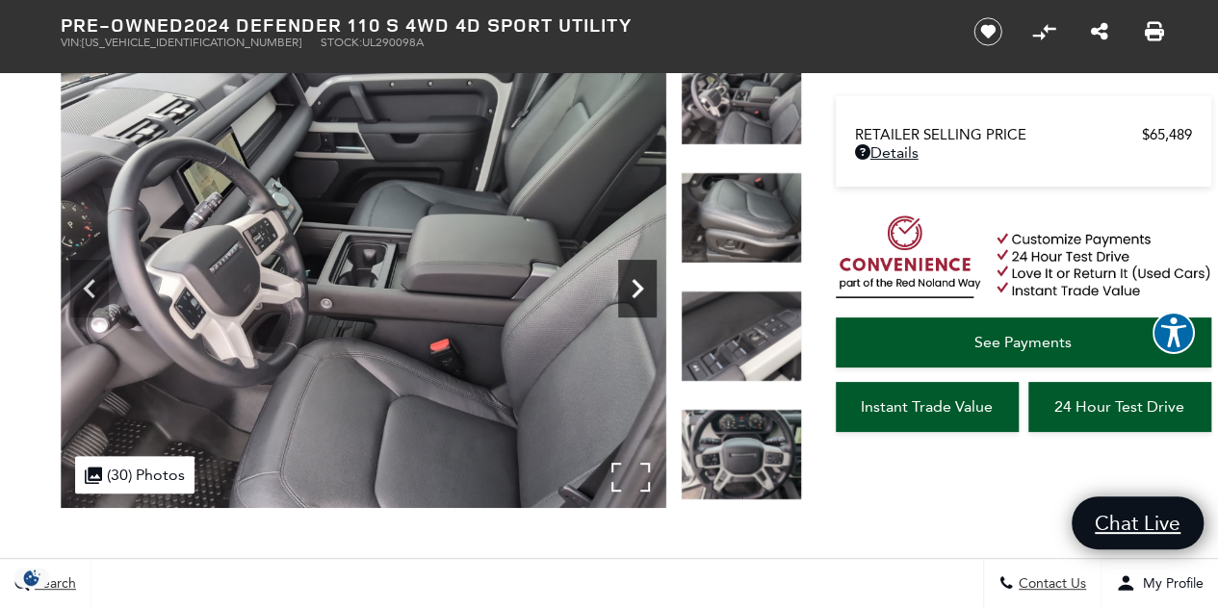
click at [630, 290] on icon "Next" at bounding box center [637, 289] width 39 height 39
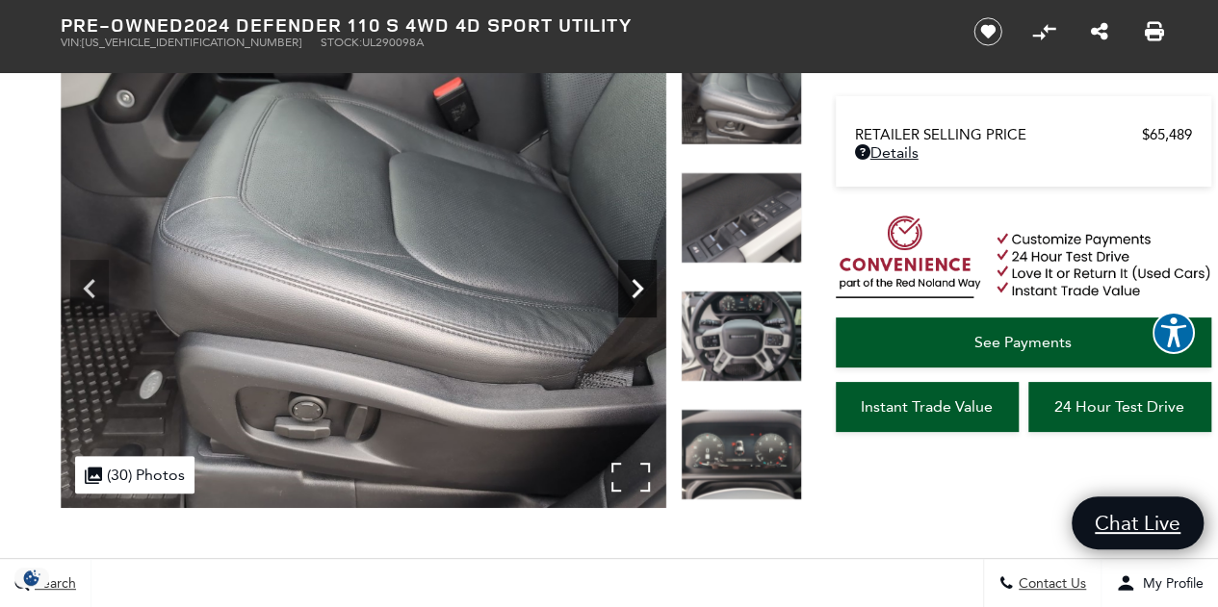
click at [630, 290] on icon "Next" at bounding box center [637, 289] width 39 height 39
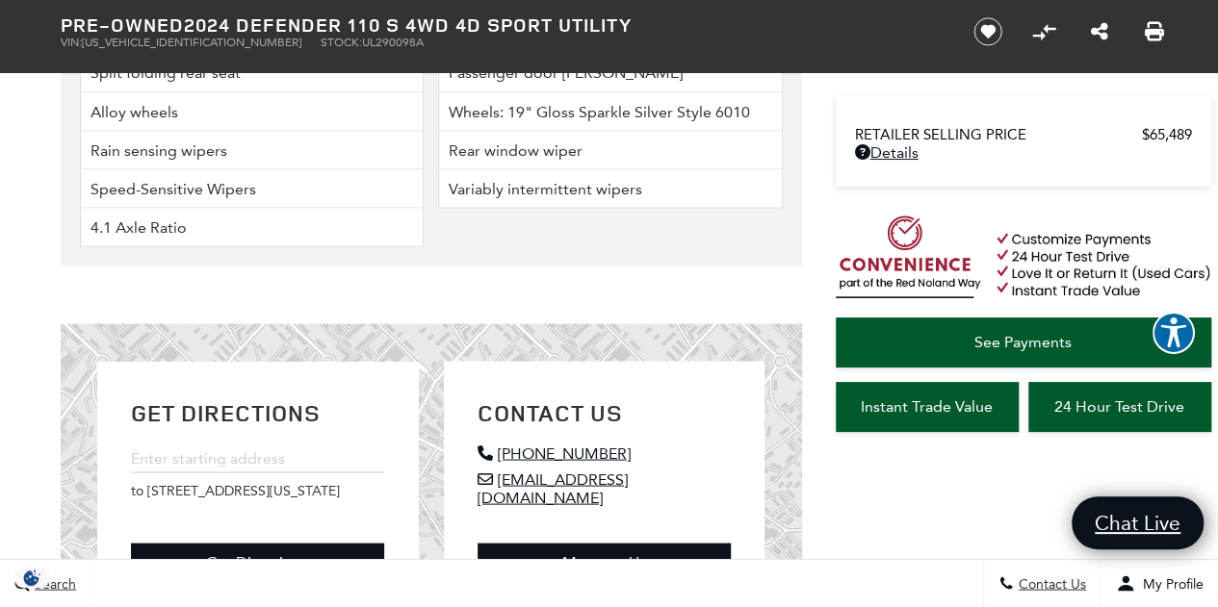
scroll to position [5390, 0]
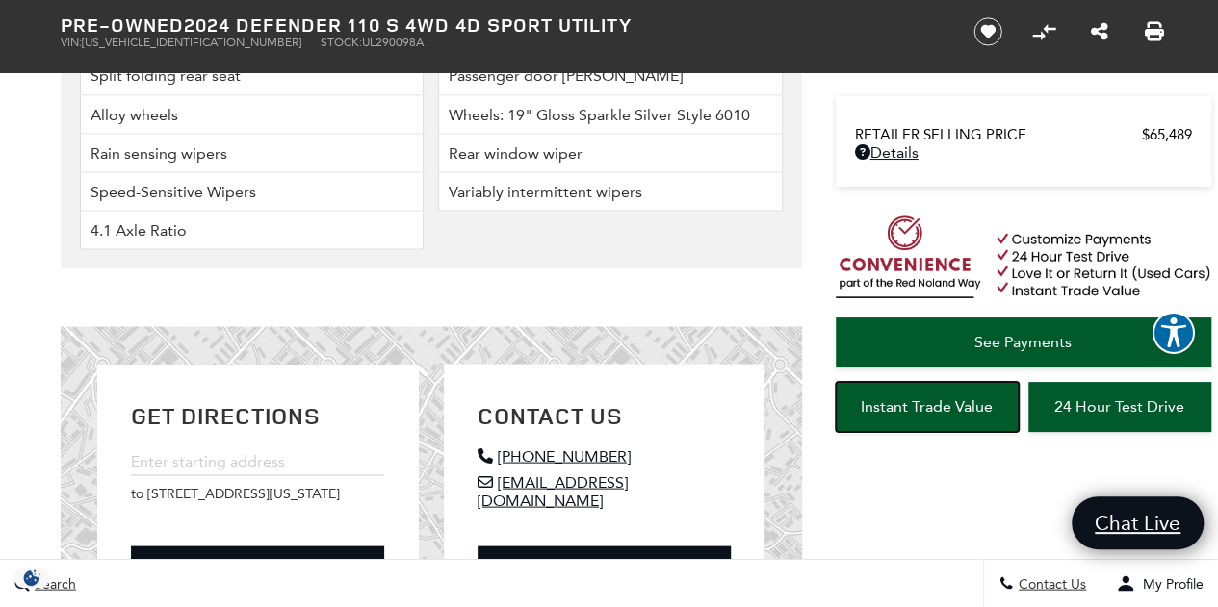
click at [943, 413] on span "Instant Trade Value" at bounding box center [927, 407] width 132 height 18
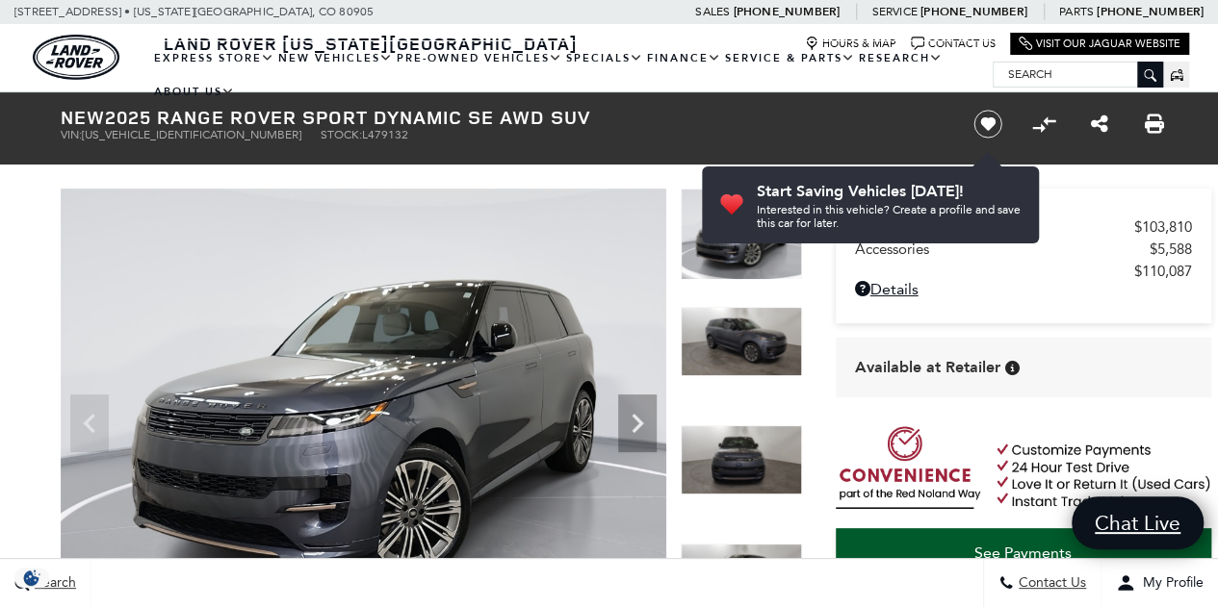
click at [1106, 195] on div "MSRP $103,810 Accessories $5,588 $110,087 Disclaimer: Dealer Handling included …" at bounding box center [1023, 256] width 375 height 135
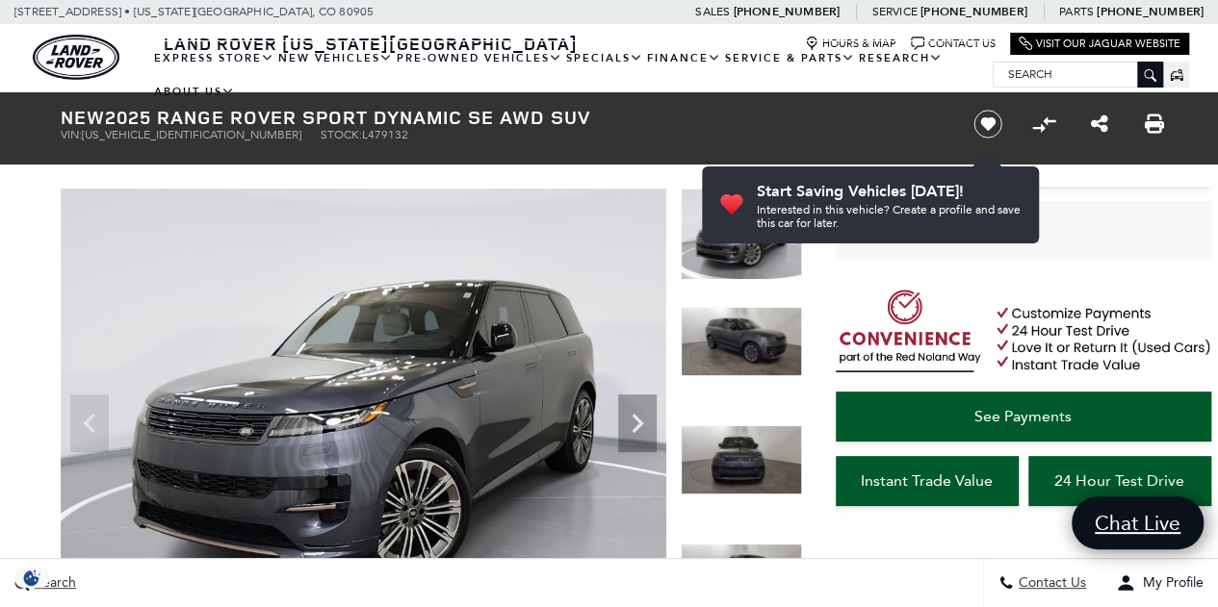
scroll to position [139, 0]
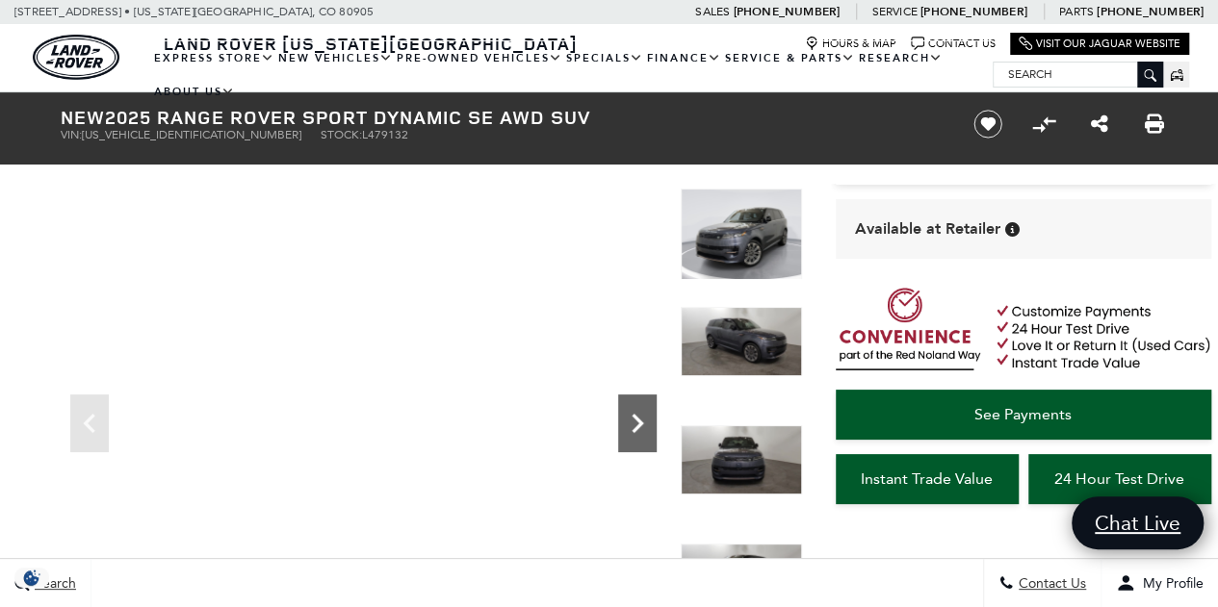
click at [647, 421] on icon "Next" at bounding box center [637, 423] width 39 height 39
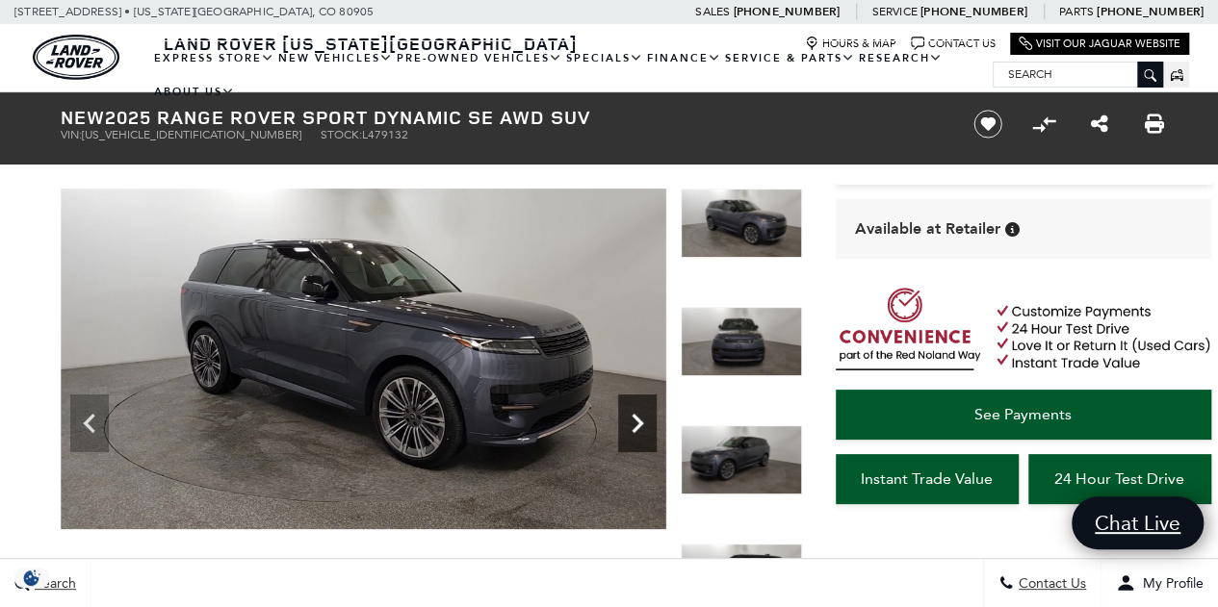
click at [647, 421] on icon "Next" at bounding box center [637, 423] width 39 height 39
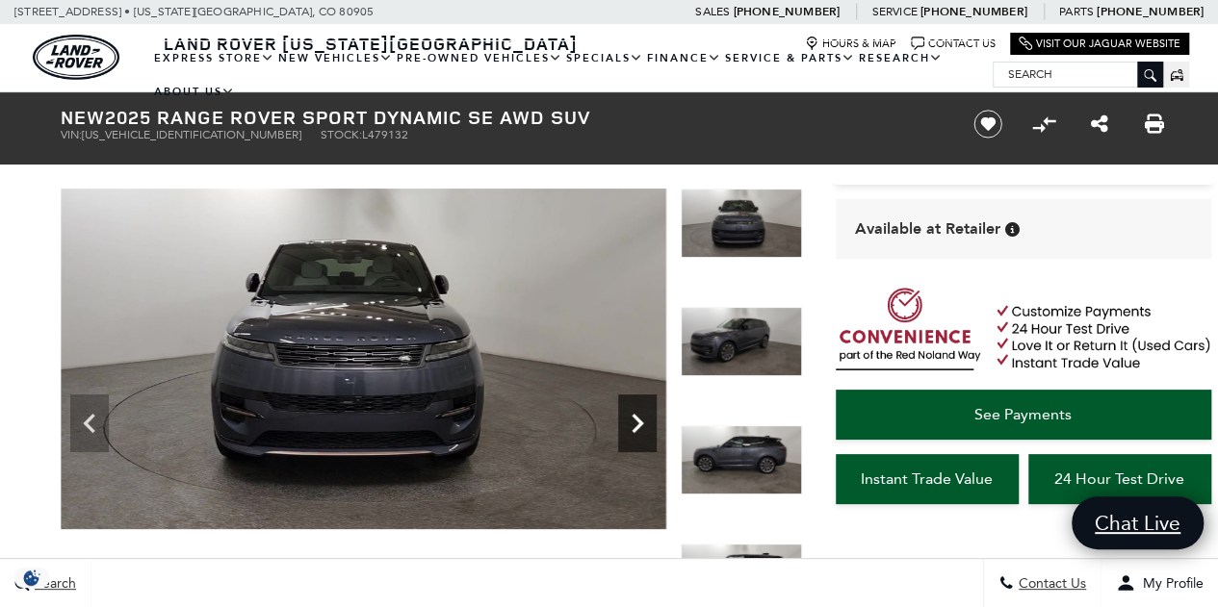
click at [647, 421] on icon "Next" at bounding box center [637, 423] width 39 height 39
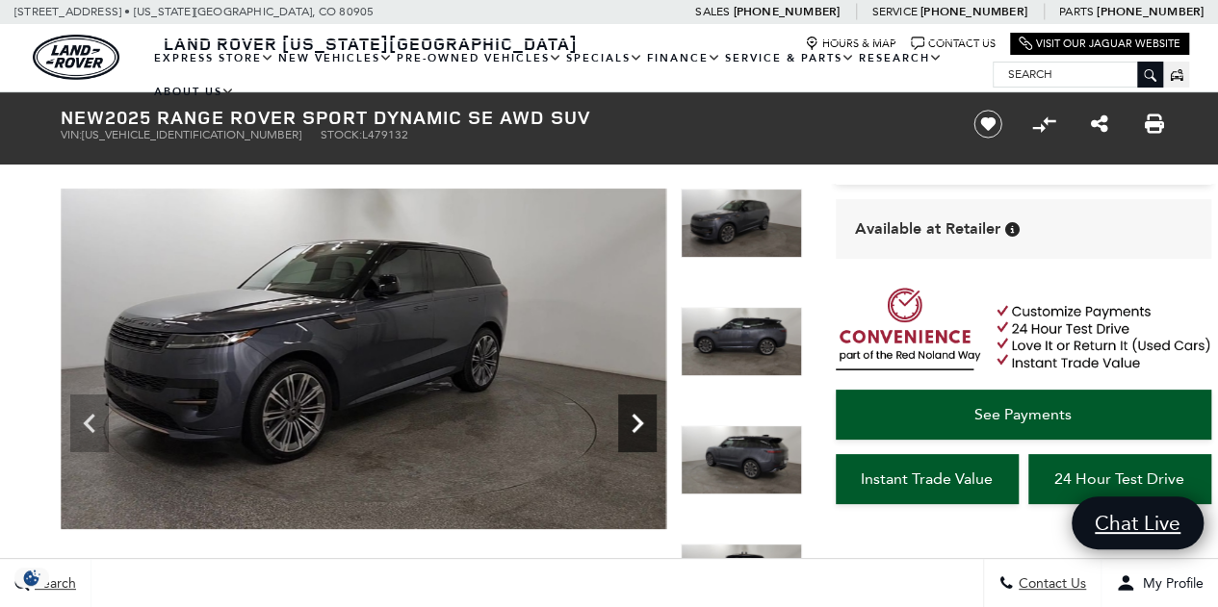
click at [647, 421] on icon "Next" at bounding box center [637, 423] width 39 height 39
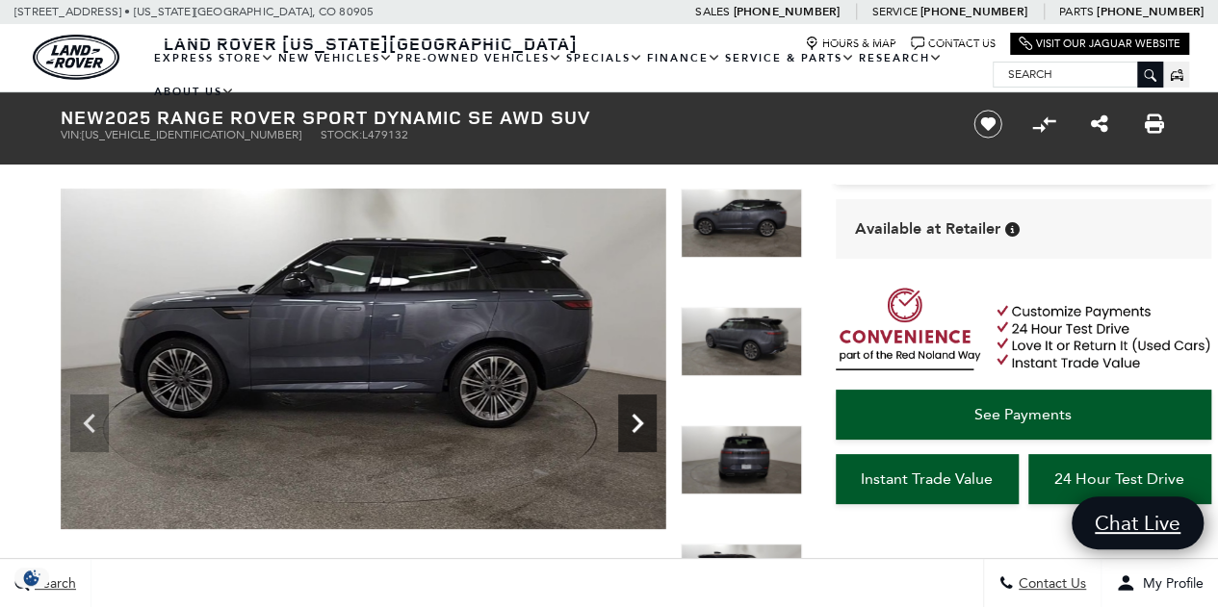
click at [647, 421] on icon "Next" at bounding box center [637, 423] width 39 height 39
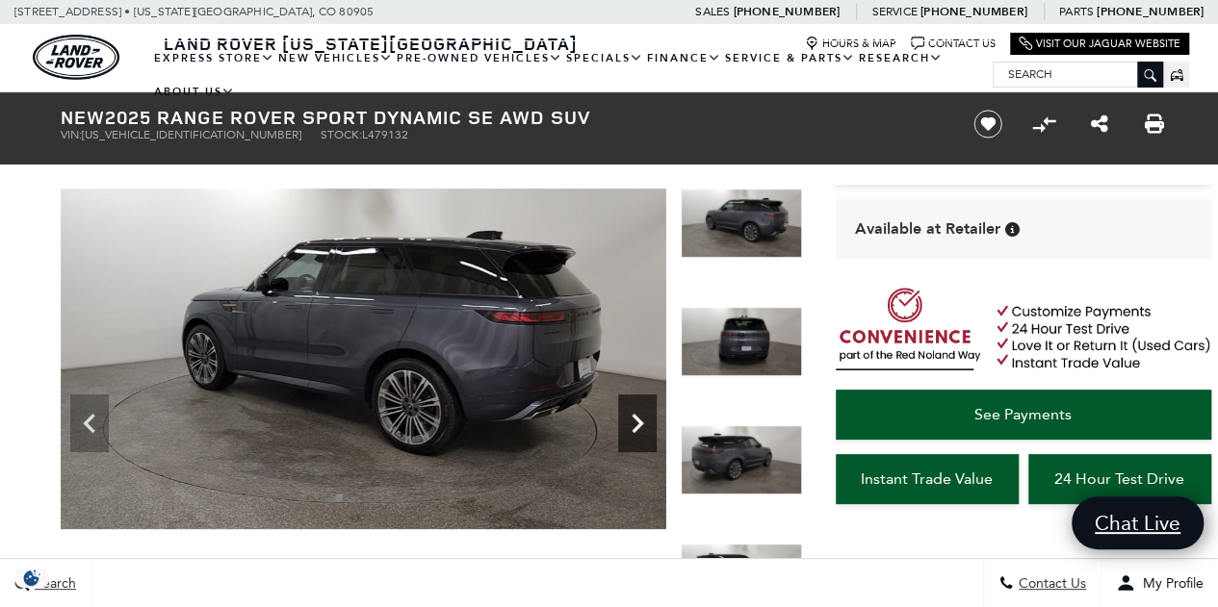
click at [647, 421] on icon "Next" at bounding box center [637, 423] width 39 height 39
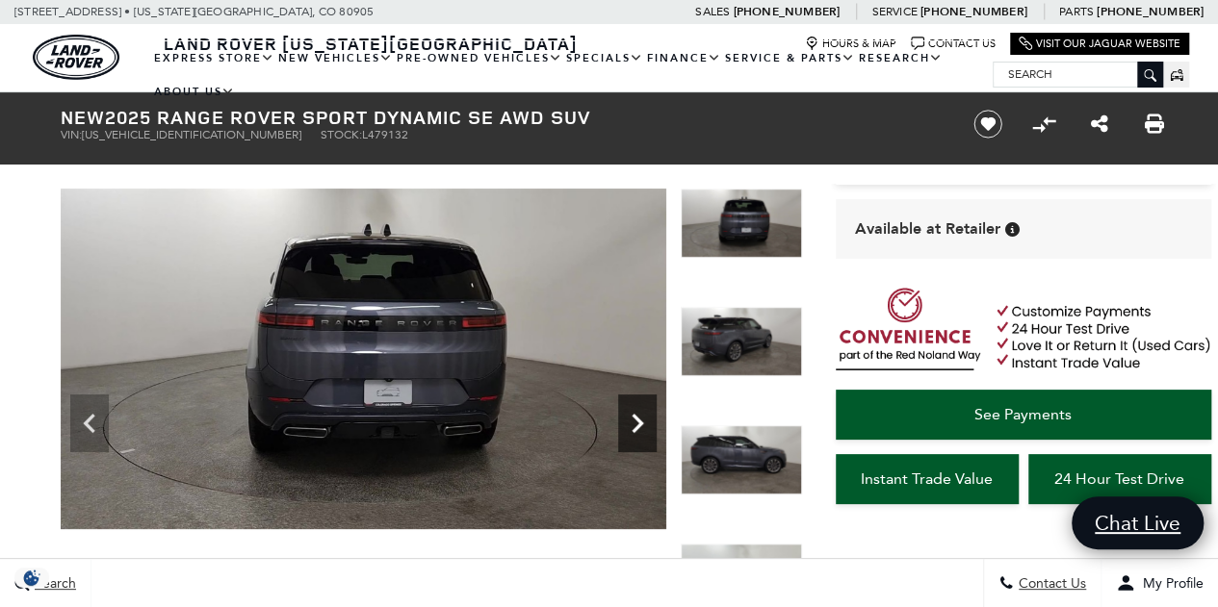
click at [647, 421] on icon "Next" at bounding box center [637, 423] width 39 height 39
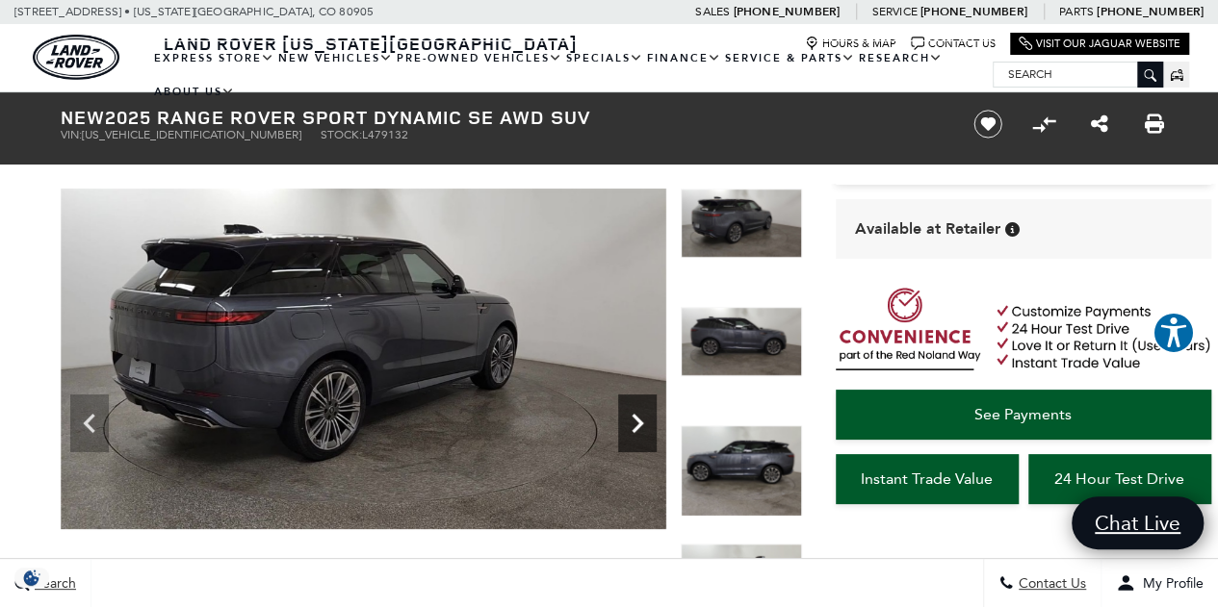
click at [647, 421] on icon "Next" at bounding box center [637, 423] width 39 height 39
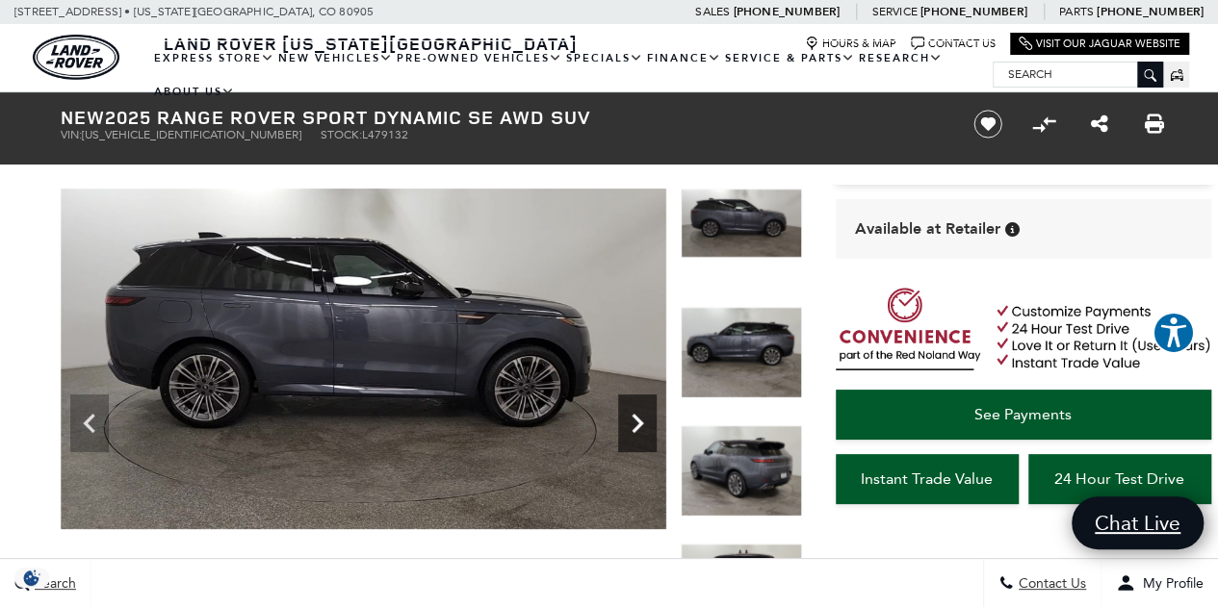
click at [647, 421] on icon "Next" at bounding box center [637, 423] width 39 height 39
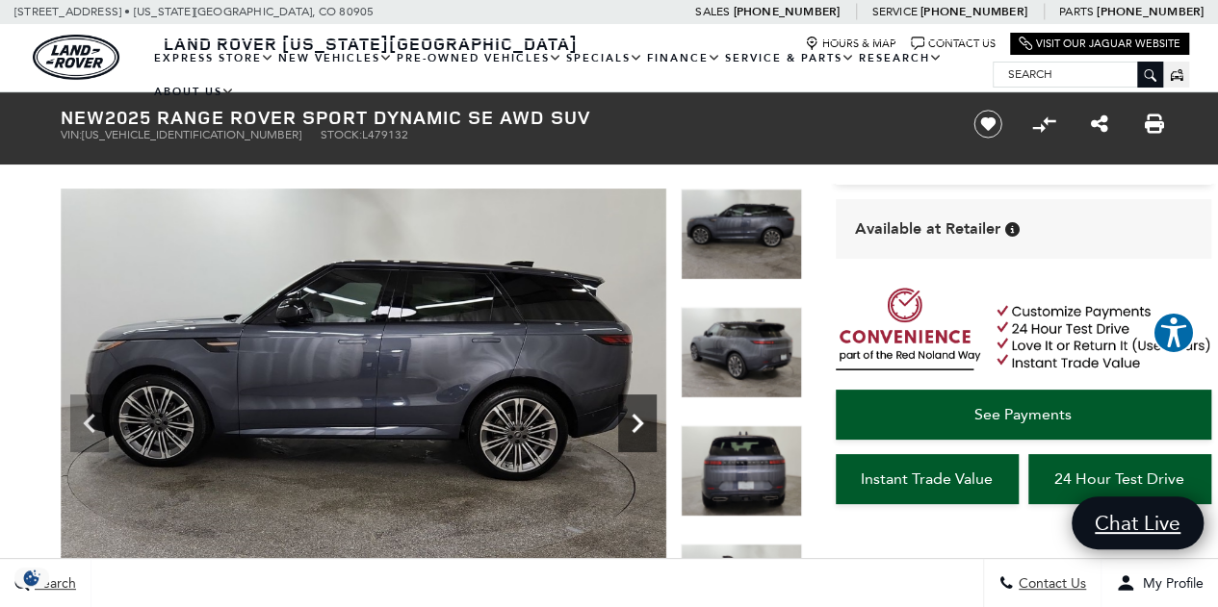
click at [647, 421] on icon "Next" at bounding box center [637, 423] width 39 height 39
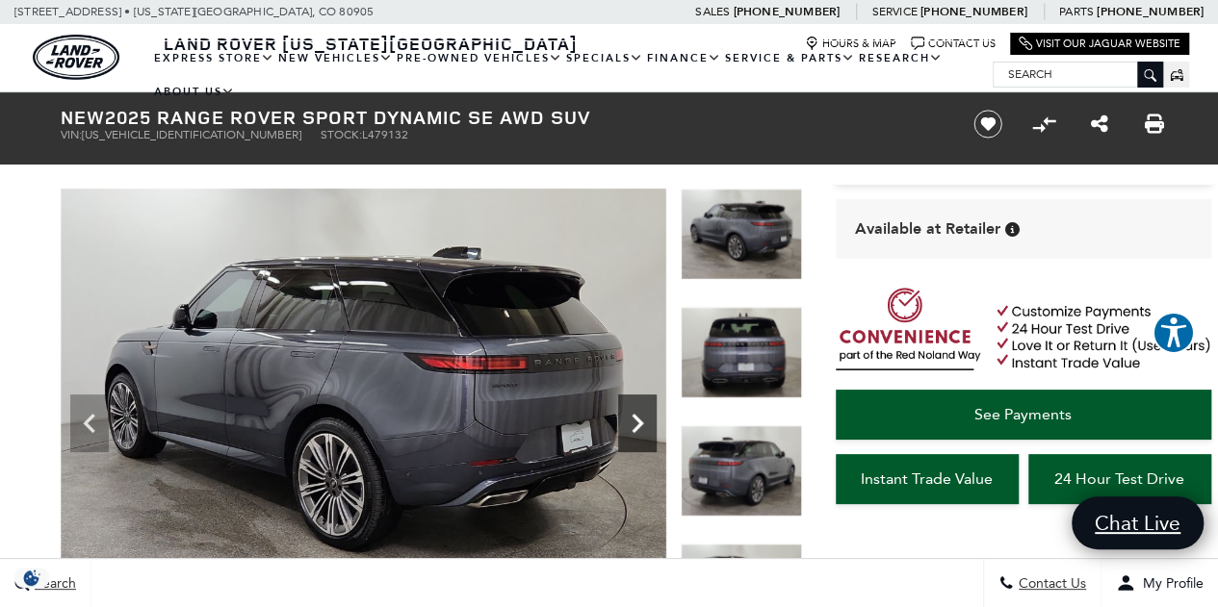
click at [647, 421] on icon "Next" at bounding box center [637, 423] width 39 height 39
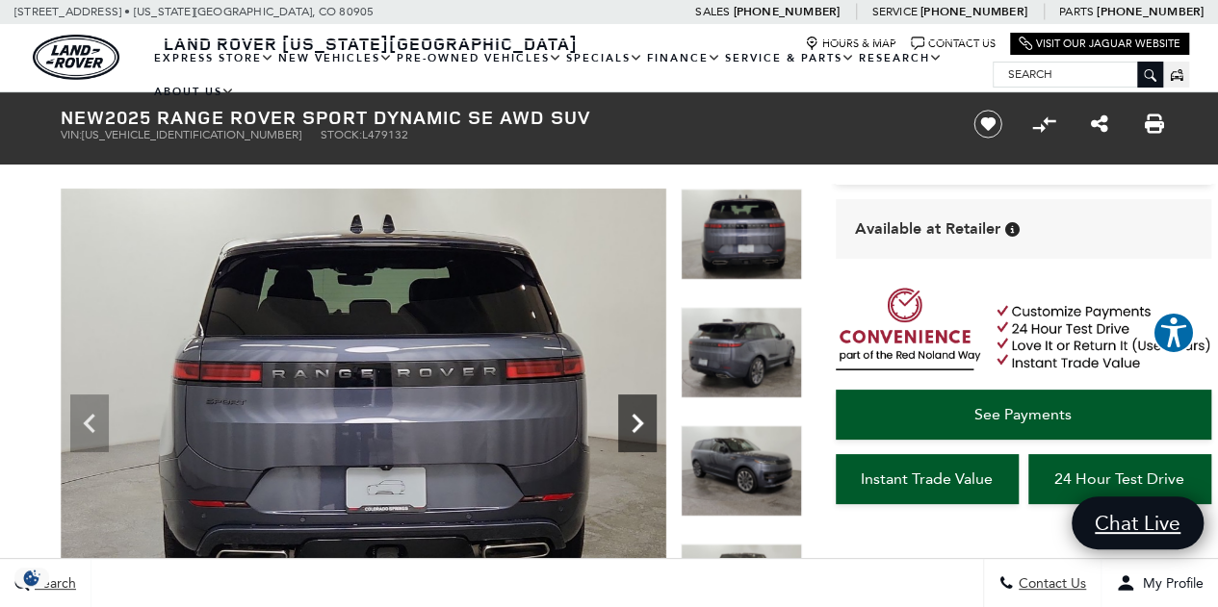
click at [647, 421] on icon "Next" at bounding box center [637, 423] width 39 height 39
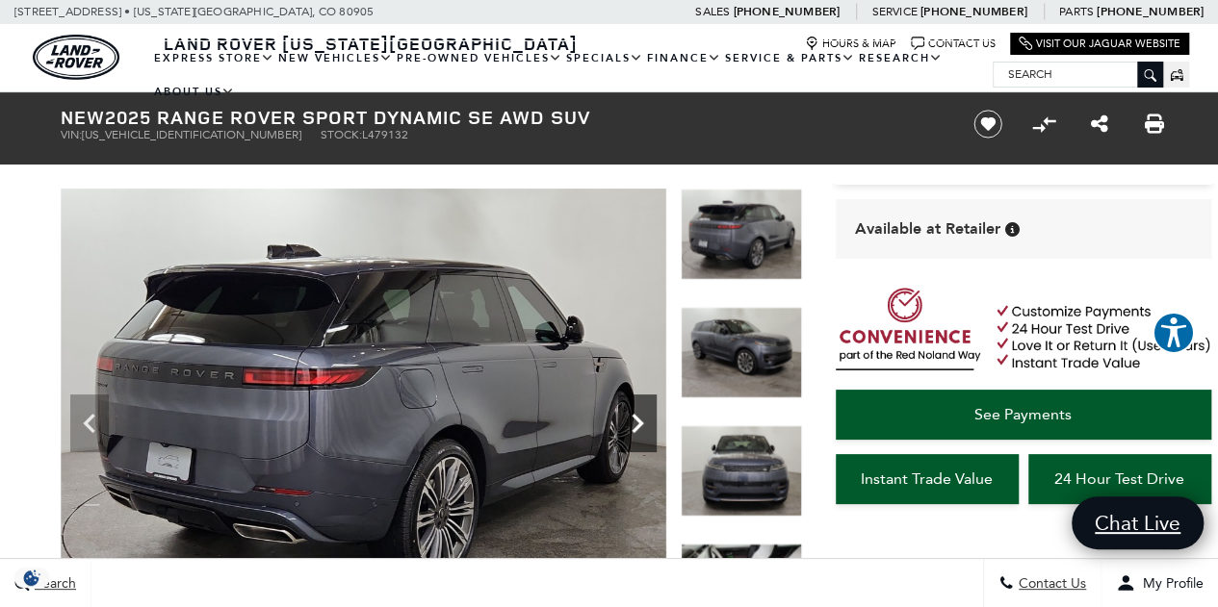
click at [647, 421] on icon "Next" at bounding box center [637, 423] width 39 height 39
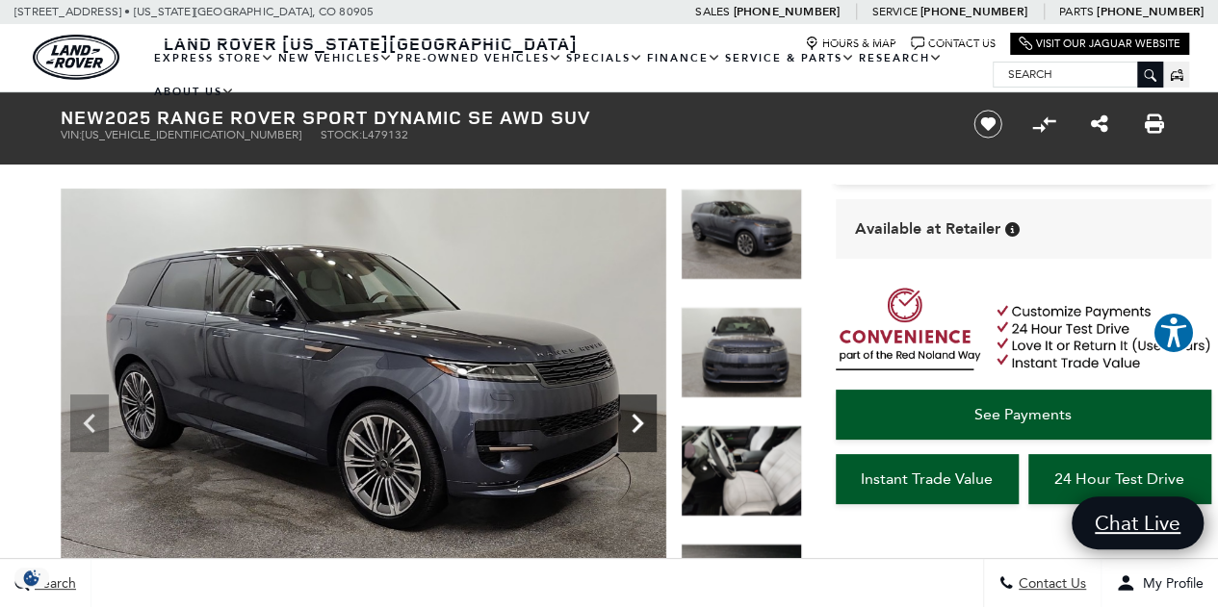
click at [647, 421] on icon "Next" at bounding box center [637, 423] width 39 height 39
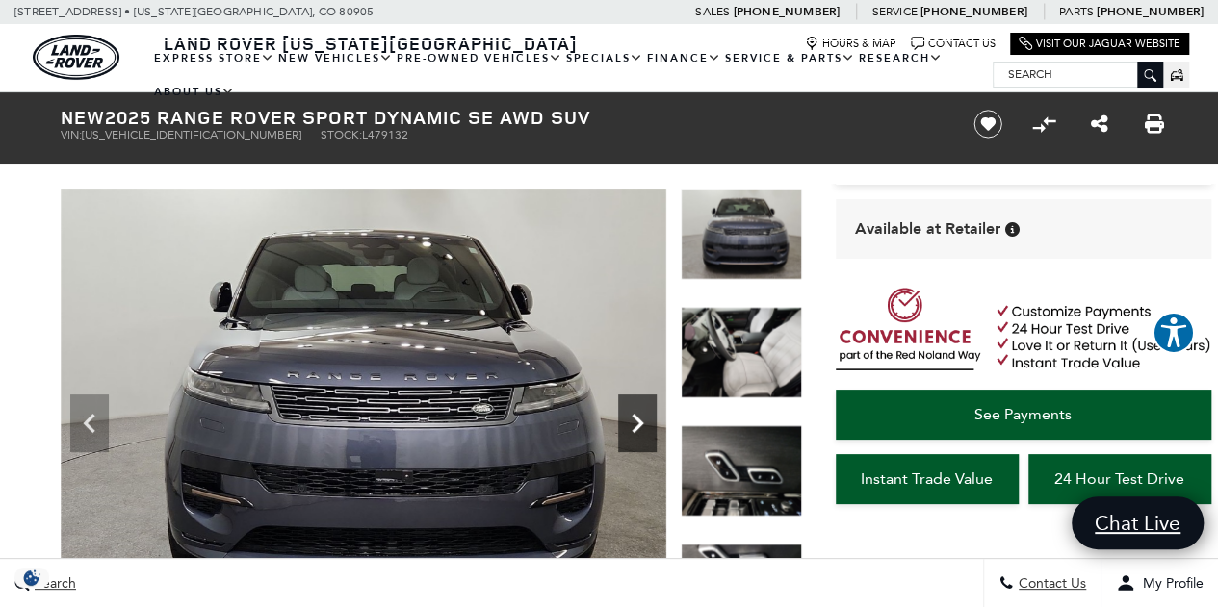
click at [647, 421] on icon "Next" at bounding box center [637, 423] width 39 height 39
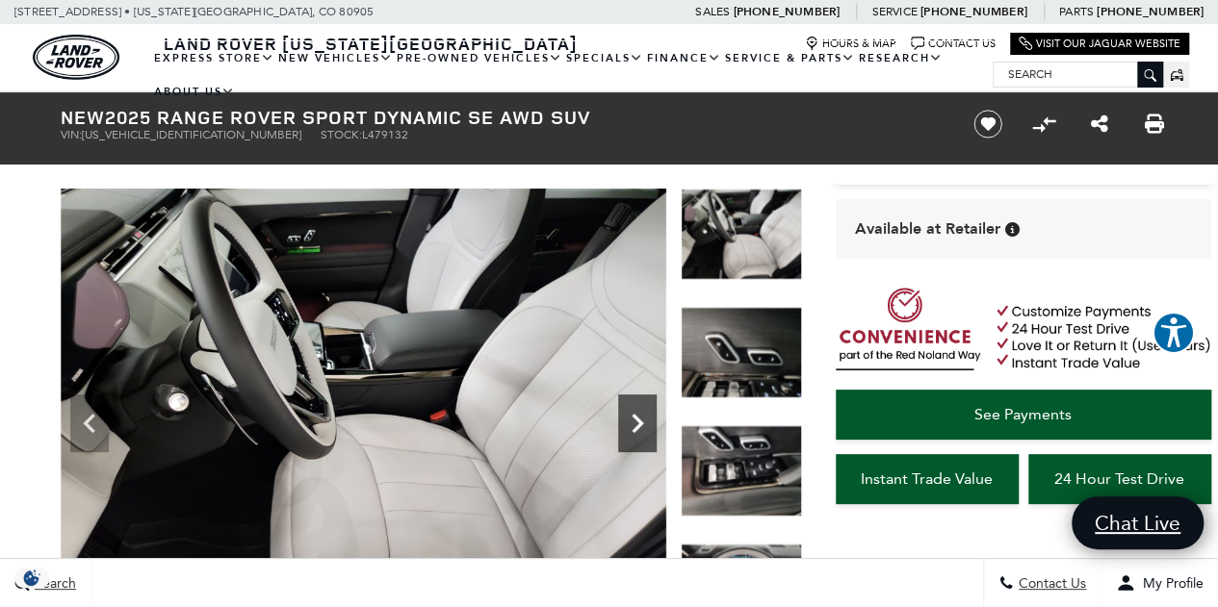
click at [647, 421] on icon "Next" at bounding box center [637, 423] width 39 height 39
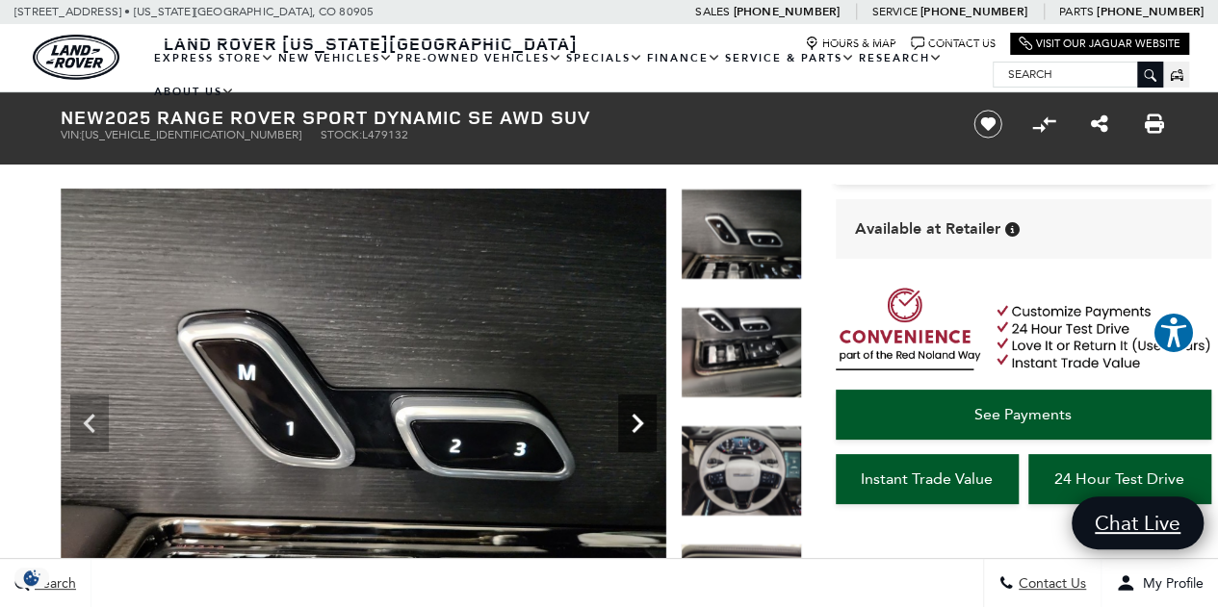
click at [647, 421] on icon "Next" at bounding box center [637, 423] width 39 height 39
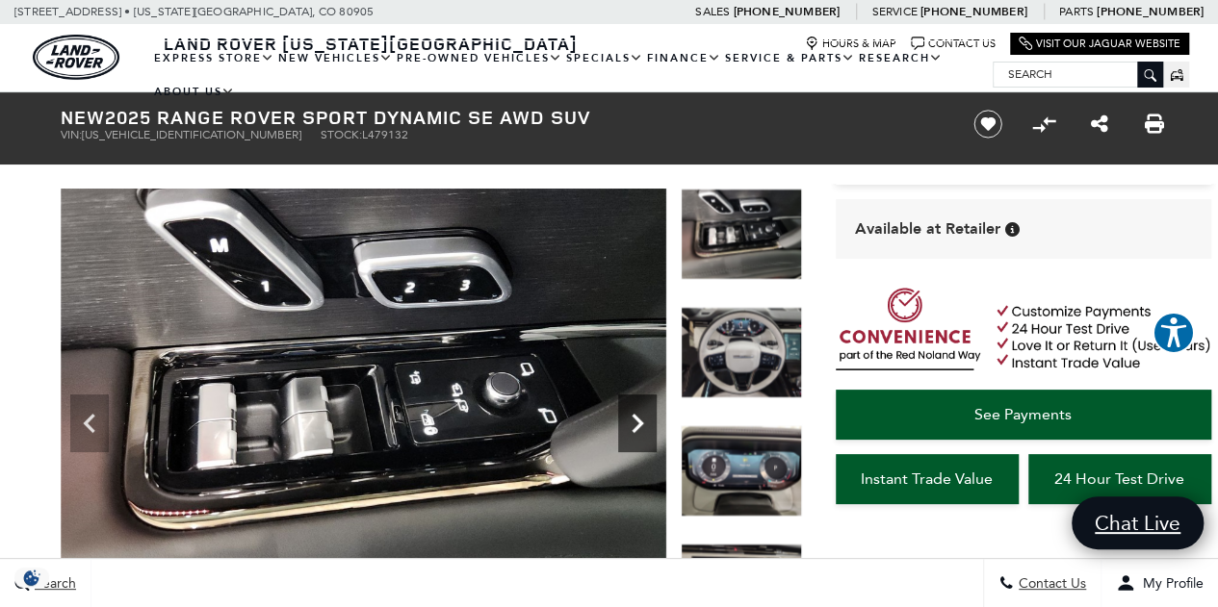
click at [647, 421] on icon "Next" at bounding box center [637, 423] width 39 height 39
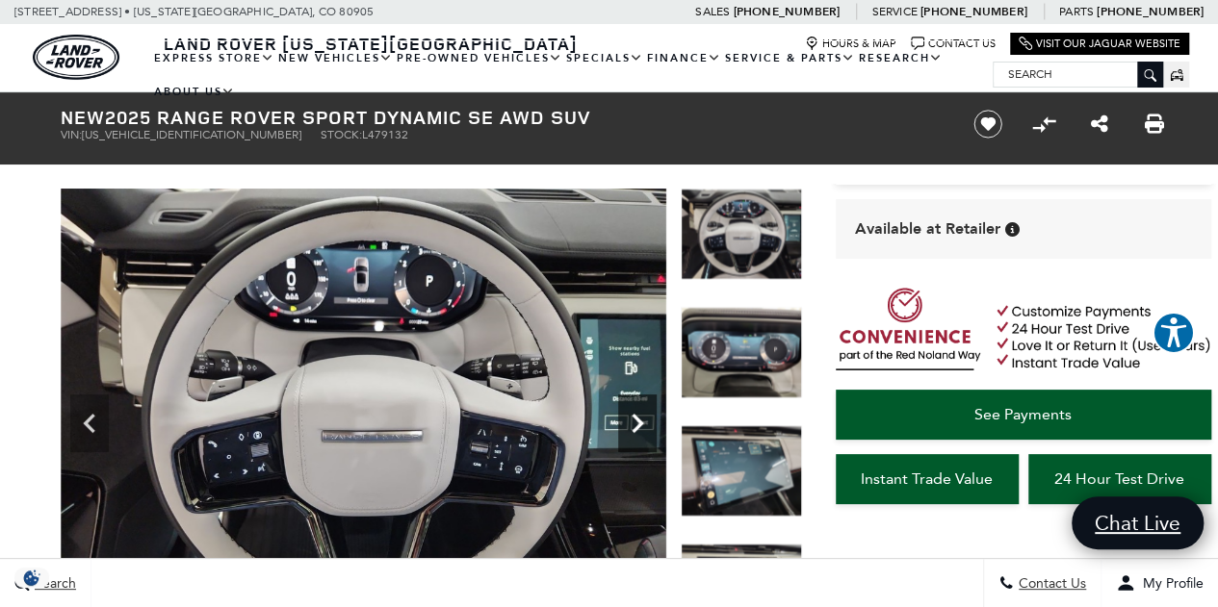
click at [647, 421] on icon "Next" at bounding box center [637, 423] width 39 height 39
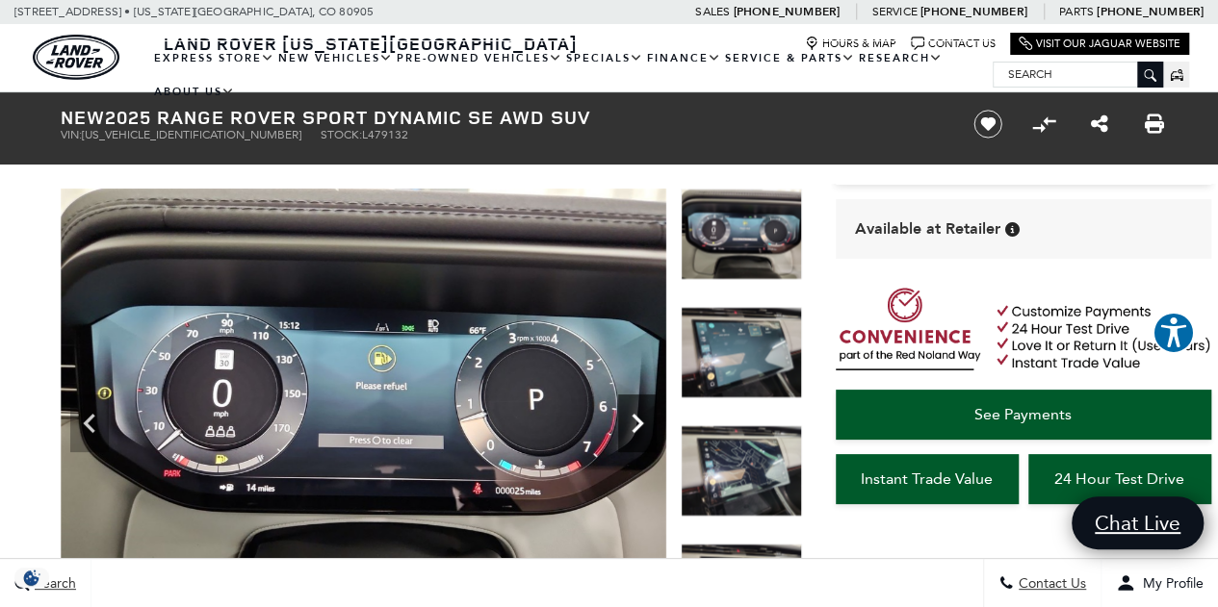
click at [647, 421] on icon "Next" at bounding box center [637, 423] width 39 height 39
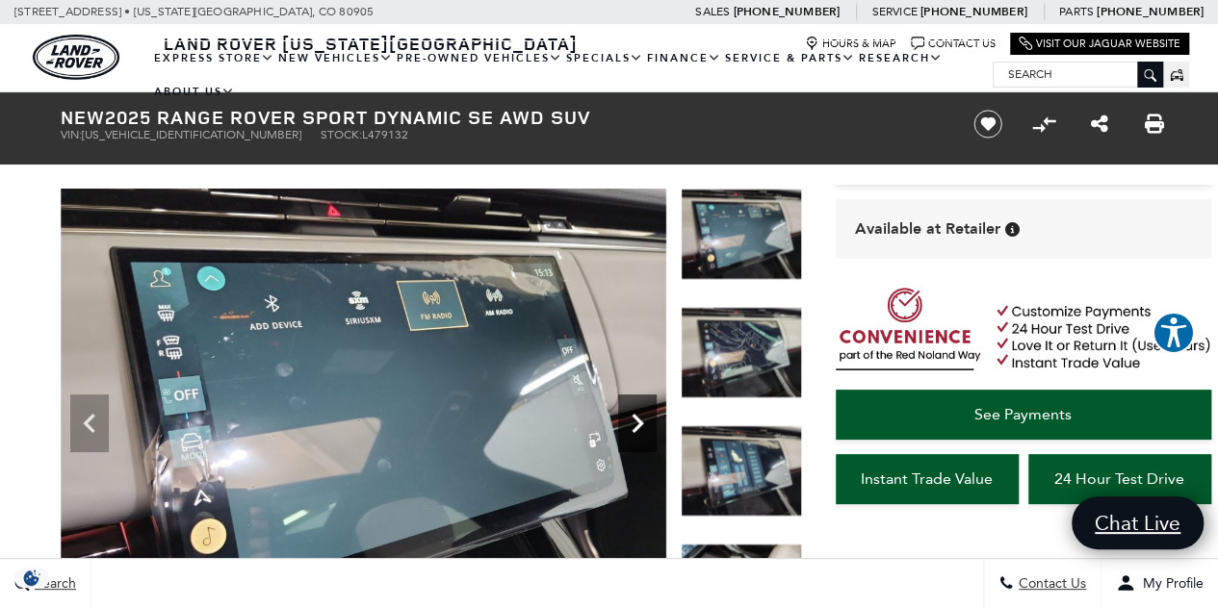
click at [647, 421] on icon "Next" at bounding box center [637, 423] width 39 height 39
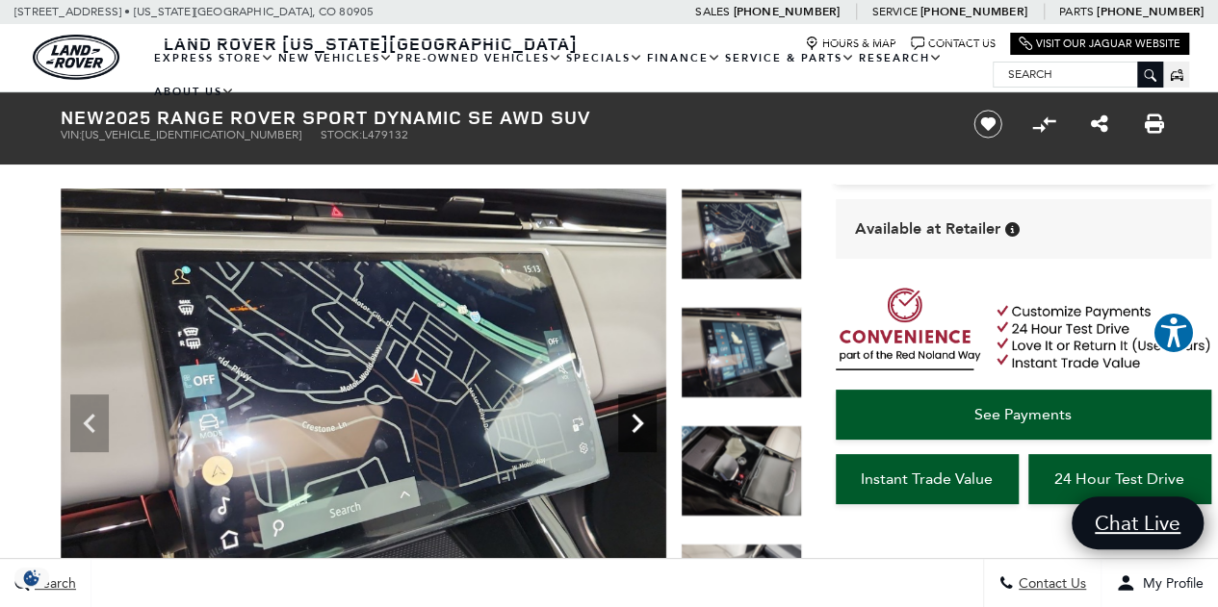
click at [647, 421] on icon "Next" at bounding box center [637, 423] width 39 height 39
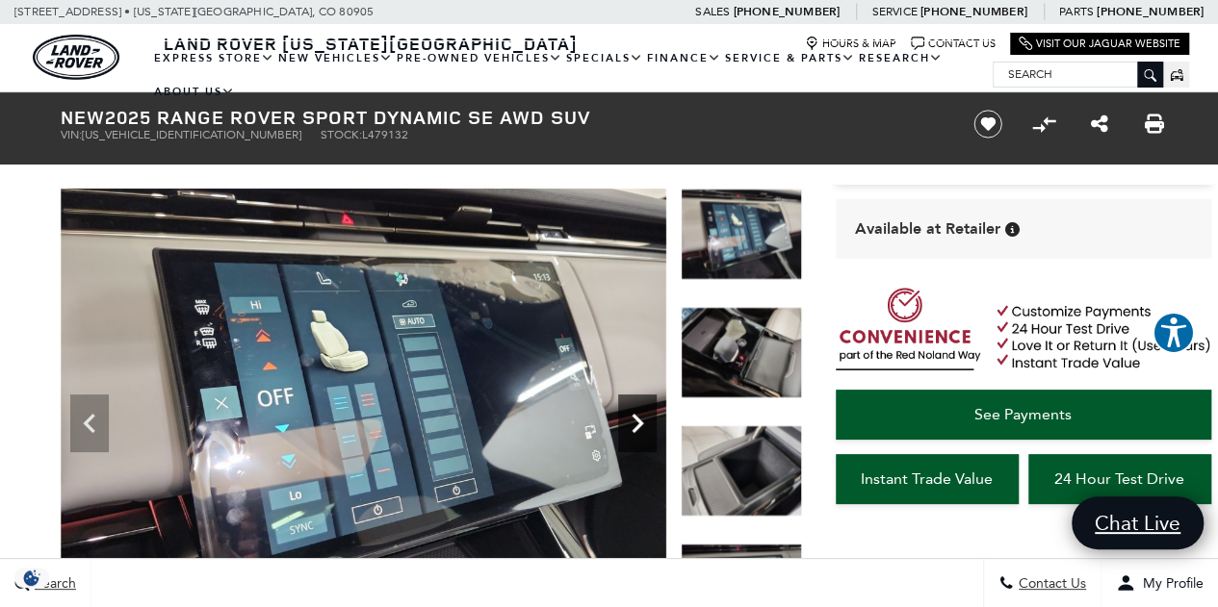
click at [647, 421] on icon "Next" at bounding box center [637, 423] width 39 height 39
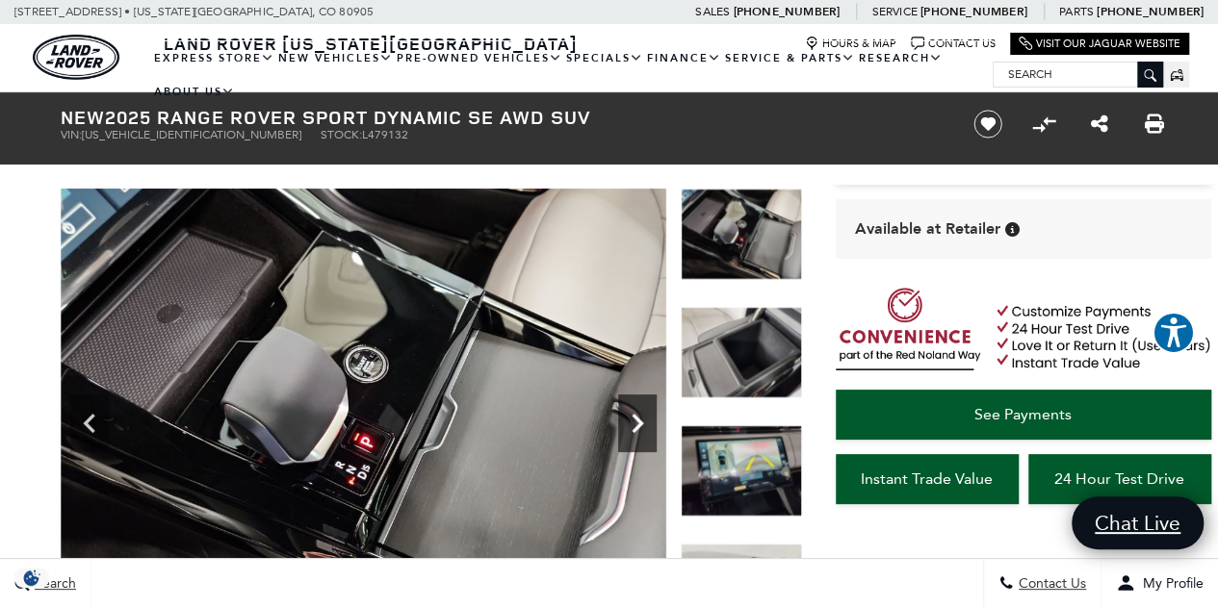
click at [647, 421] on icon "Next" at bounding box center [637, 423] width 39 height 39
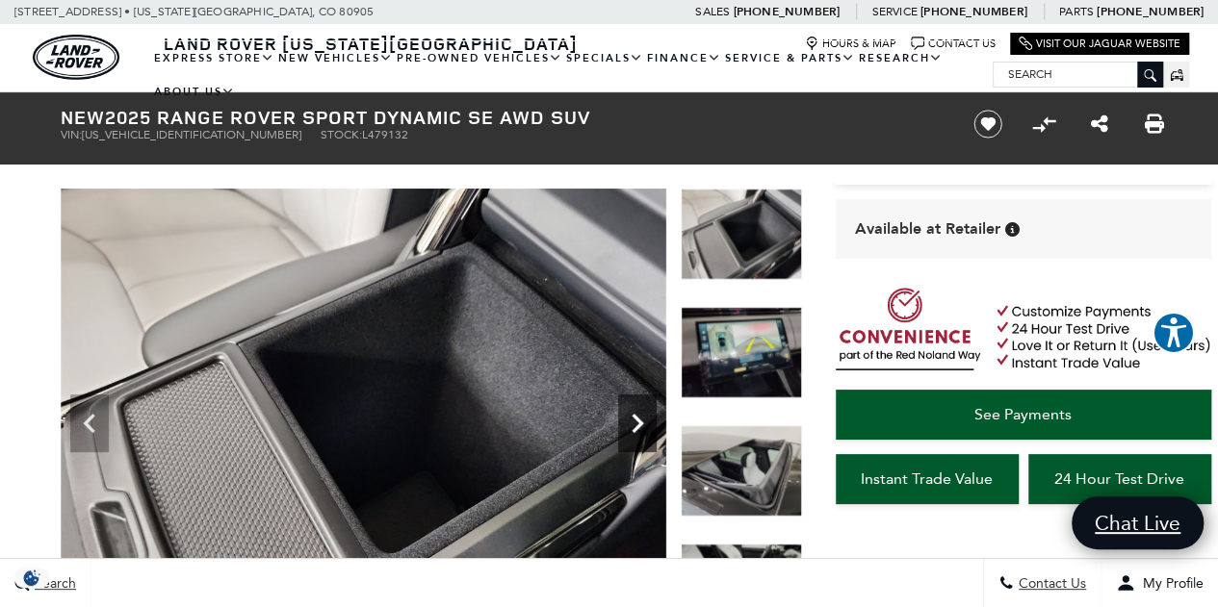
click at [647, 421] on icon "Next" at bounding box center [637, 423] width 39 height 39
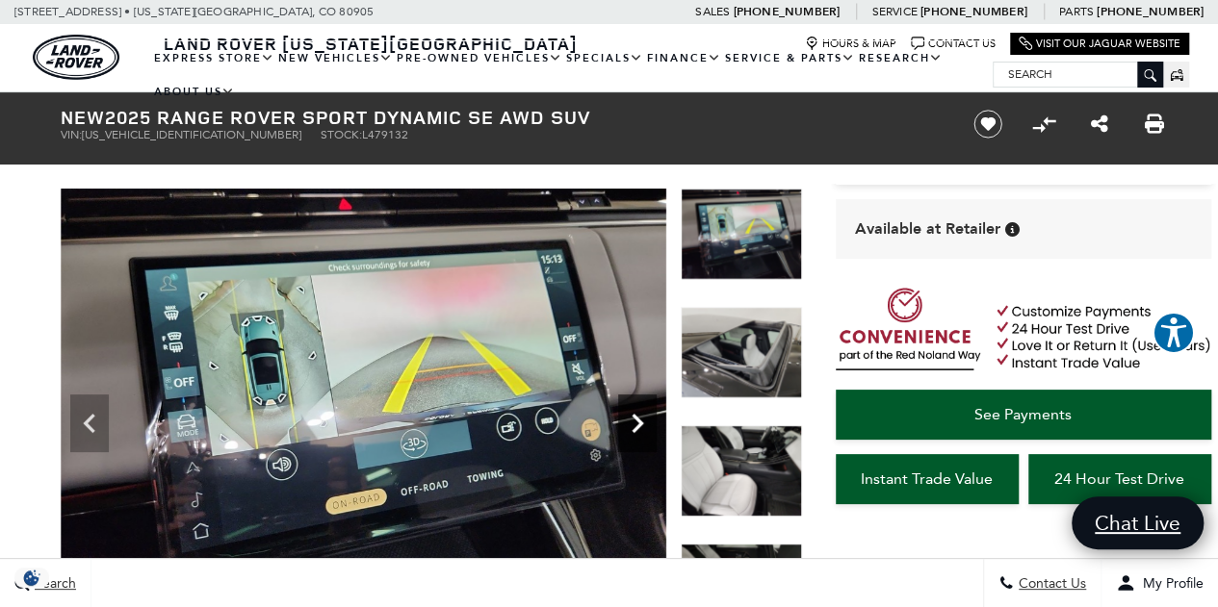
click at [647, 421] on icon "Next" at bounding box center [637, 423] width 39 height 39
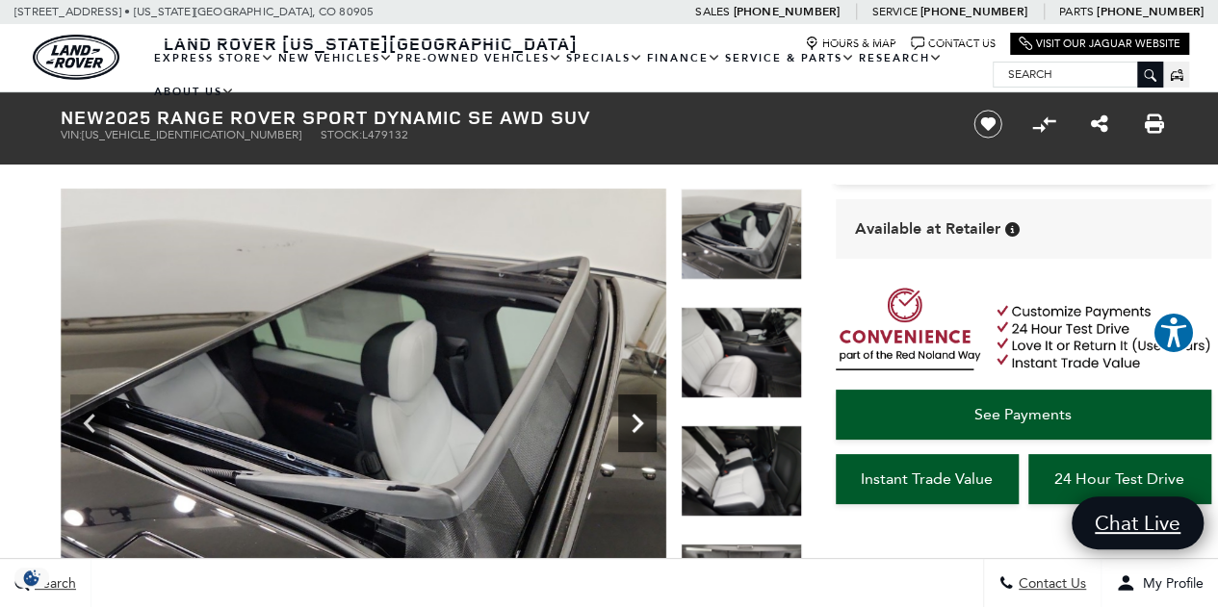
click at [647, 421] on icon "Next" at bounding box center [637, 423] width 39 height 39
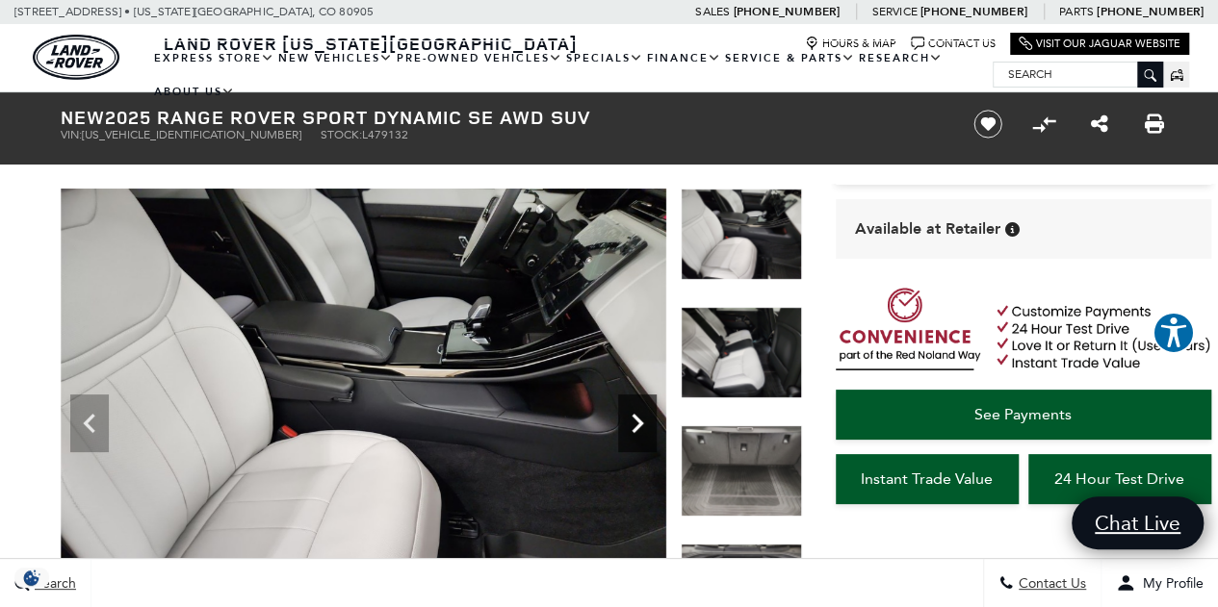
click at [647, 421] on icon "Next" at bounding box center [637, 423] width 39 height 39
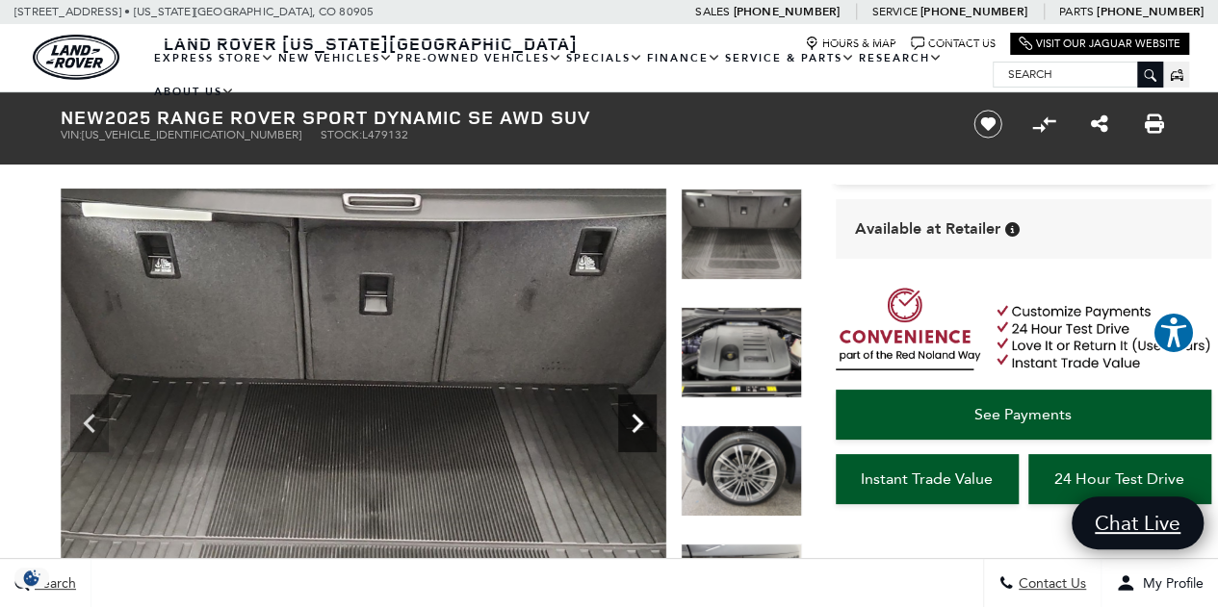
click at [647, 421] on icon "Next" at bounding box center [637, 423] width 39 height 39
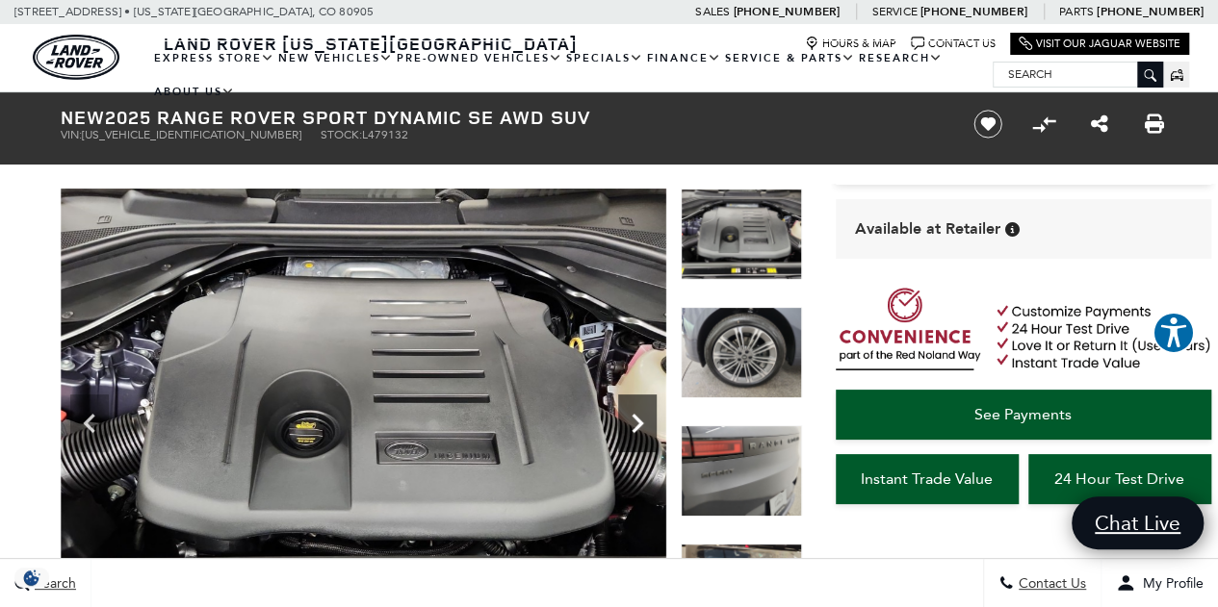
click at [647, 421] on icon "Next" at bounding box center [637, 423] width 39 height 39
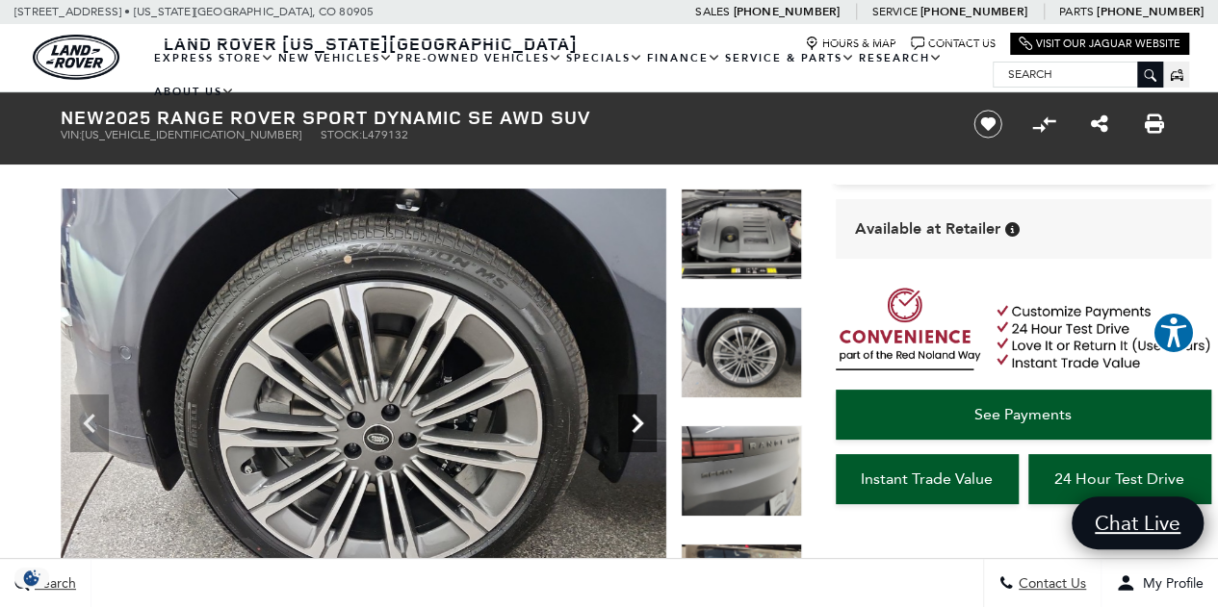
click at [647, 421] on icon "Next" at bounding box center [637, 423] width 39 height 39
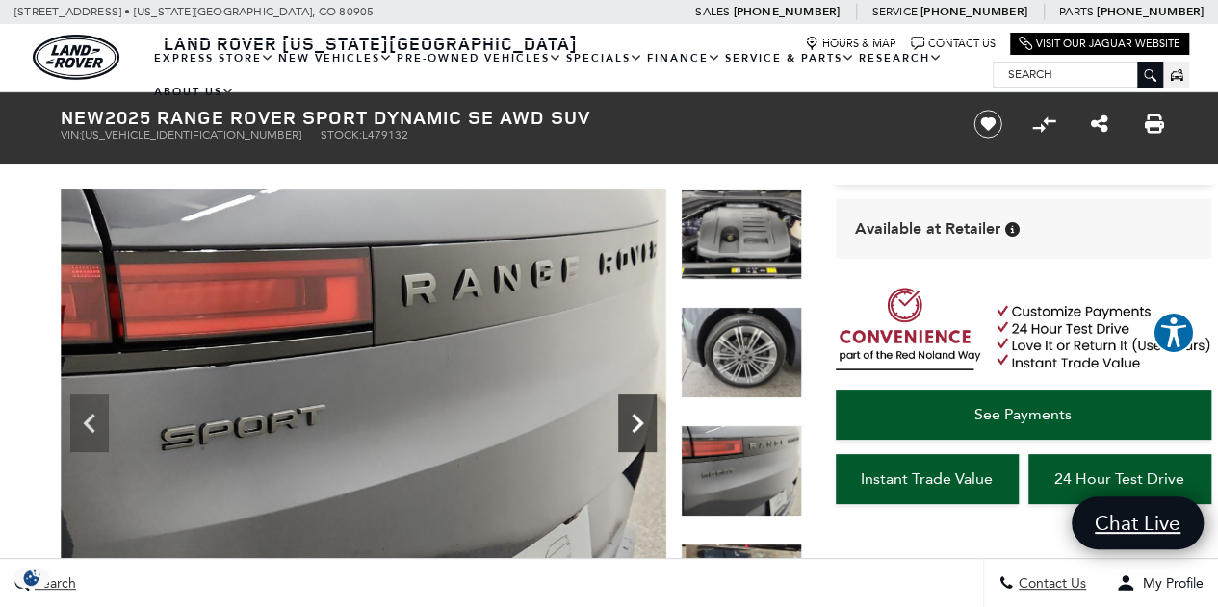
click at [647, 421] on icon "Next" at bounding box center [637, 423] width 39 height 39
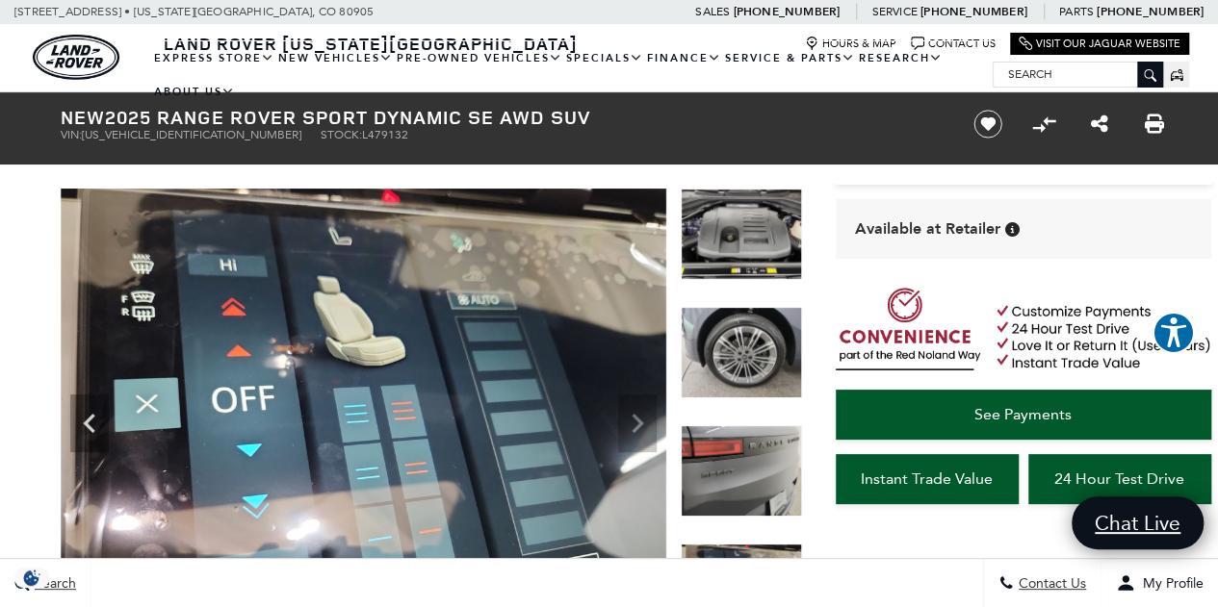
click at [647, 421] on img at bounding box center [364, 416] width 606 height 454
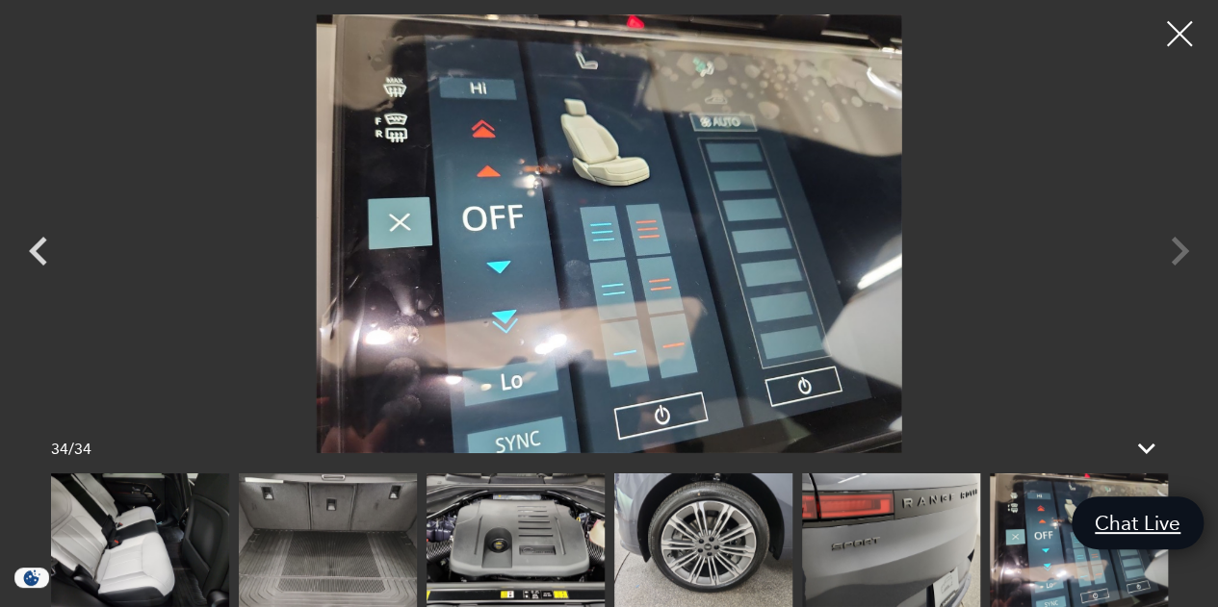
click at [1180, 35] on div at bounding box center [1179, 34] width 51 height 51
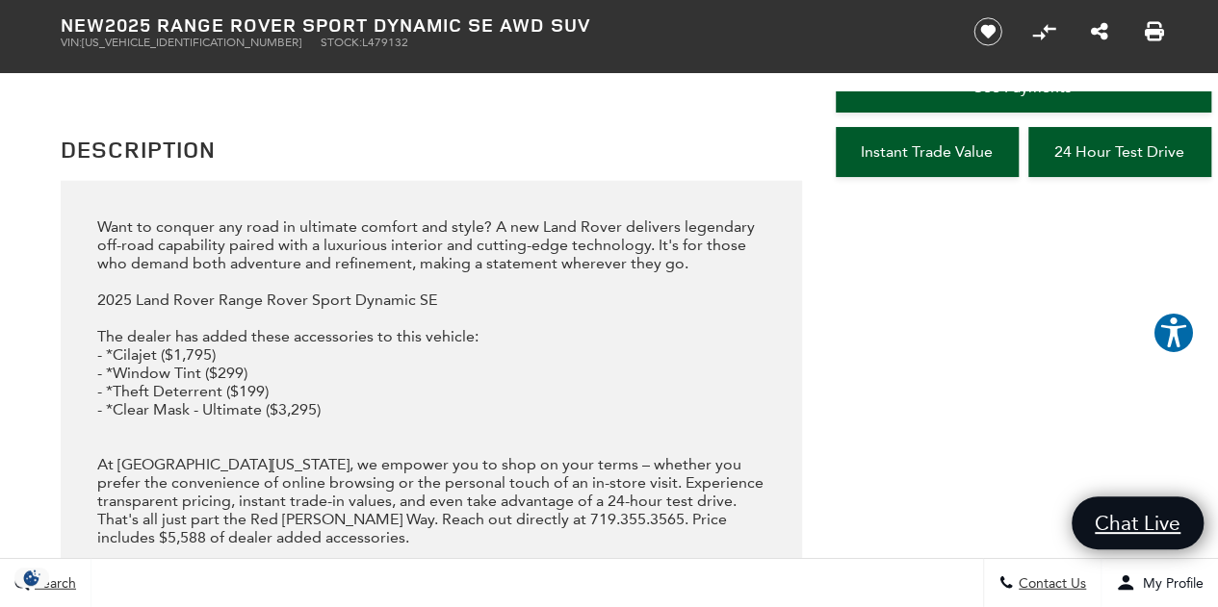
scroll to position [2314, 0]
